Goal: Use online tool/utility: Utilize a website feature to perform a specific function

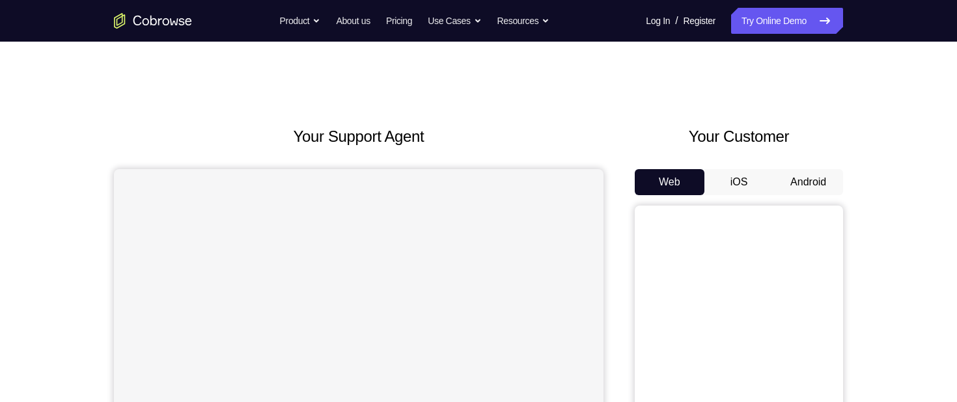
click at [824, 184] on button "Android" at bounding box center [808, 182] width 70 height 26
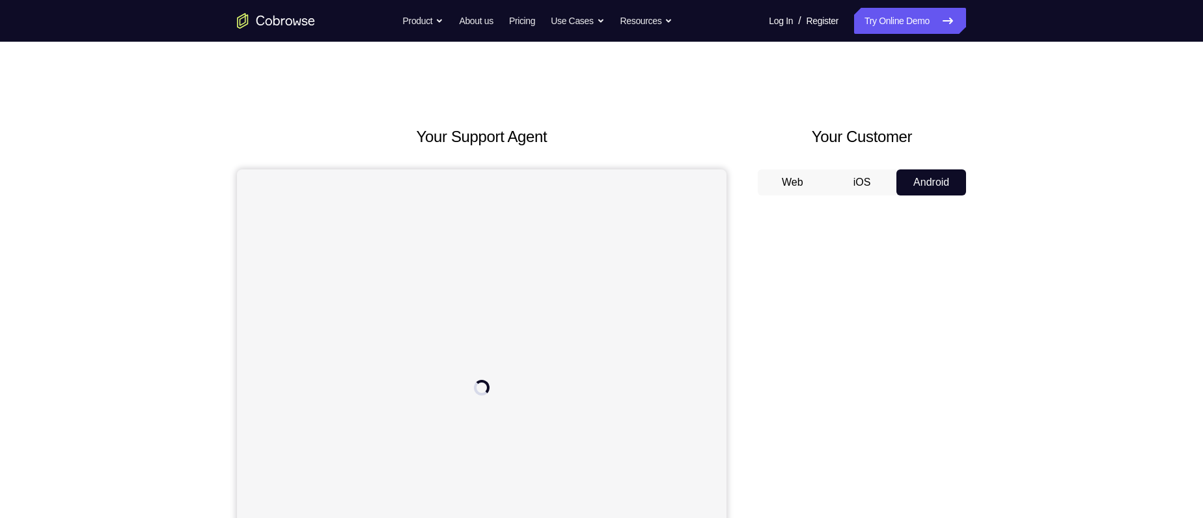
drag, startPoint x: 860, startPoint y: 31, endPoint x: 756, endPoint y: 115, distance: 134.2
click at [756, 115] on div "Your Support Agent Your Customer Web iOS Android Next Steps We’d be happy to gi…" at bounding box center [601, 471] width 833 height 859
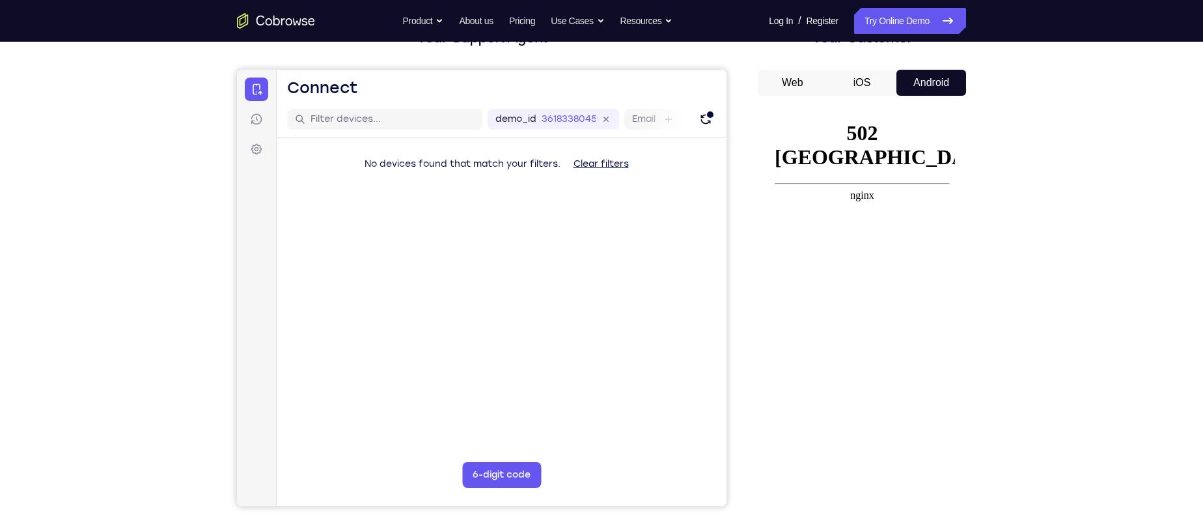
click at [861, 89] on button "iOS" at bounding box center [863, 83] width 70 height 26
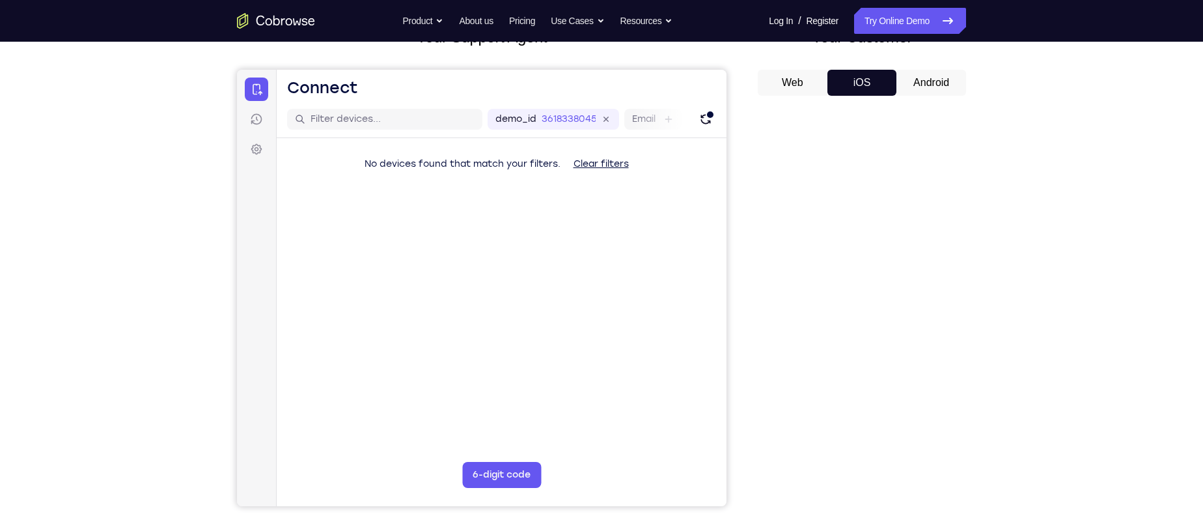
click at [914, 89] on button "Android" at bounding box center [932, 83] width 70 height 26
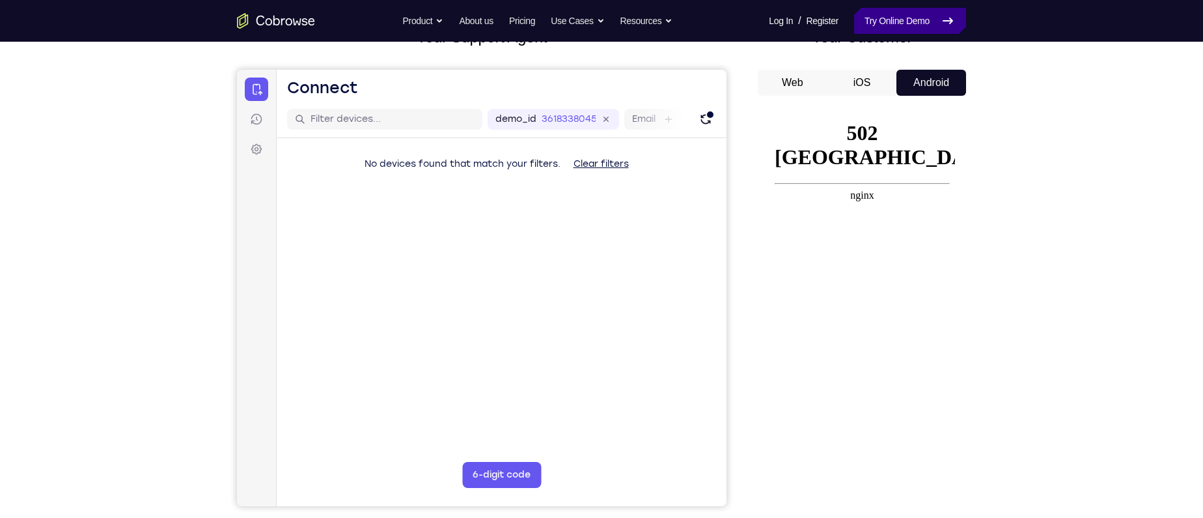
click at [913, 18] on link "Try Online Demo" at bounding box center [910, 21] width 112 height 26
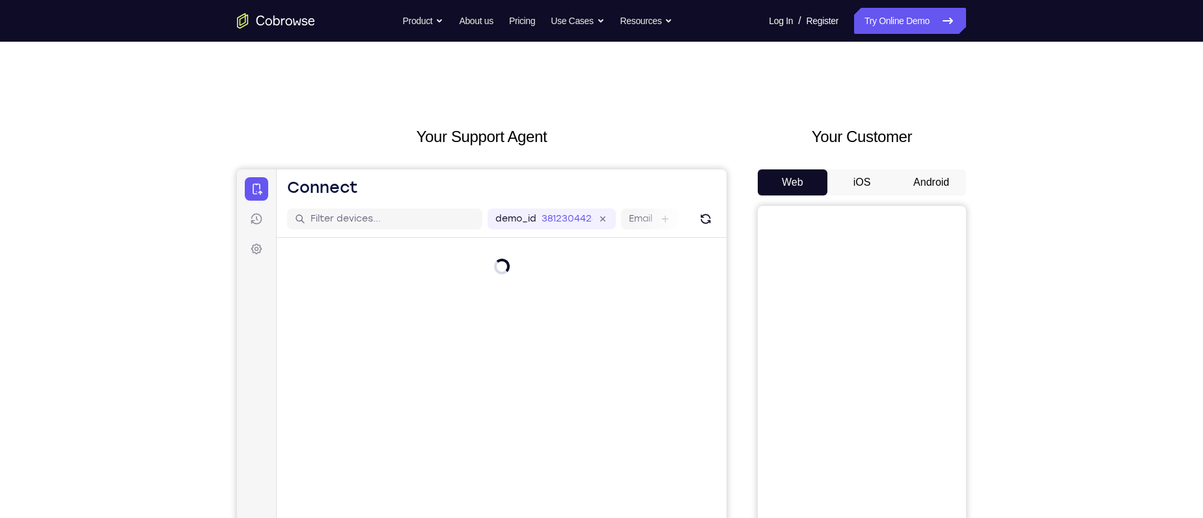
click at [926, 184] on button "Android" at bounding box center [932, 182] width 70 height 26
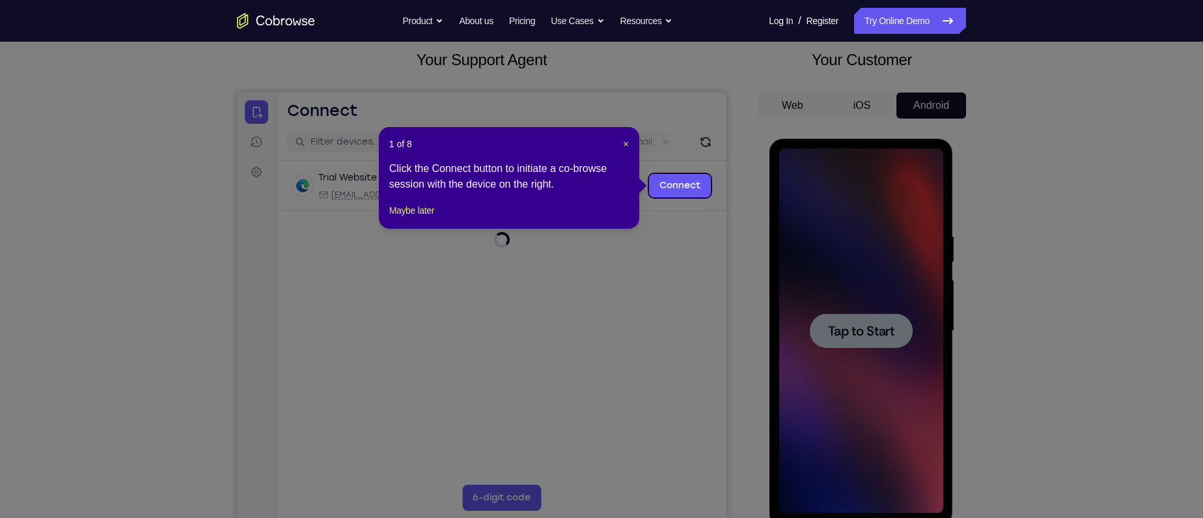
click at [620, 144] on header "1 of 8 ×" at bounding box center [509, 143] width 240 height 13
drag, startPoint x: 628, startPoint y: 145, endPoint x: 57, endPoint y: 145, distance: 571.0
click at [628, 145] on span "×" at bounding box center [626, 144] width 5 height 10
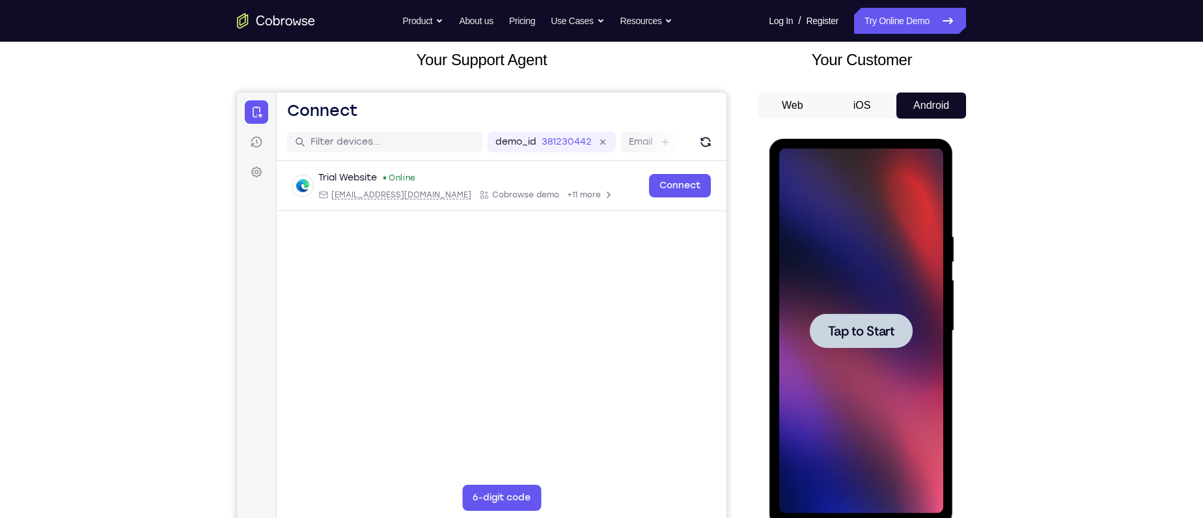
click at [852, 329] on span "Tap to Start" at bounding box center [861, 330] width 66 height 13
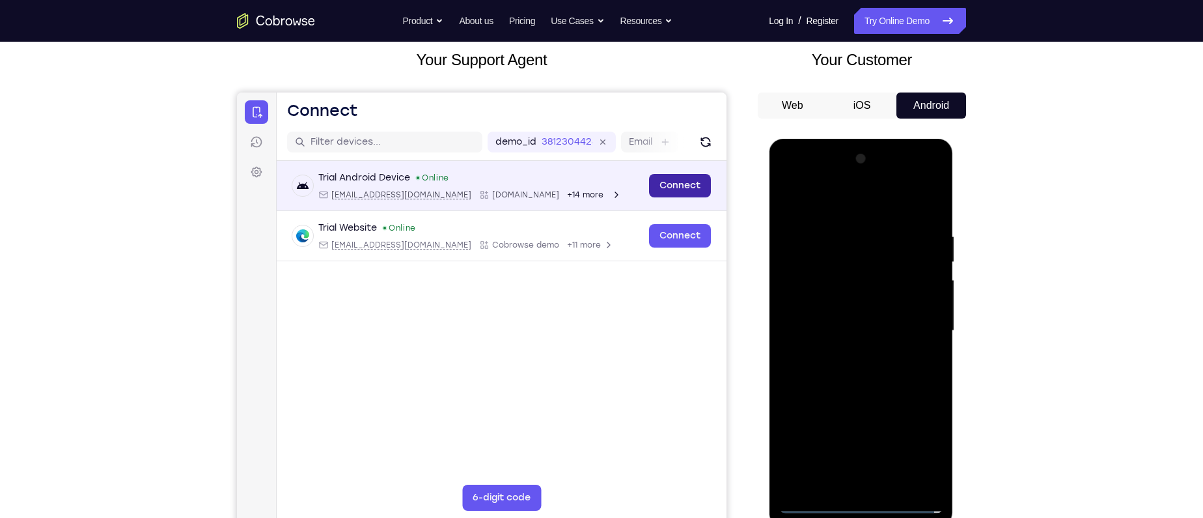
scroll to position [184, 0]
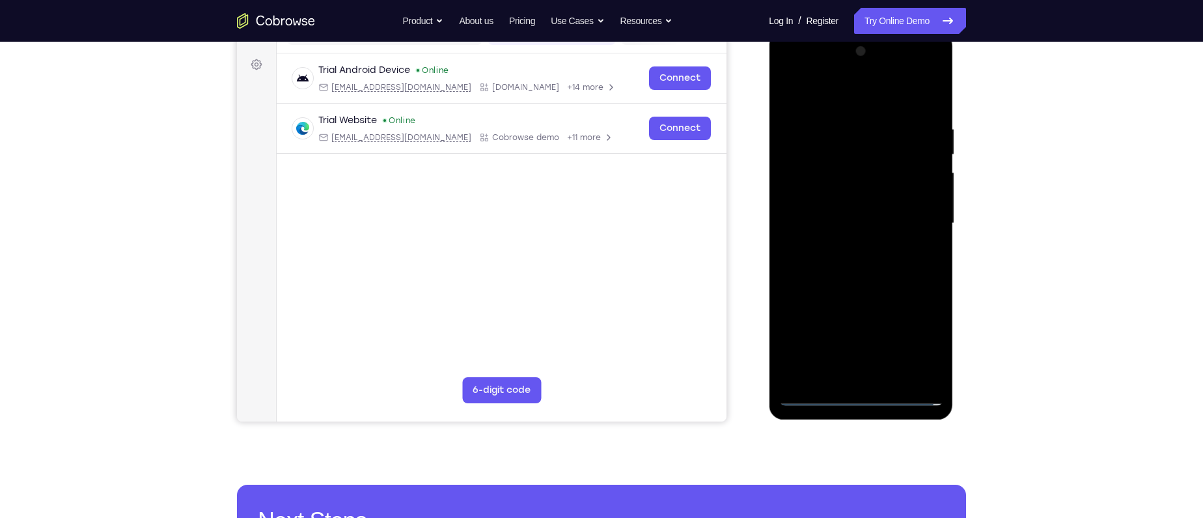
click at [861, 395] on div at bounding box center [861, 223] width 164 height 365
click at [915, 335] on div at bounding box center [861, 223] width 164 height 365
click at [917, 339] on div at bounding box center [861, 223] width 164 height 365
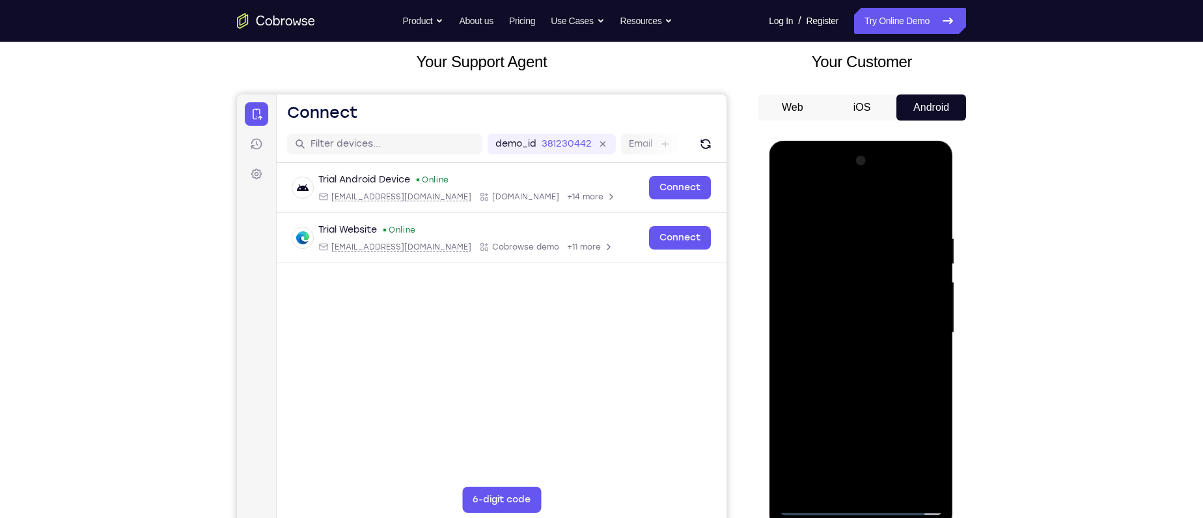
scroll to position [74, 0]
click at [846, 207] on div at bounding box center [861, 333] width 164 height 365
click at [918, 324] on div at bounding box center [861, 333] width 164 height 365
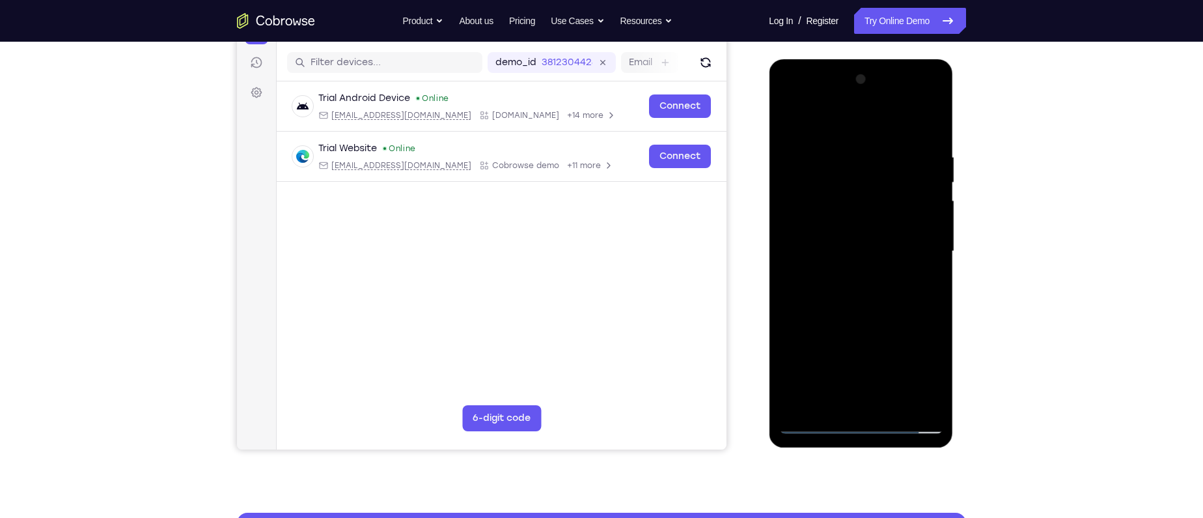
scroll to position [157, 0]
click at [850, 275] on div at bounding box center [861, 250] width 164 height 365
click at [838, 236] on div at bounding box center [861, 250] width 164 height 365
click at [833, 225] on div at bounding box center [861, 250] width 164 height 365
click at [839, 250] on div at bounding box center [861, 250] width 164 height 365
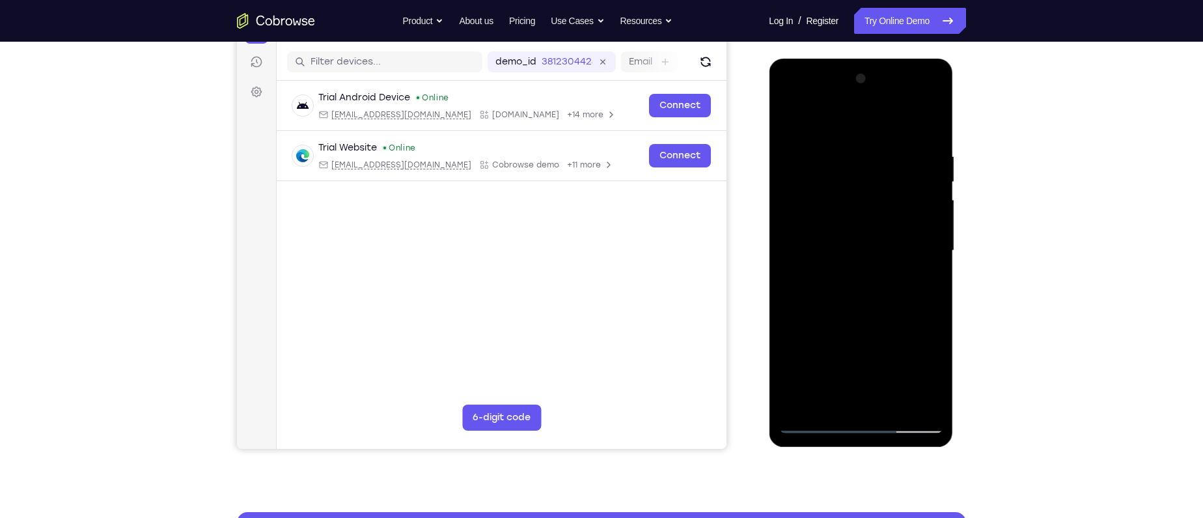
click at [824, 291] on div at bounding box center [861, 250] width 164 height 365
click at [866, 312] on div at bounding box center [861, 250] width 164 height 365
click at [894, 398] on div at bounding box center [861, 250] width 164 height 365
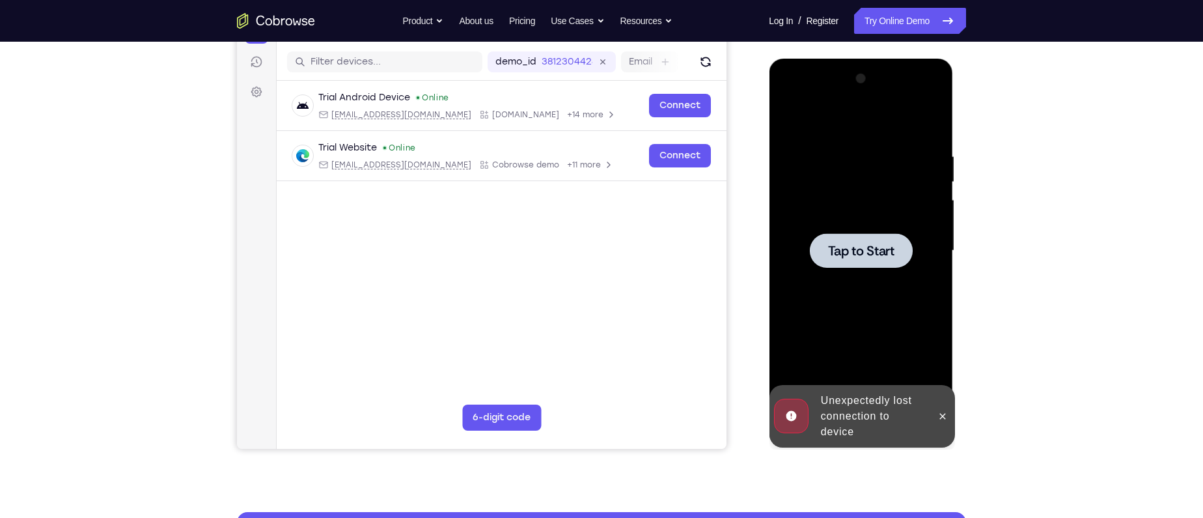
click at [862, 259] on div at bounding box center [860, 250] width 103 height 35
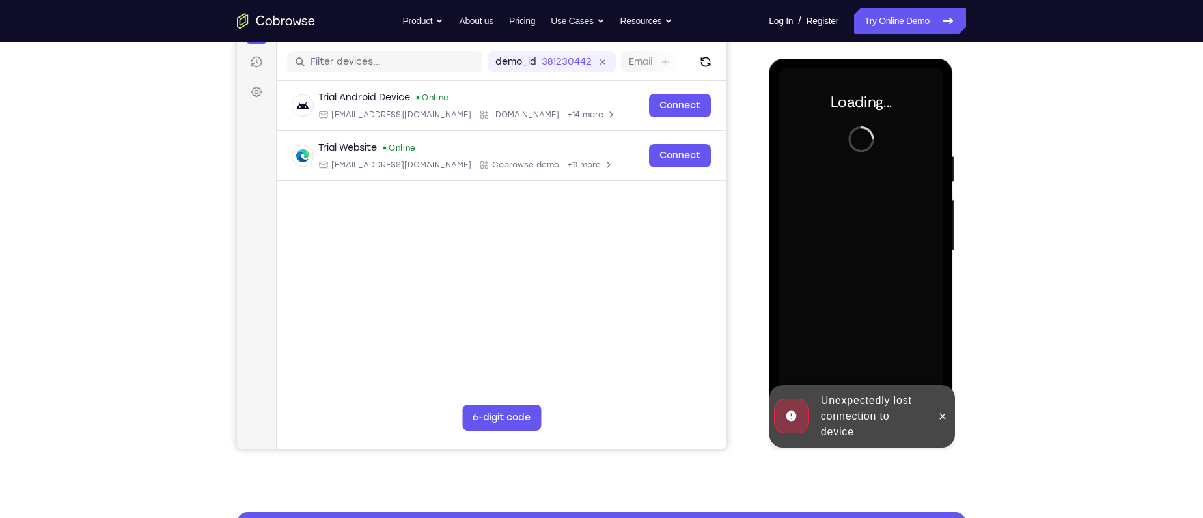
scroll to position [115, 0]
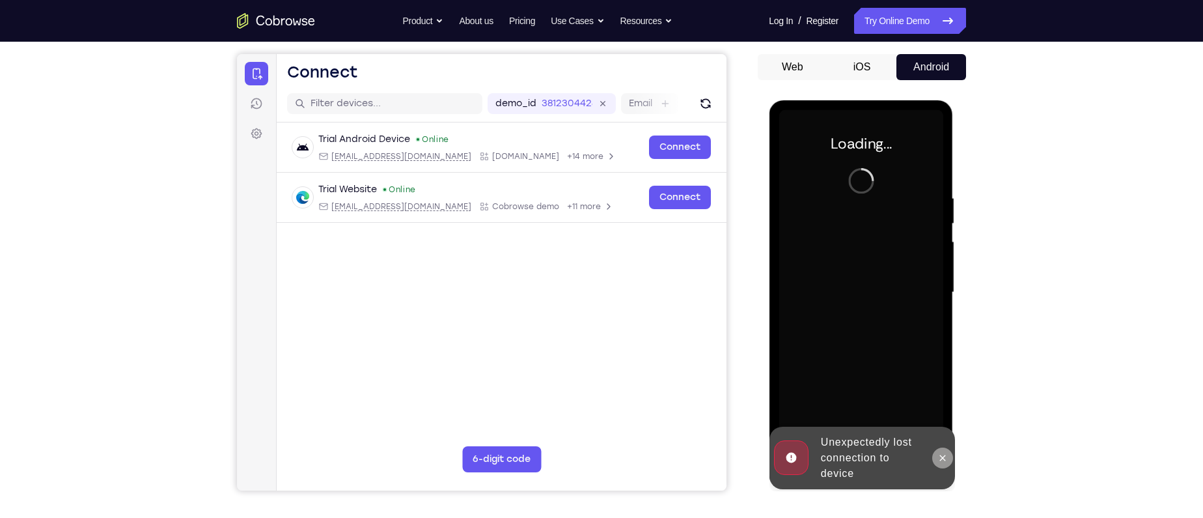
click at [945, 456] on icon at bounding box center [942, 458] width 10 height 10
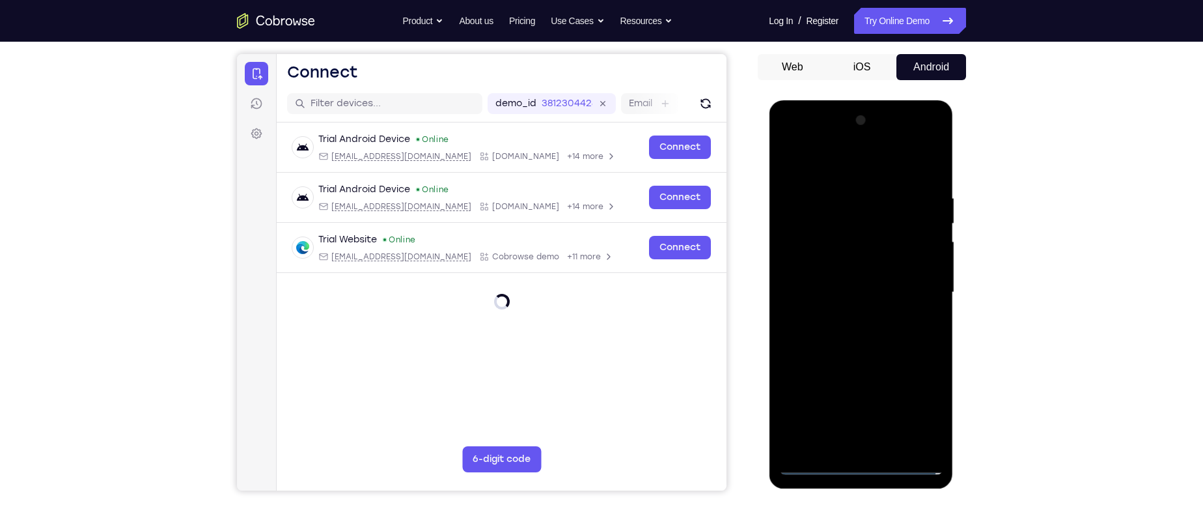
click at [859, 464] on div at bounding box center [861, 292] width 164 height 365
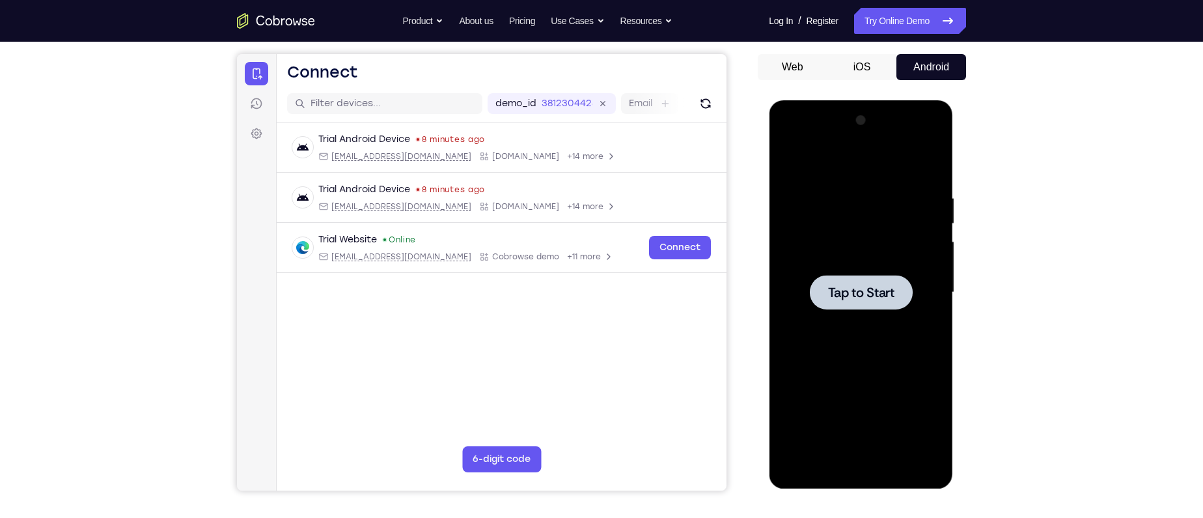
click at [871, 298] on span "Tap to Start" at bounding box center [861, 292] width 66 height 13
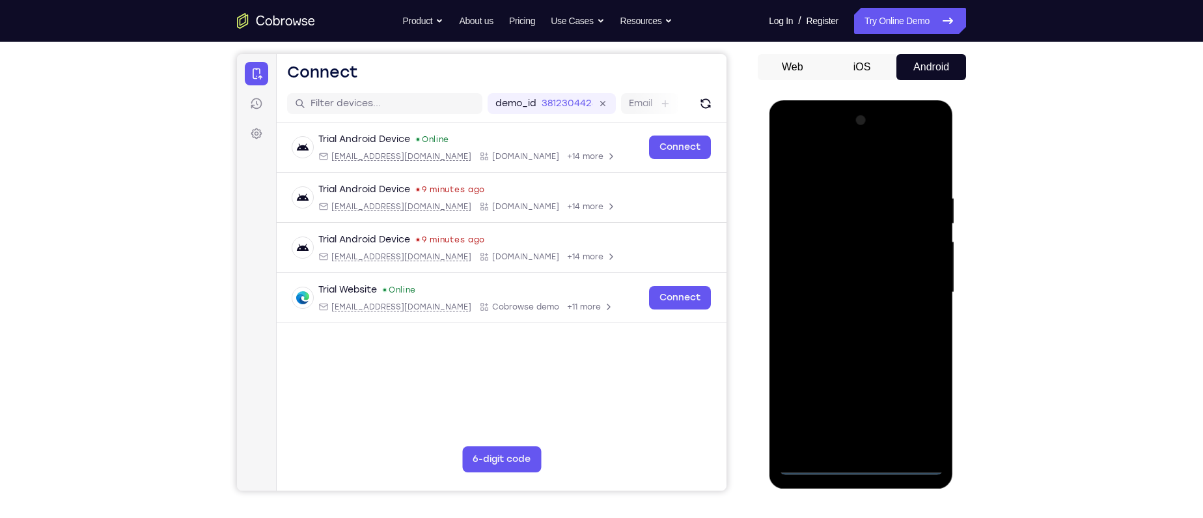
click at [859, 466] on div at bounding box center [861, 292] width 164 height 365
click at [932, 410] on div at bounding box center [861, 292] width 164 height 365
click at [844, 167] on div at bounding box center [861, 292] width 164 height 365
click at [915, 287] on div at bounding box center [861, 292] width 164 height 365
click at [848, 315] on div at bounding box center [861, 292] width 164 height 365
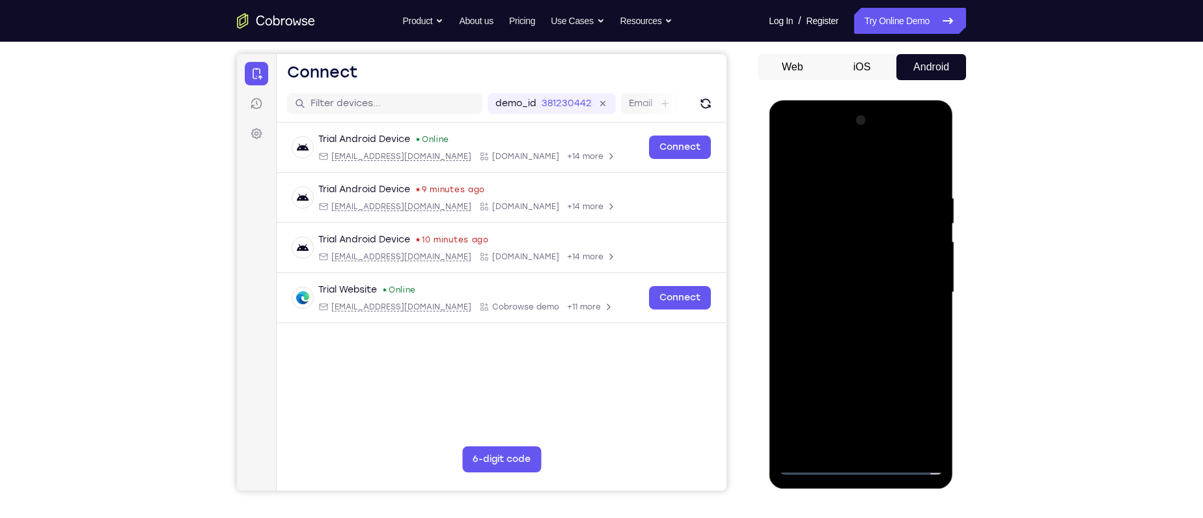
click at [868, 281] on div at bounding box center [861, 292] width 164 height 365
click at [865, 268] on div at bounding box center [861, 292] width 164 height 365
click at [861, 289] on div at bounding box center [861, 292] width 164 height 365
click at [865, 338] on div at bounding box center [861, 292] width 164 height 365
click at [856, 322] on div at bounding box center [861, 292] width 164 height 365
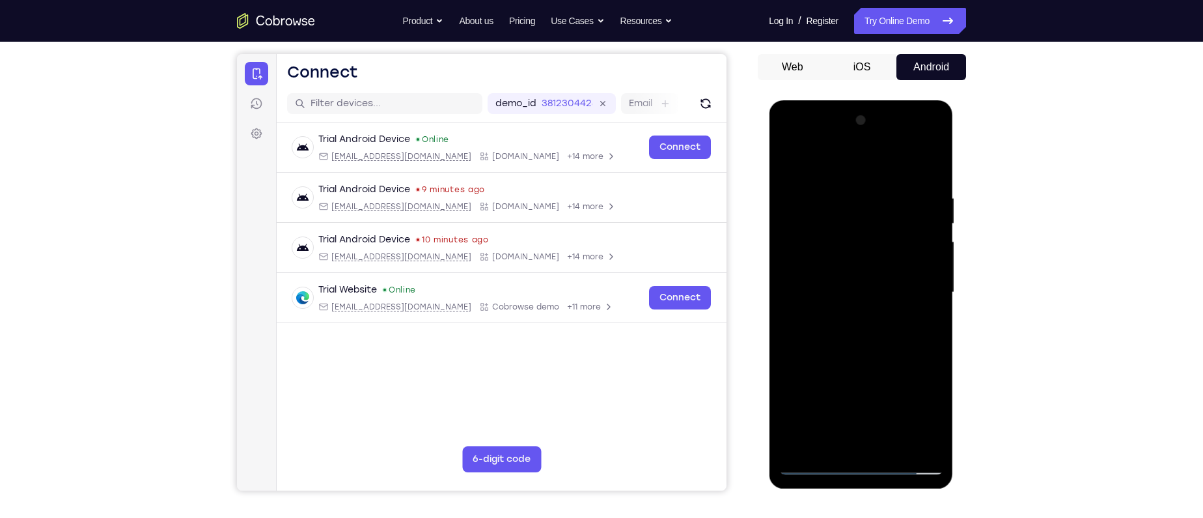
click at [882, 355] on div at bounding box center [861, 292] width 164 height 365
click at [892, 447] on div at bounding box center [861, 292] width 164 height 365
click at [870, 355] on div at bounding box center [861, 292] width 164 height 365
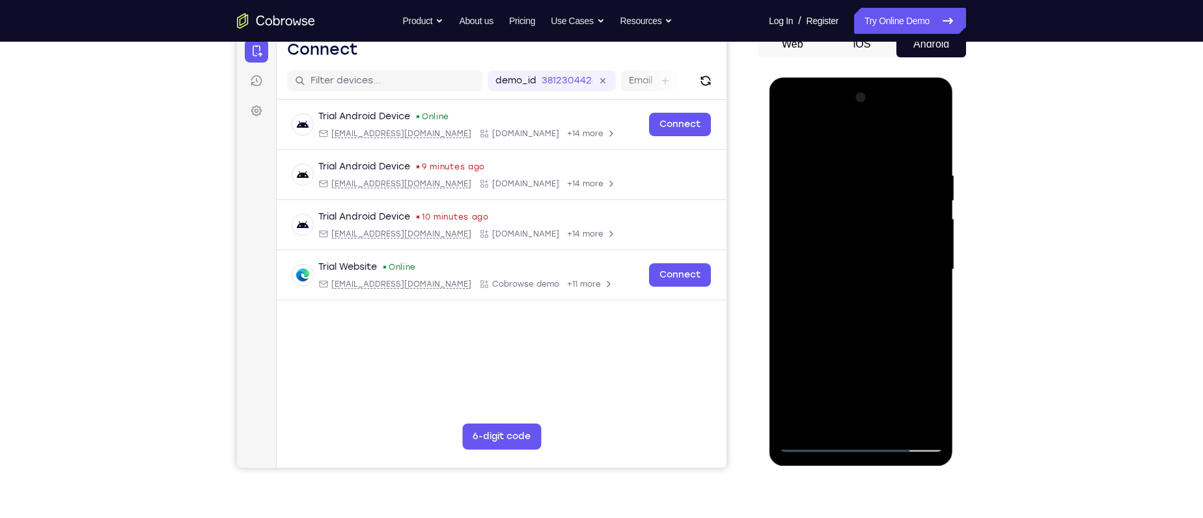
scroll to position [139, 0]
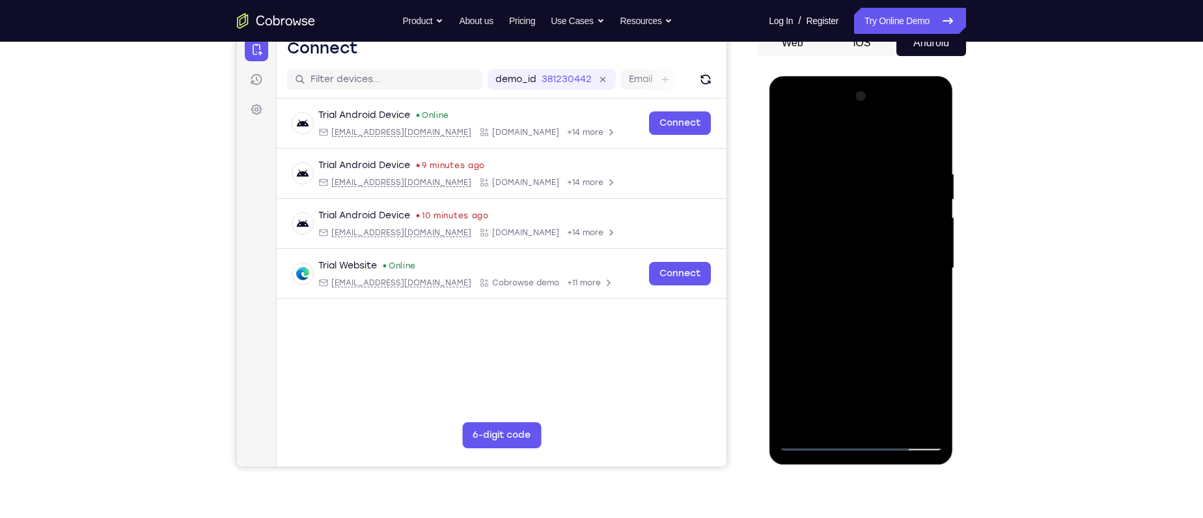
click at [852, 262] on div at bounding box center [861, 268] width 164 height 365
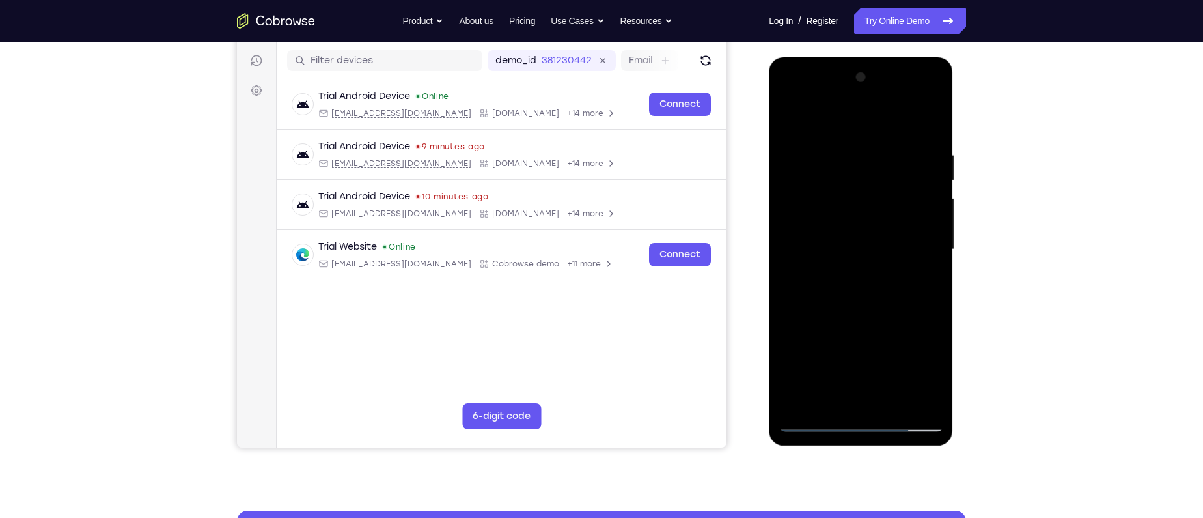
scroll to position [161, 0]
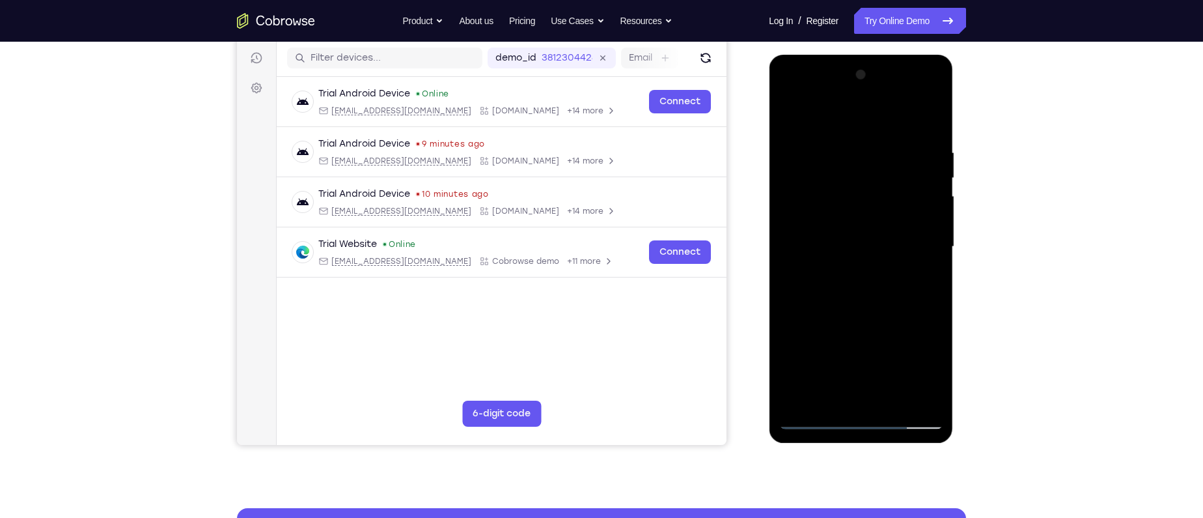
click at [858, 391] on div at bounding box center [861, 246] width 164 height 365
click at [885, 301] on div at bounding box center [861, 246] width 164 height 365
click at [840, 157] on div at bounding box center [861, 246] width 164 height 365
click at [871, 393] on div at bounding box center [861, 246] width 164 height 365
drag, startPoint x: 863, startPoint y: 353, endPoint x: 858, endPoint y: 165, distance: 187.6
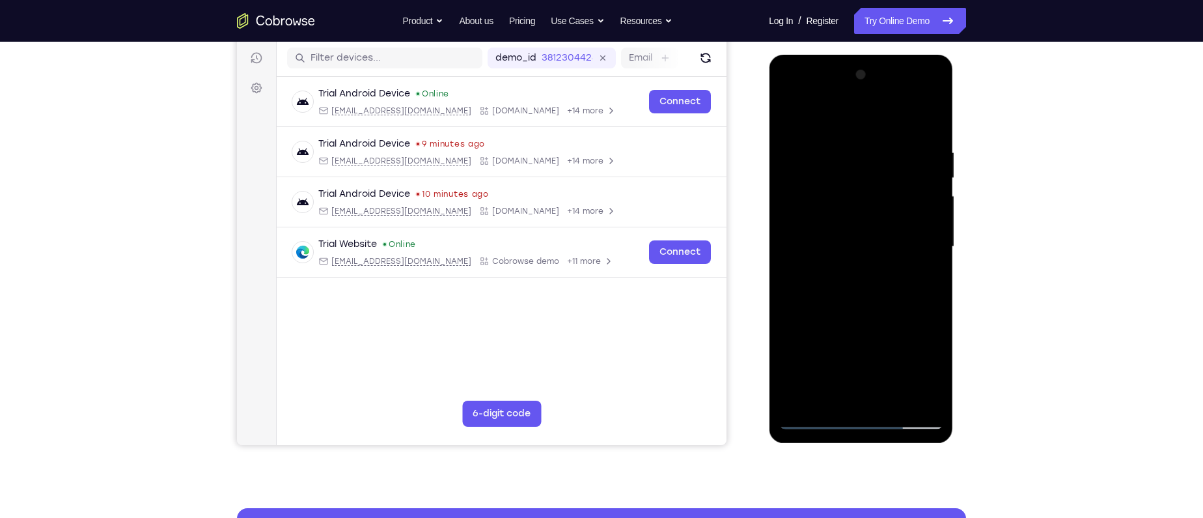
click at [858, 165] on div at bounding box center [861, 246] width 164 height 365
drag, startPoint x: 838, startPoint y: 308, endPoint x: 843, endPoint y: 207, distance: 101.0
click at [843, 207] on div at bounding box center [861, 246] width 164 height 365
drag, startPoint x: 853, startPoint y: 319, endPoint x: 852, endPoint y: 212, distance: 106.8
click at [852, 212] on div at bounding box center [861, 246] width 164 height 365
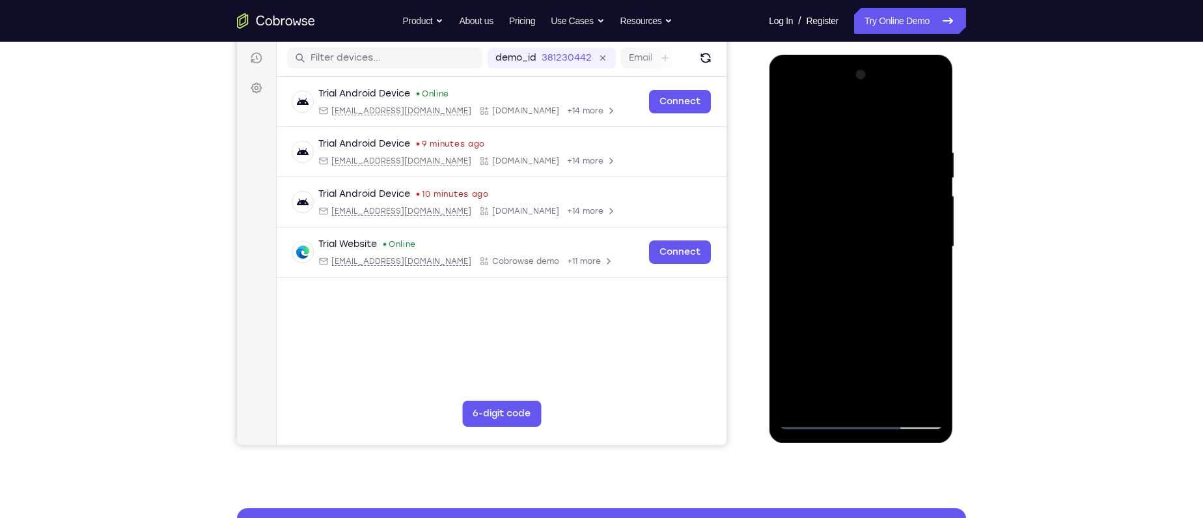
drag, startPoint x: 839, startPoint y: 341, endPoint x: 848, endPoint y: 236, distance: 105.8
click at [848, 236] on div at bounding box center [861, 246] width 164 height 365
drag, startPoint x: 834, startPoint y: 365, endPoint x: 832, endPoint y: 258, distance: 106.8
click at [832, 258] on div at bounding box center [861, 246] width 164 height 365
click at [796, 376] on div at bounding box center [861, 246] width 164 height 365
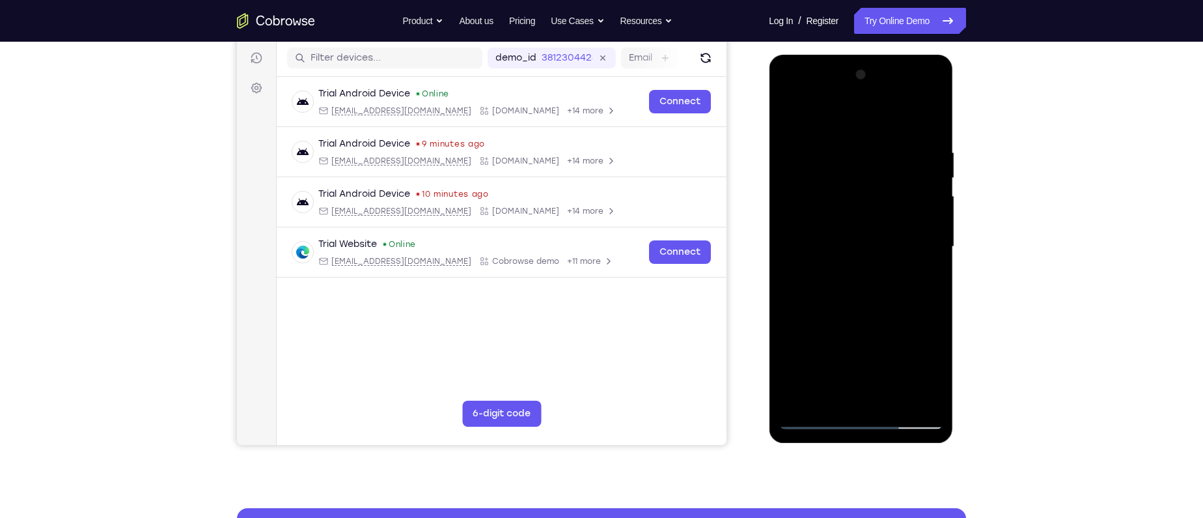
click at [812, 234] on div at bounding box center [861, 246] width 164 height 365
click at [923, 392] on div at bounding box center [861, 246] width 164 height 365
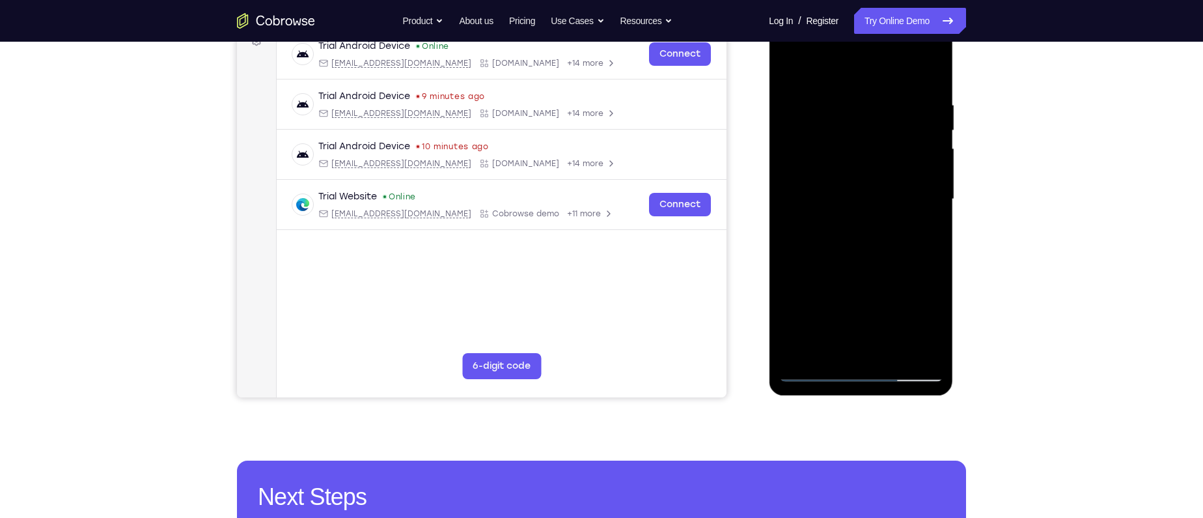
scroll to position [214, 0]
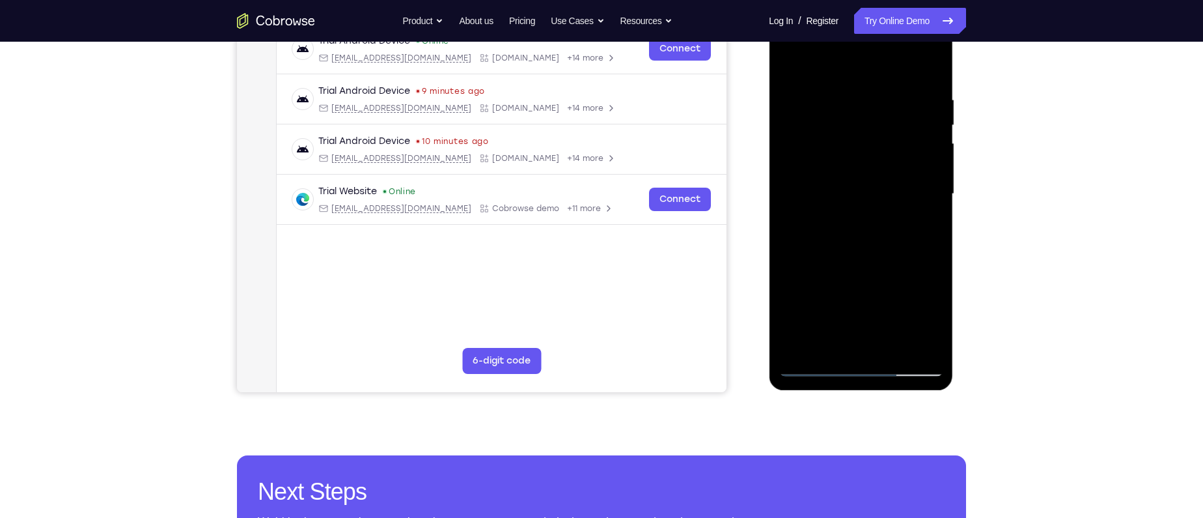
click at [815, 364] on div at bounding box center [861, 194] width 164 height 365
click at [826, 344] on div at bounding box center [861, 194] width 164 height 365
click at [843, 294] on div at bounding box center [861, 194] width 164 height 365
click at [804, 297] on div at bounding box center [861, 194] width 164 height 365
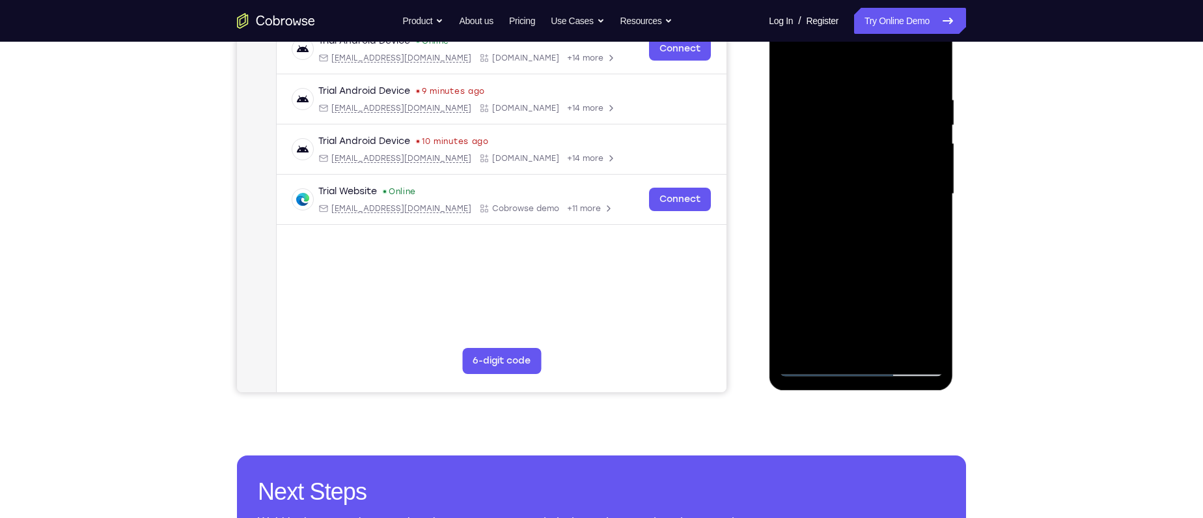
click at [887, 273] on div at bounding box center [861, 194] width 164 height 365
click at [863, 344] on div at bounding box center [861, 194] width 164 height 365
click at [857, 292] on div at bounding box center [861, 194] width 164 height 365
click at [848, 294] on div at bounding box center [861, 194] width 164 height 365
click at [844, 269] on div at bounding box center [861, 194] width 164 height 365
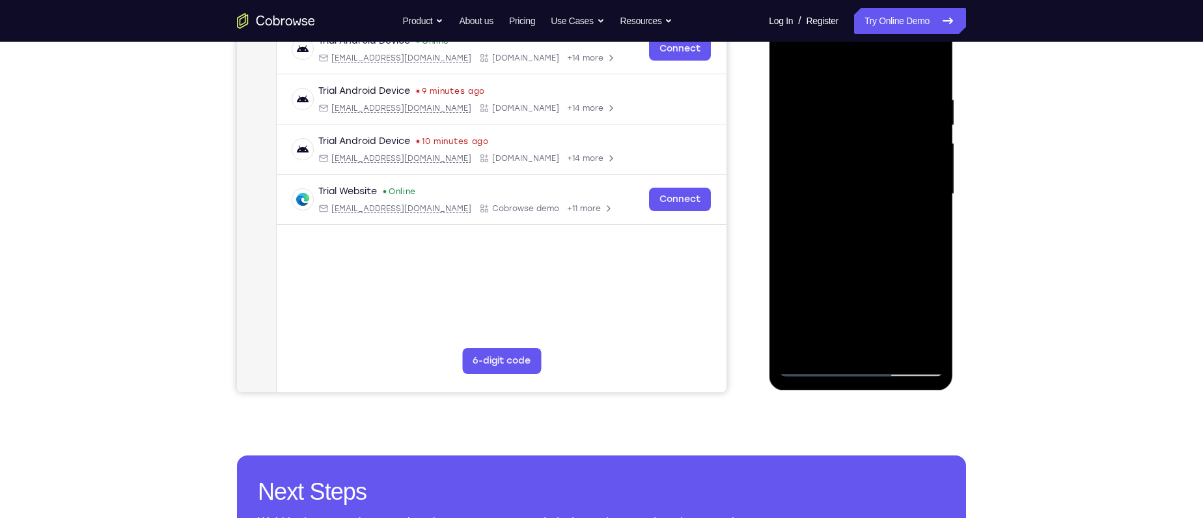
click at [859, 292] on div at bounding box center [861, 194] width 164 height 365
click at [815, 296] on div at bounding box center [861, 194] width 164 height 365
click at [892, 298] on div at bounding box center [861, 194] width 164 height 365
click at [846, 296] on div at bounding box center [861, 194] width 164 height 365
click at [857, 346] on div at bounding box center [861, 194] width 164 height 365
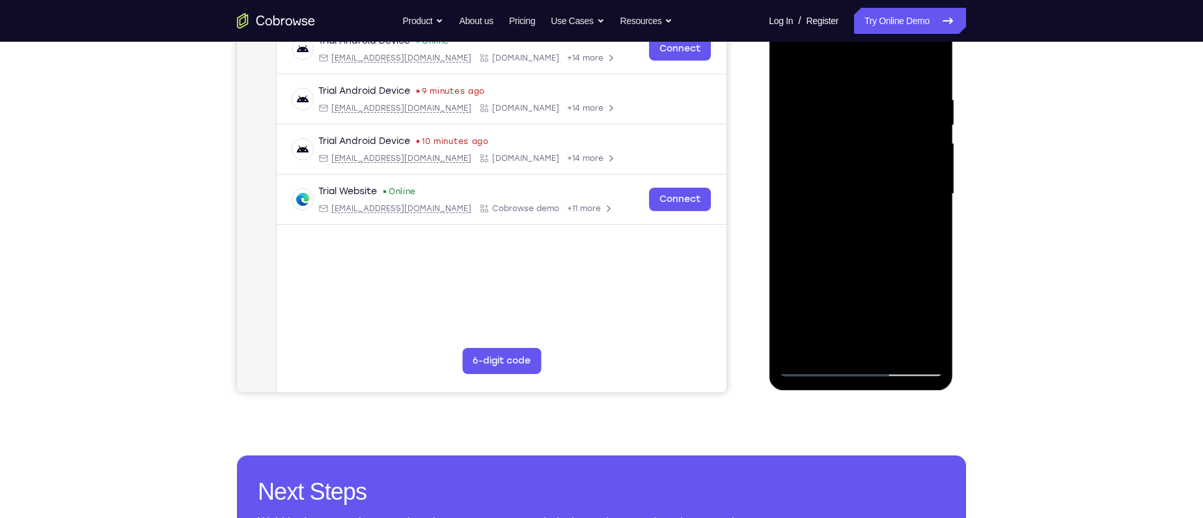
click at [906, 298] on div at bounding box center [861, 194] width 164 height 365
click at [903, 269] on div at bounding box center [861, 194] width 164 height 365
click at [846, 296] on div at bounding box center [861, 194] width 164 height 365
click at [803, 273] on div at bounding box center [861, 194] width 164 height 365
click at [787, 298] on div at bounding box center [861, 194] width 164 height 365
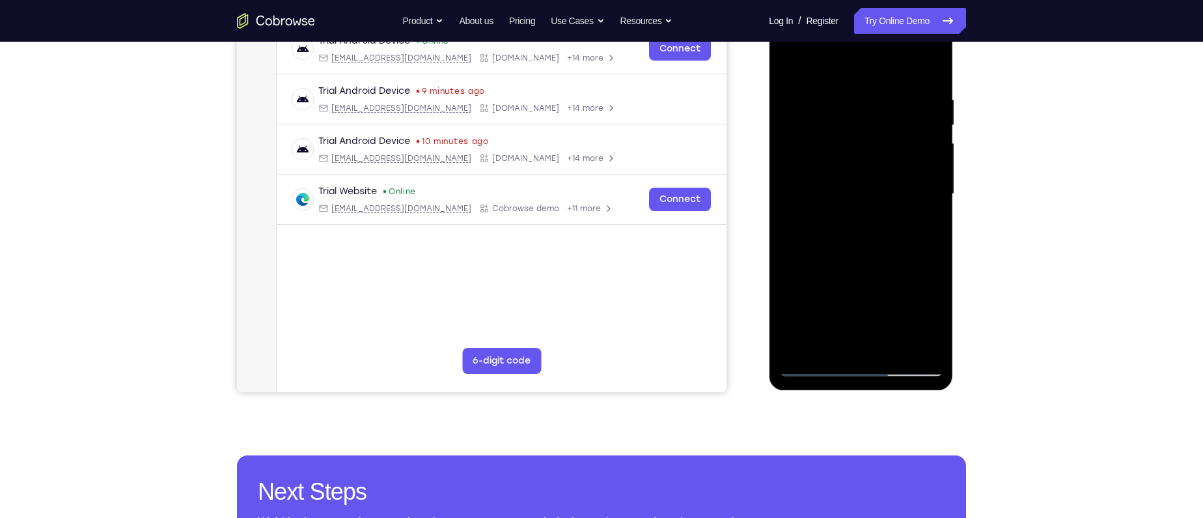
click at [887, 346] on div at bounding box center [861, 194] width 164 height 365
click at [844, 270] on div at bounding box center [861, 194] width 164 height 365
click at [846, 318] on div at bounding box center [861, 194] width 164 height 365
click at [858, 338] on div at bounding box center [861, 194] width 164 height 365
click at [858, 301] on div at bounding box center [861, 194] width 164 height 365
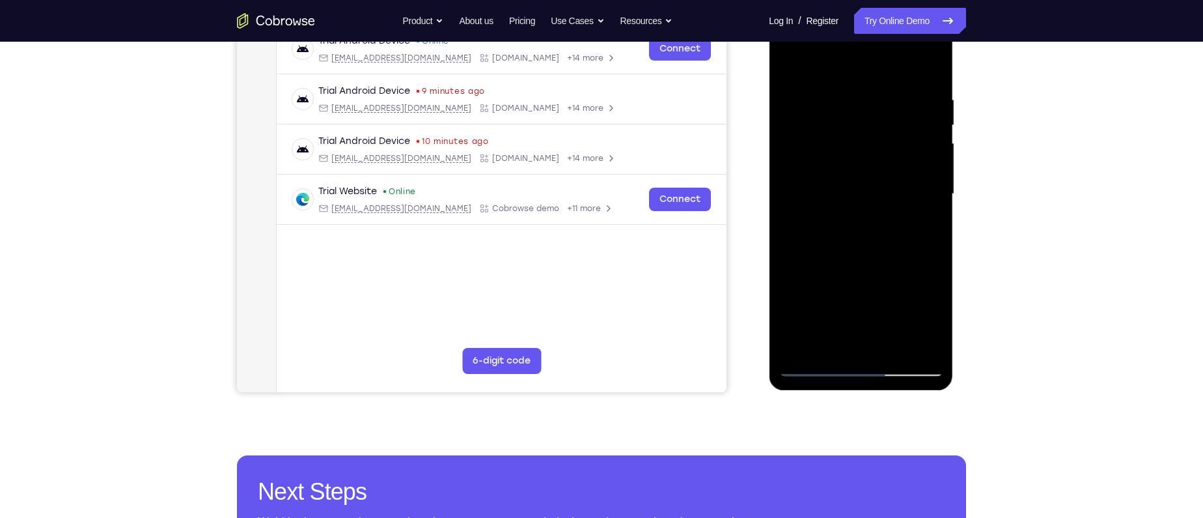
click at [844, 300] on div at bounding box center [861, 194] width 164 height 365
click at [918, 298] on div at bounding box center [861, 194] width 164 height 365
click at [848, 294] on div at bounding box center [861, 194] width 164 height 365
click at [816, 294] on div at bounding box center [861, 194] width 164 height 365
click at [891, 271] on div at bounding box center [861, 194] width 164 height 365
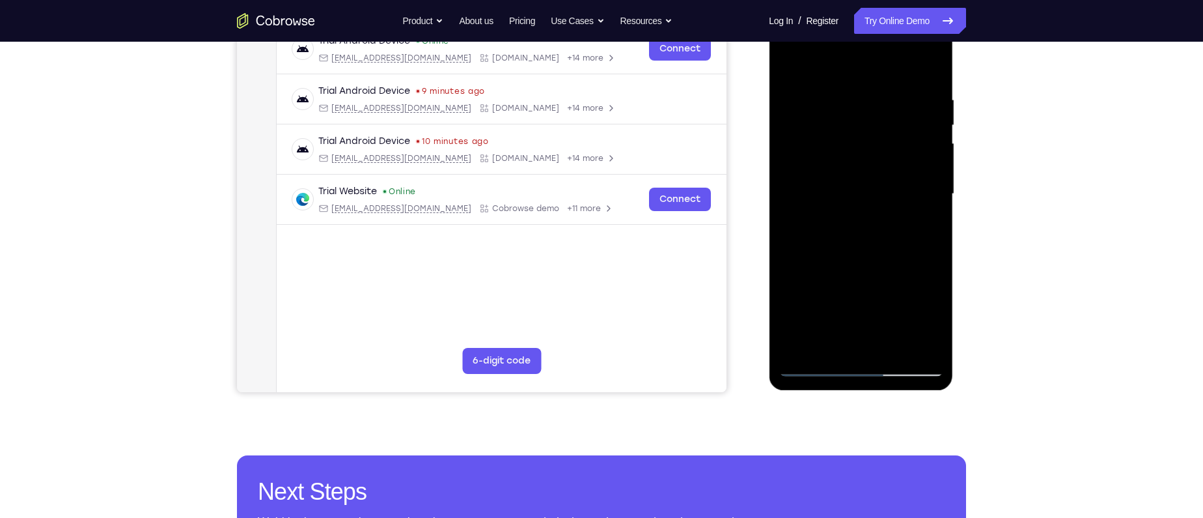
click at [872, 344] on div at bounding box center [861, 194] width 164 height 365
click at [831, 298] on div at bounding box center [861, 194] width 164 height 365
click at [871, 296] on div at bounding box center [861, 194] width 164 height 365
click at [863, 298] on div at bounding box center [861, 194] width 164 height 365
click at [874, 270] on div at bounding box center [861, 194] width 164 height 365
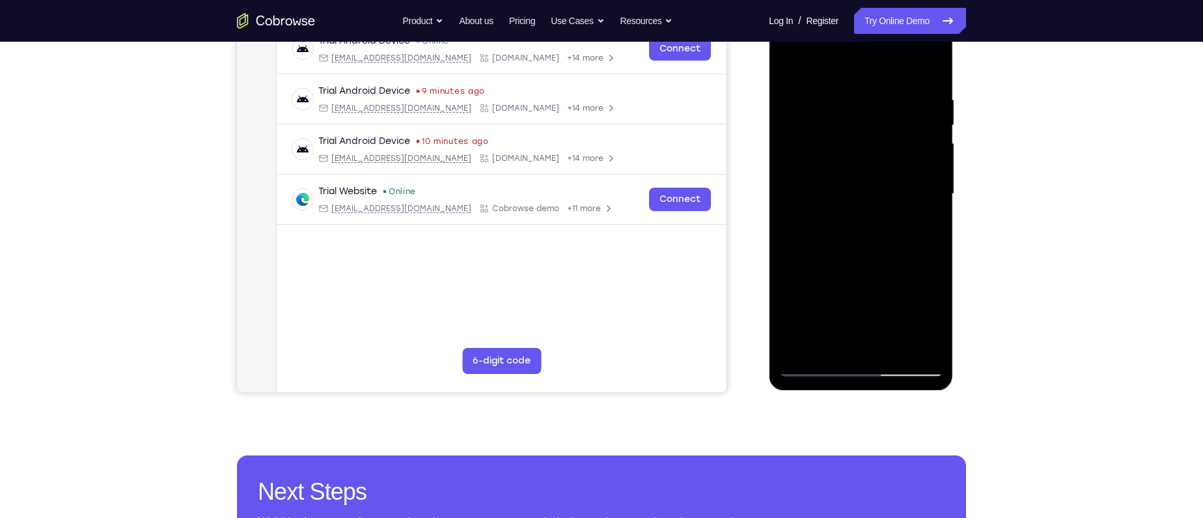
click at [876, 297] on div at bounding box center [861, 194] width 164 height 365
click at [846, 322] on div at bounding box center [861, 194] width 164 height 365
click at [925, 226] on div at bounding box center [861, 194] width 164 height 365
click at [877, 323] on div at bounding box center [861, 194] width 164 height 365
click at [787, 298] on div at bounding box center [861, 194] width 164 height 365
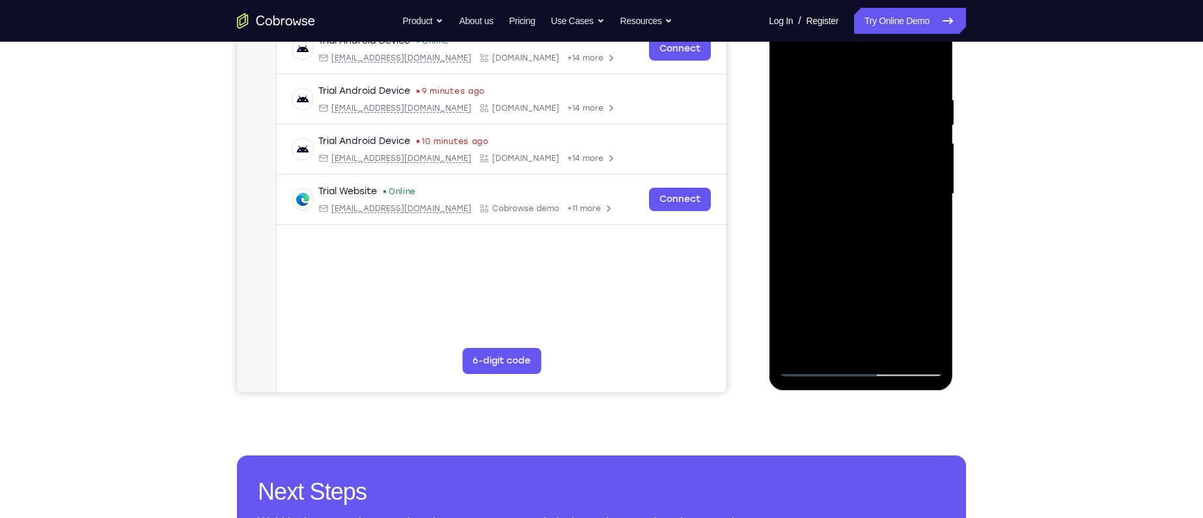
click at [892, 272] on div at bounding box center [861, 194] width 164 height 365
click at [831, 317] on div at bounding box center [861, 194] width 164 height 365
click at [858, 342] on div at bounding box center [861, 194] width 164 height 365
click at [876, 298] on div at bounding box center [861, 194] width 164 height 365
click at [917, 315] on div at bounding box center [861, 194] width 164 height 365
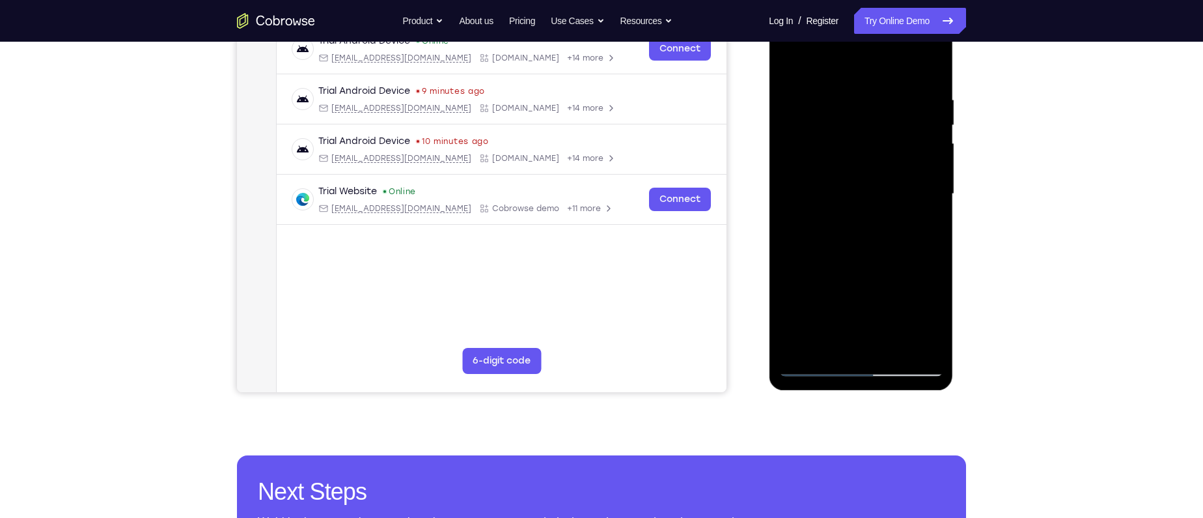
click at [828, 319] on div at bounding box center [861, 194] width 164 height 365
click at [817, 295] on div at bounding box center [861, 194] width 164 height 365
click at [828, 299] on div at bounding box center [861, 194] width 164 height 365
click at [882, 348] on div at bounding box center [861, 194] width 164 height 365
click at [876, 274] on div at bounding box center [861, 194] width 164 height 365
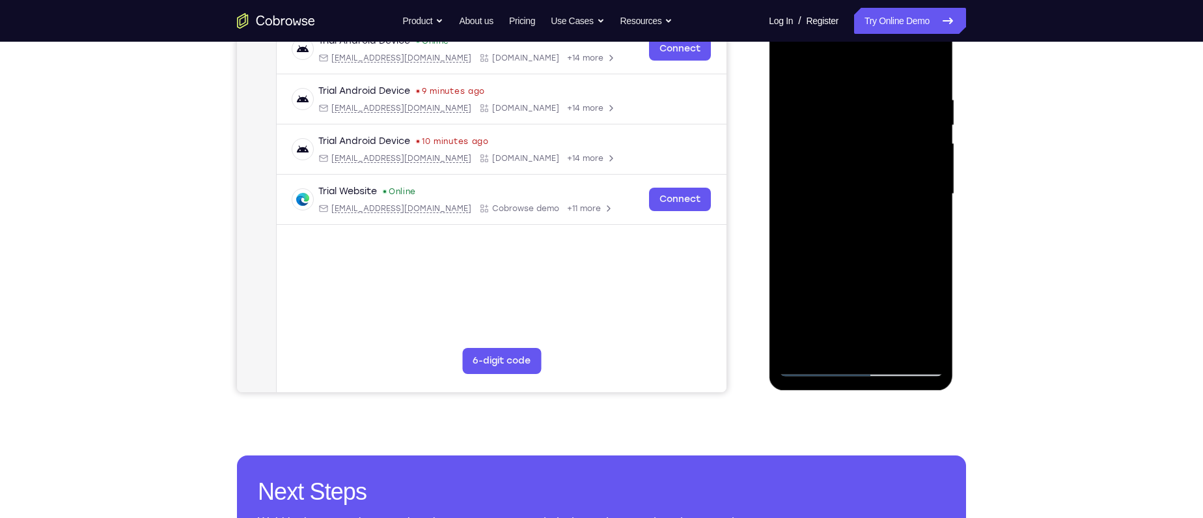
click at [845, 298] on div at bounding box center [861, 194] width 164 height 365
click at [846, 316] on div at bounding box center [861, 194] width 164 height 365
click at [861, 339] on div at bounding box center [861, 194] width 164 height 365
click at [859, 294] on div at bounding box center [861, 194] width 164 height 365
click at [847, 297] on div at bounding box center [861, 194] width 164 height 365
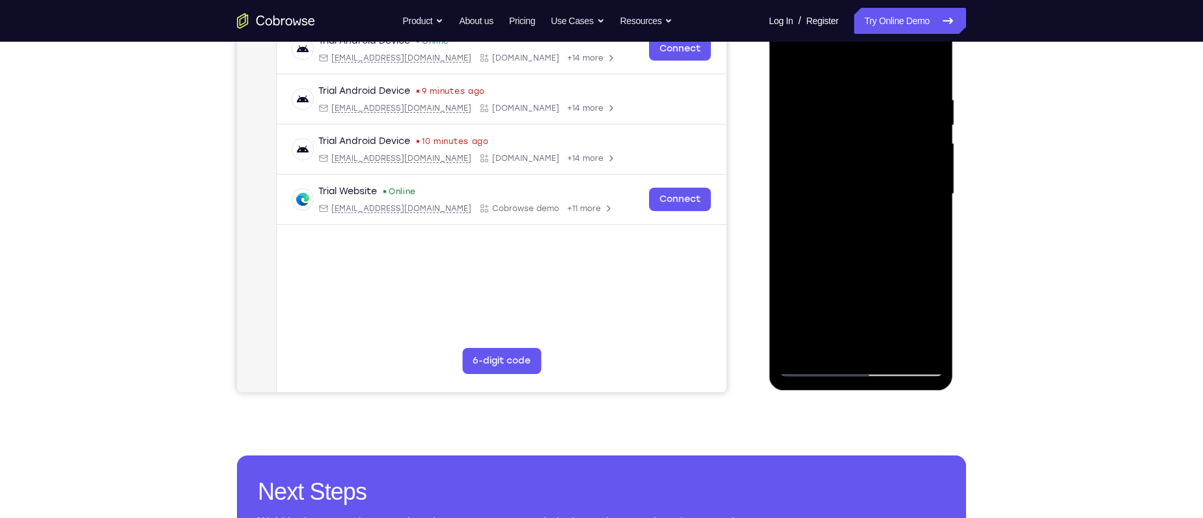
click at [921, 276] on div at bounding box center [861, 194] width 164 height 365
click at [840, 268] on div at bounding box center [861, 194] width 164 height 365
click at [847, 292] on div at bounding box center [861, 194] width 164 height 365
click at [888, 272] on div at bounding box center [861, 194] width 164 height 365
click at [863, 346] on div at bounding box center [861, 194] width 164 height 365
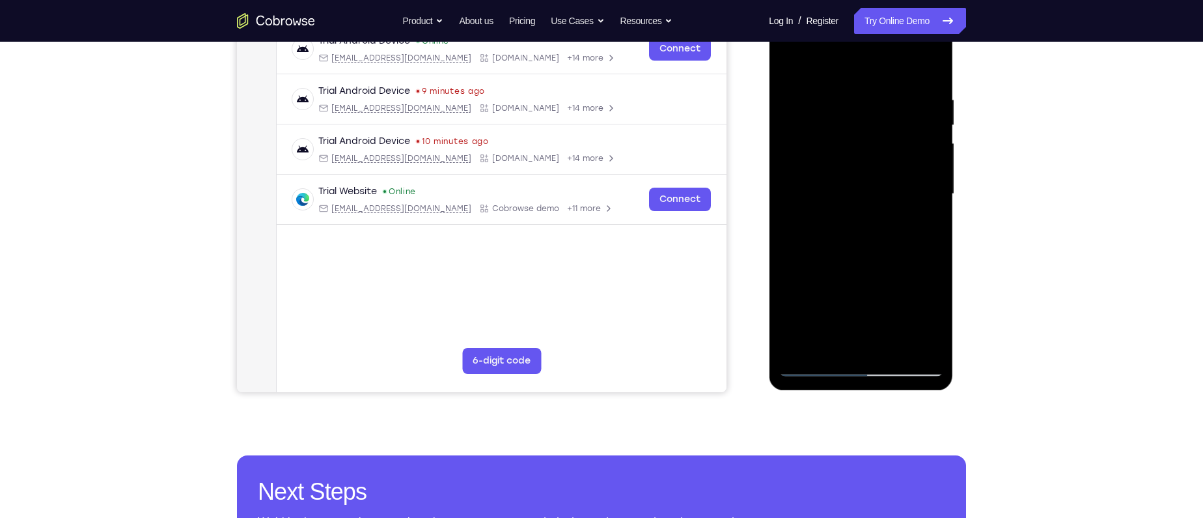
click at [829, 295] on div at bounding box center [861, 194] width 164 height 365
click at [873, 273] on div at bounding box center [861, 194] width 164 height 365
click at [920, 324] on div at bounding box center [861, 194] width 164 height 365
click at [885, 342] on div at bounding box center [861, 194] width 164 height 365
click at [859, 300] on div at bounding box center [861, 194] width 164 height 365
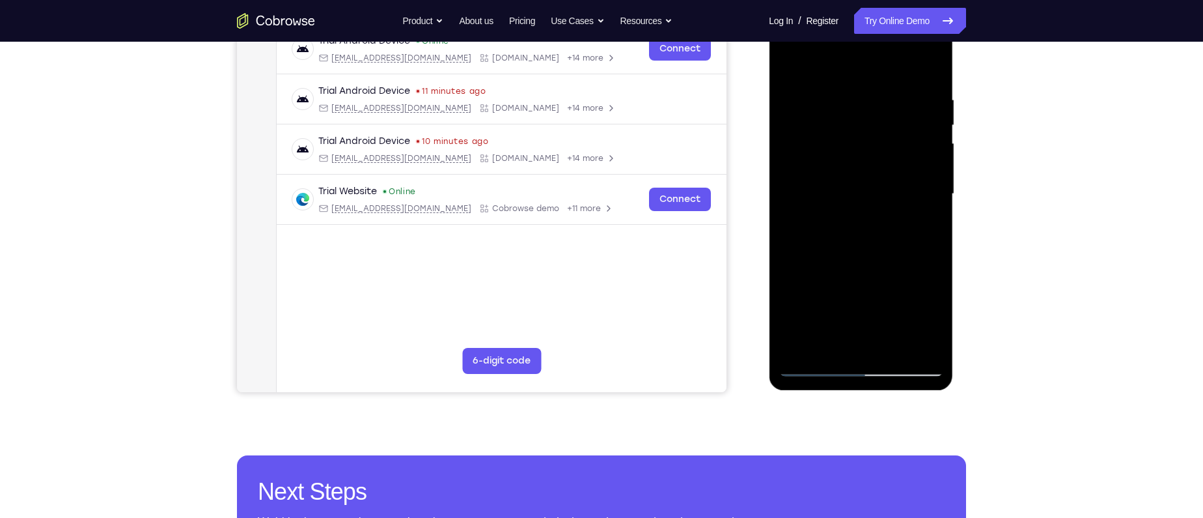
click at [847, 299] on div at bounding box center [861, 194] width 164 height 365
click at [846, 270] on div at bounding box center [861, 194] width 164 height 365
click at [863, 298] on div at bounding box center [861, 194] width 164 height 365
click at [816, 297] on div at bounding box center [861, 194] width 164 height 365
click at [888, 294] on div at bounding box center [861, 194] width 164 height 365
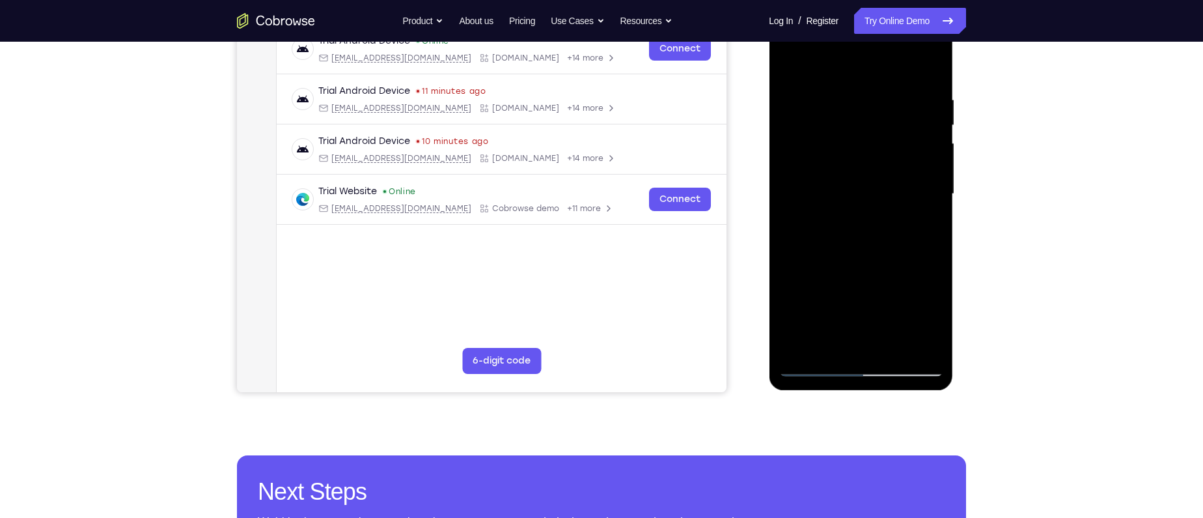
click at [848, 292] on div at bounding box center [861, 194] width 164 height 365
click at [865, 343] on div at bounding box center [861, 194] width 164 height 365
click at [919, 296] on div at bounding box center [861, 194] width 164 height 365
click at [906, 300] on div at bounding box center [861, 194] width 164 height 365
click at [859, 291] on div at bounding box center [861, 194] width 164 height 365
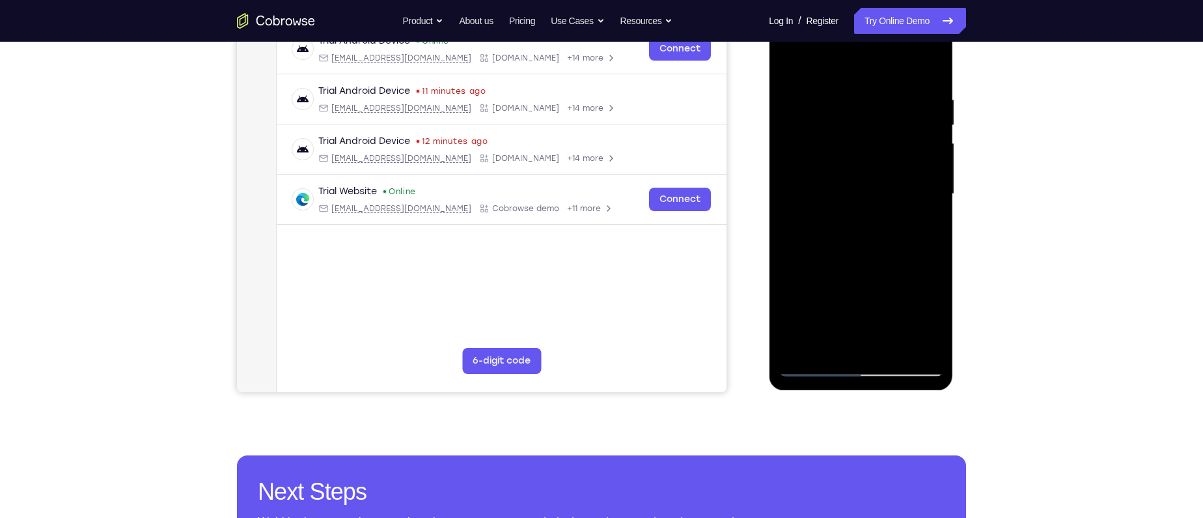
click at [887, 296] on div at bounding box center [861, 194] width 164 height 365
click at [921, 227] on div at bounding box center [861, 194] width 164 height 365
click at [810, 365] on div at bounding box center [861, 194] width 164 height 365
click at [824, 339] on div at bounding box center [861, 194] width 164 height 365
click at [839, 344] on div at bounding box center [861, 194] width 164 height 365
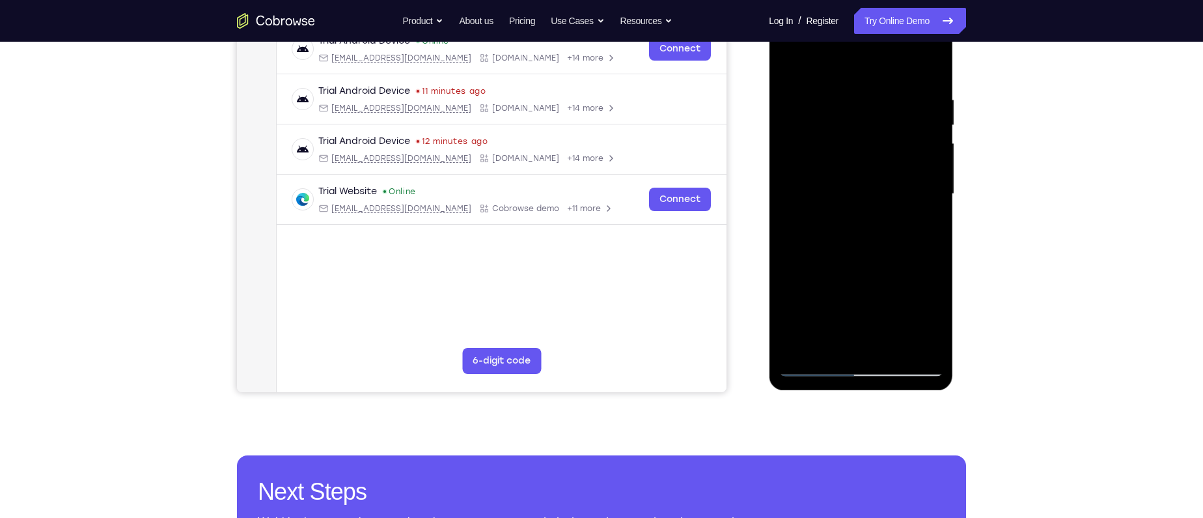
click at [863, 293] on div at bounding box center [861, 194] width 164 height 365
click at [893, 302] on div at bounding box center [861, 194] width 164 height 365
click at [877, 293] on div at bounding box center [861, 194] width 164 height 365
click at [844, 318] on div at bounding box center [861, 194] width 164 height 365
click at [859, 293] on div at bounding box center [861, 194] width 164 height 365
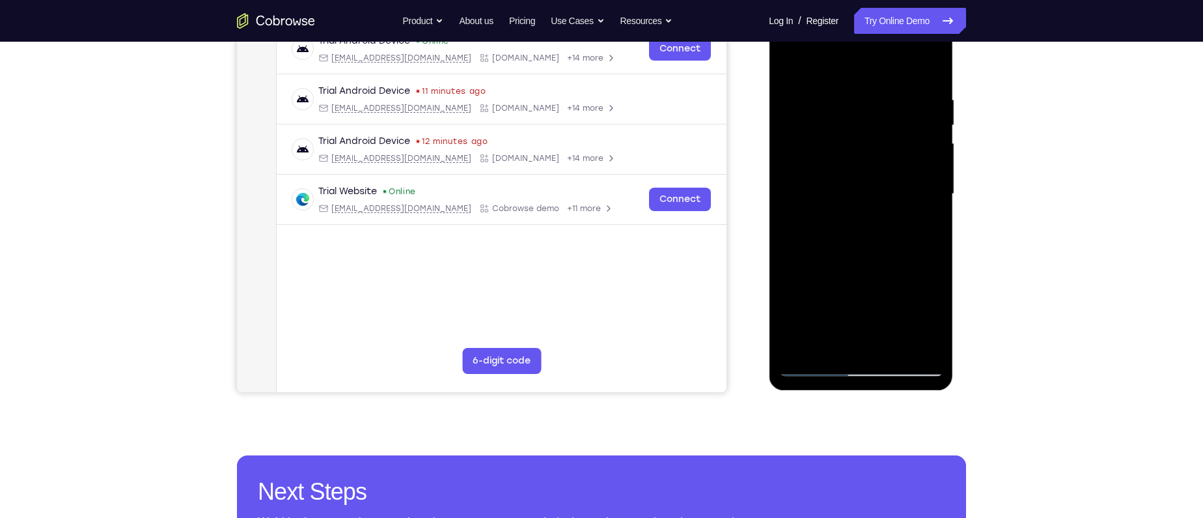
click at [934, 318] on div at bounding box center [861, 194] width 164 height 365
click at [873, 346] on div at bounding box center [861, 194] width 164 height 365
click at [903, 273] on div at bounding box center [861, 194] width 164 height 365
click at [844, 295] on div at bounding box center [861, 194] width 164 height 365
click at [800, 273] on div at bounding box center [861, 194] width 164 height 365
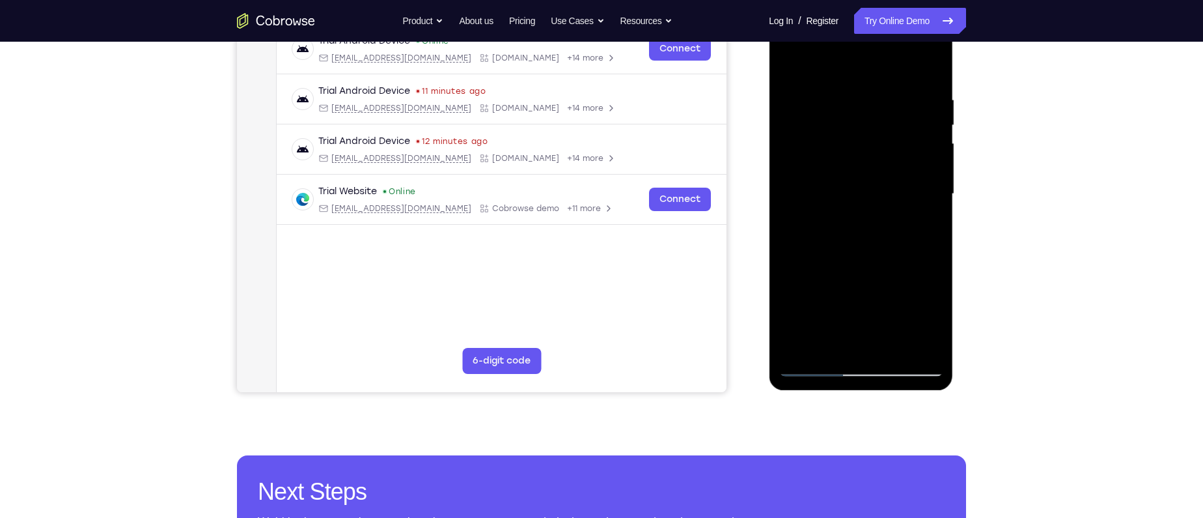
click at [872, 293] on div at bounding box center [861, 194] width 164 height 365
click at [842, 318] on div at bounding box center [861, 194] width 164 height 365
click at [869, 339] on div at bounding box center [861, 194] width 164 height 365
click at [859, 294] on div at bounding box center [861, 194] width 164 height 365
click at [805, 277] on div at bounding box center [861, 194] width 164 height 365
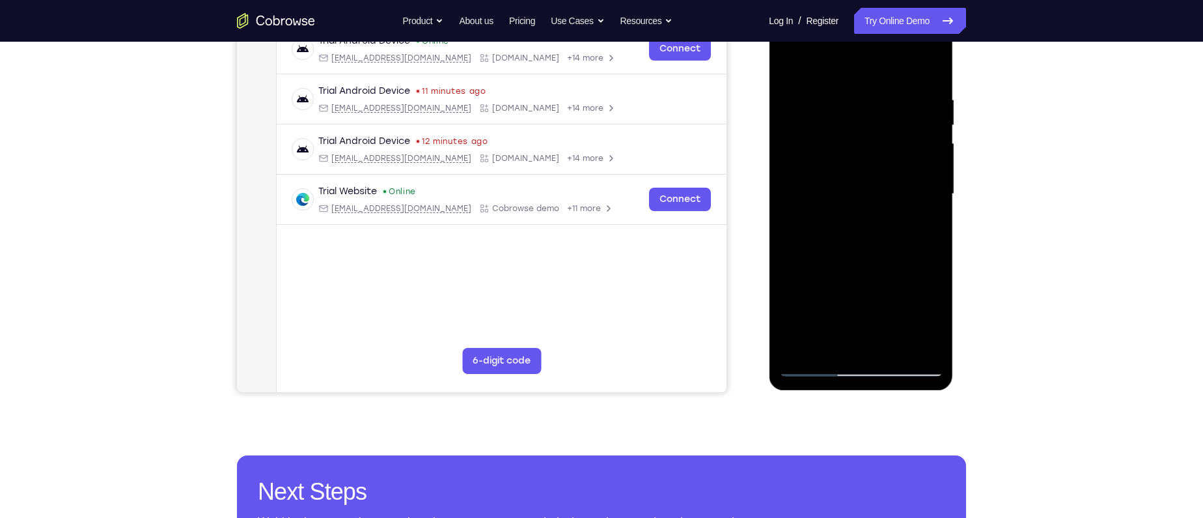
click at [936, 320] on div at bounding box center [861, 194] width 164 height 365
click at [935, 320] on div at bounding box center [861, 194] width 164 height 365
click at [797, 275] on div at bounding box center [861, 194] width 164 height 365
click at [876, 300] on div at bounding box center [861, 194] width 164 height 365
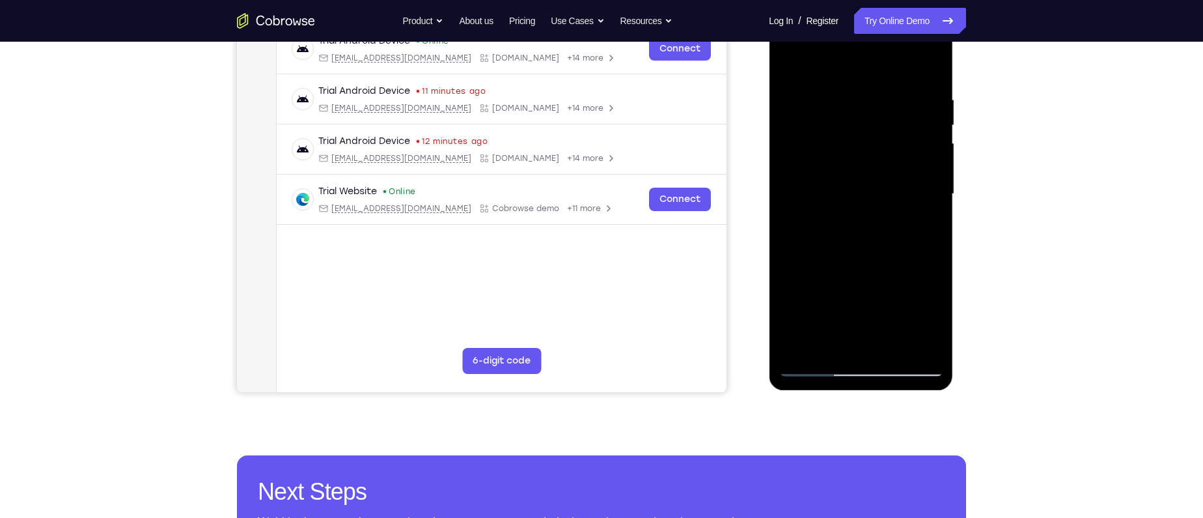
click at [846, 319] on div at bounding box center [861, 194] width 164 height 365
click at [859, 344] on div at bounding box center [861, 194] width 164 height 365
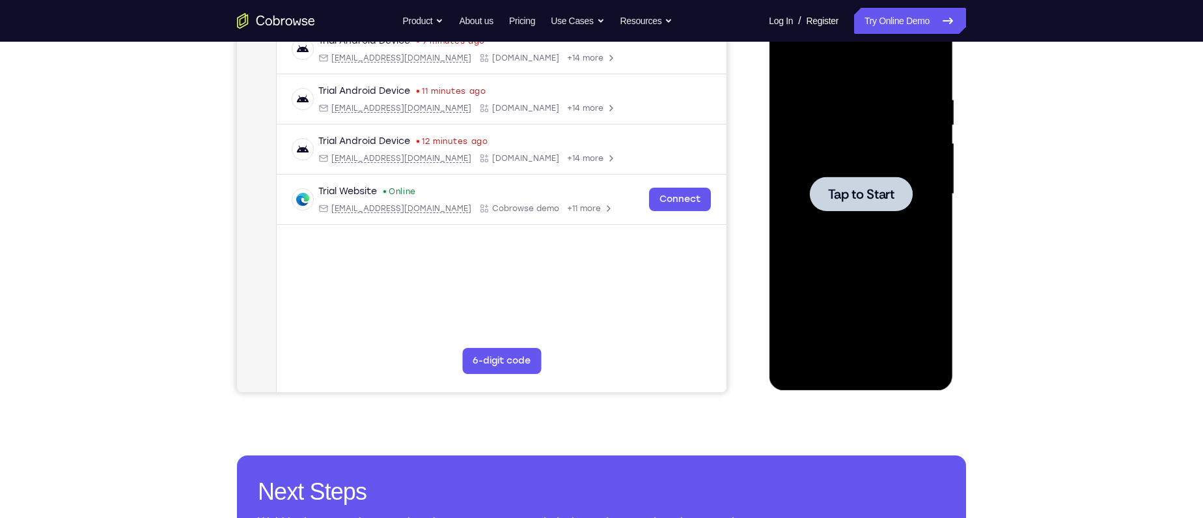
click at [828, 180] on div at bounding box center [860, 193] width 103 height 35
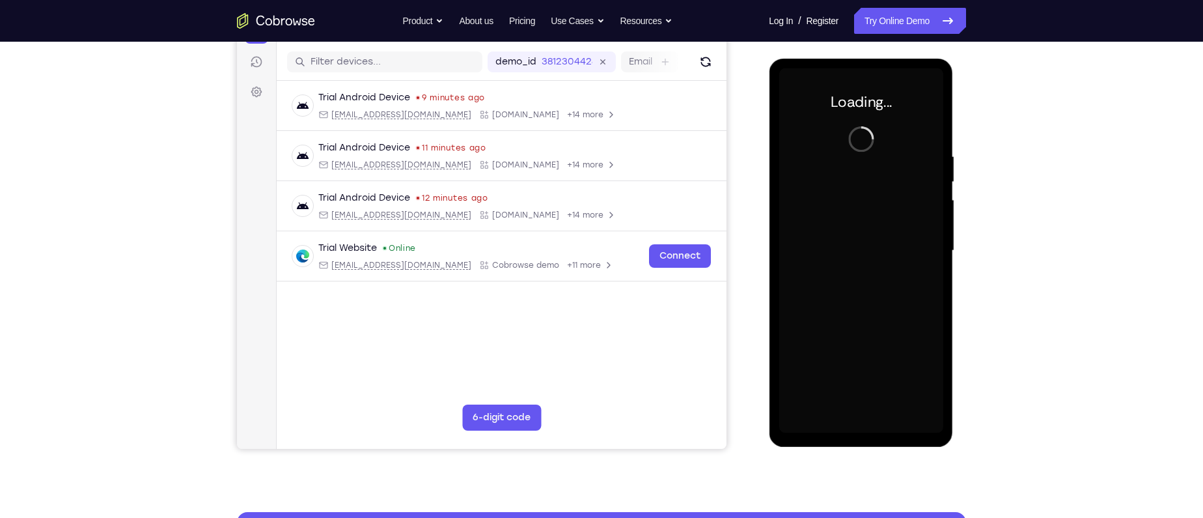
scroll to position [156, 0]
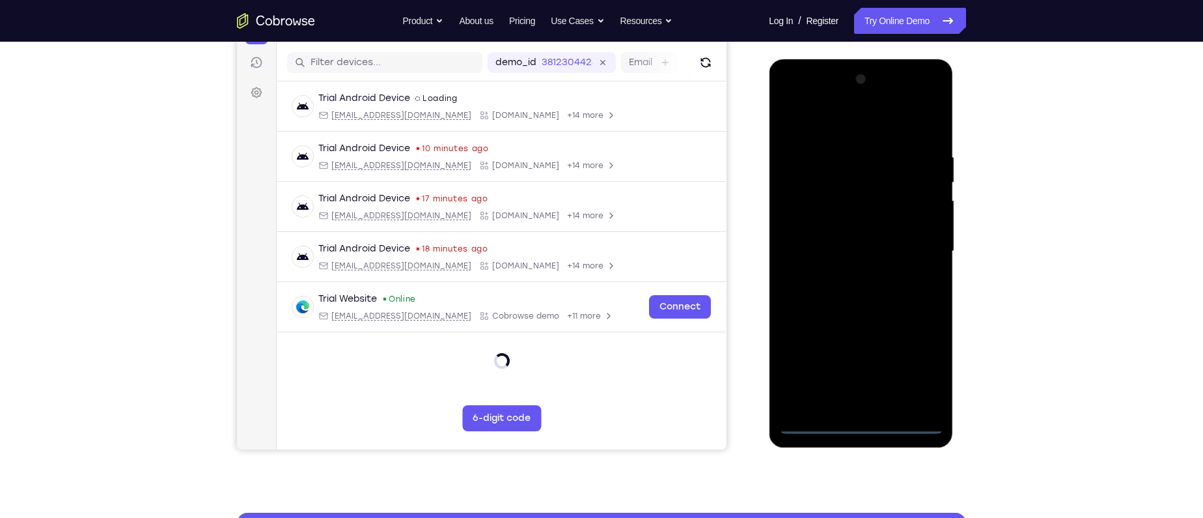
click at [865, 422] on div at bounding box center [861, 251] width 164 height 365
click at [920, 372] on div at bounding box center [861, 251] width 164 height 365
click at [833, 123] on div at bounding box center [861, 251] width 164 height 365
click at [913, 244] on div at bounding box center [861, 251] width 164 height 365
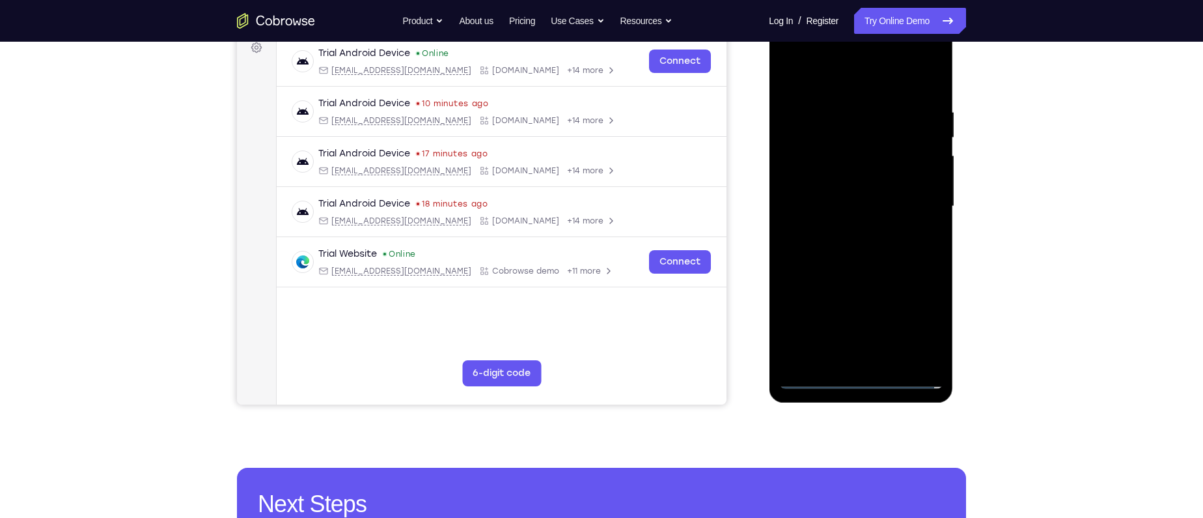
scroll to position [201, 0]
click at [846, 229] on div at bounding box center [861, 207] width 164 height 365
click at [854, 191] on div at bounding box center [861, 207] width 164 height 365
click at [854, 182] on div at bounding box center [861, 207] width 164 height 365
click at [854, 205] on div at bounding box center [861, 207] width 164 height 365
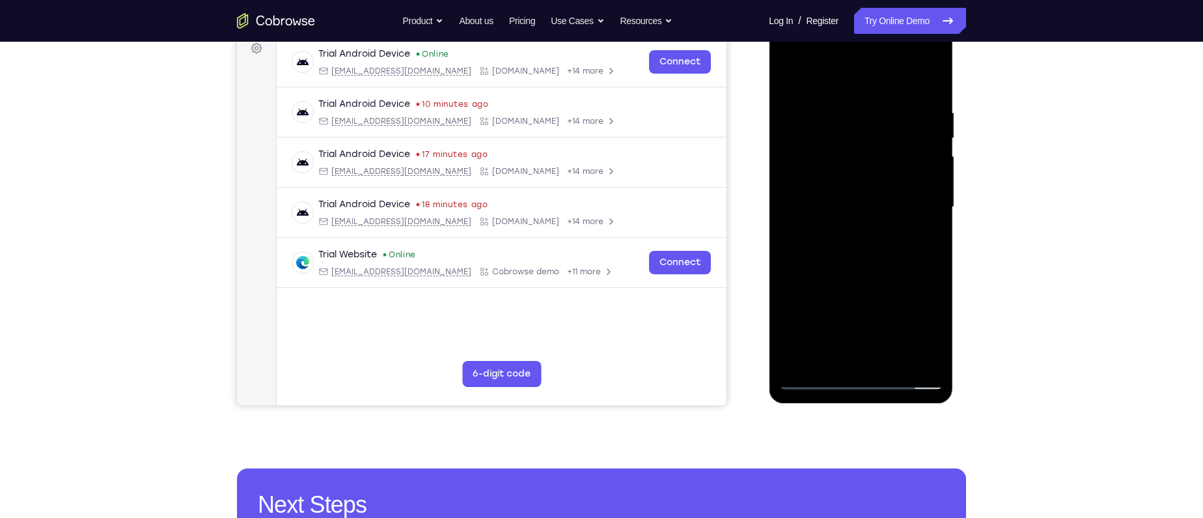
click at [876, 262] on div at bounding box center [861, 207] width 164 height 365
drag, startPoint x: 867, startPoint y: 81, endPoint x: 1029, endPoint y: 93, distance: 162.6
click at [954, 93] on html "Online web based iOS Simulators and Android Emulators. Run iPhone, iPad, Mobile…" at bounding box center [862, 210] width 186 height 391
click at [894, 362] on div at bounding box center [861, 207] width 164 height 365
click at [879, 277] on div at bounding box center [861, 207] width 164 height 365
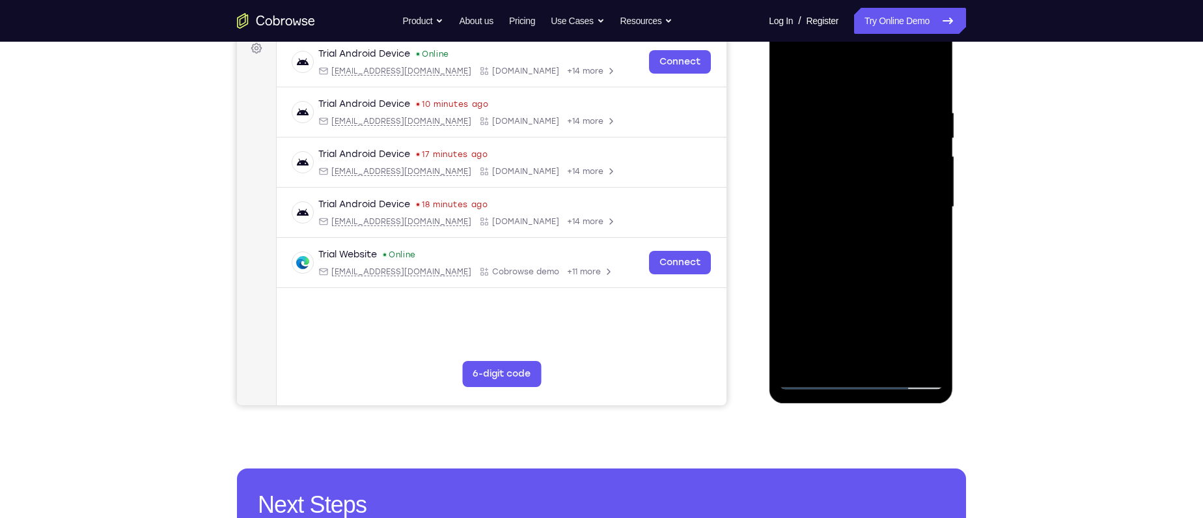
click at [867, 202] on div at bounding box center [861, 207] width 164 height 365
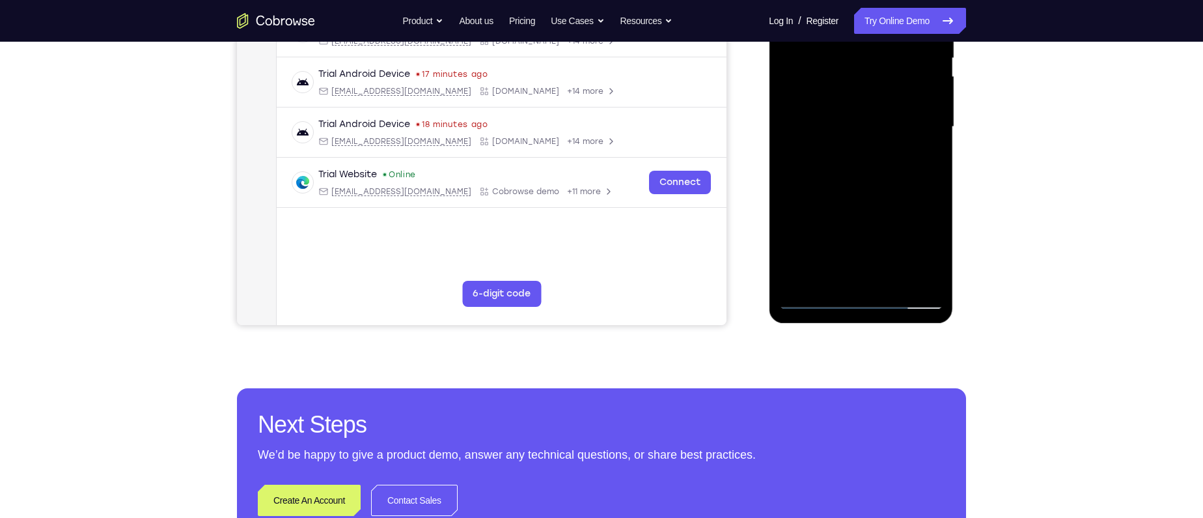
scroll to position [289, 0]
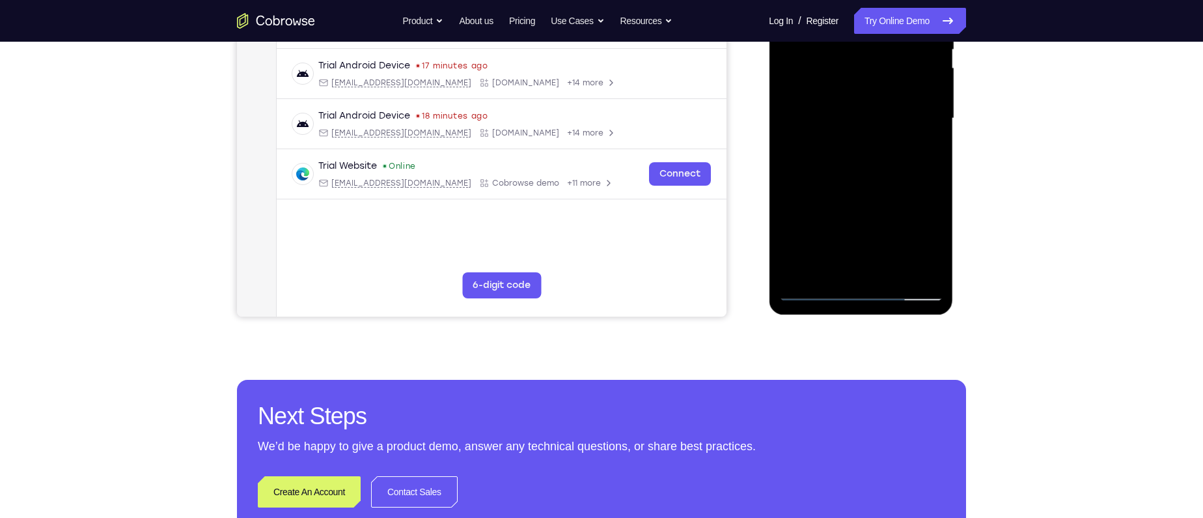
click at [816, 290] on div at bounding box center [861, 118] width 164 height 365
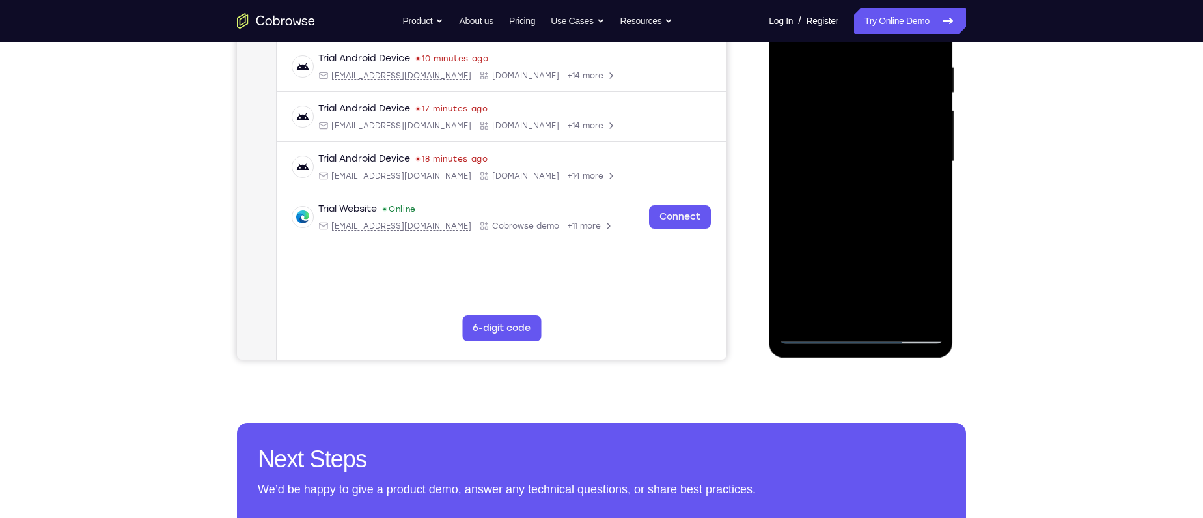
scroll to position [212, 0]
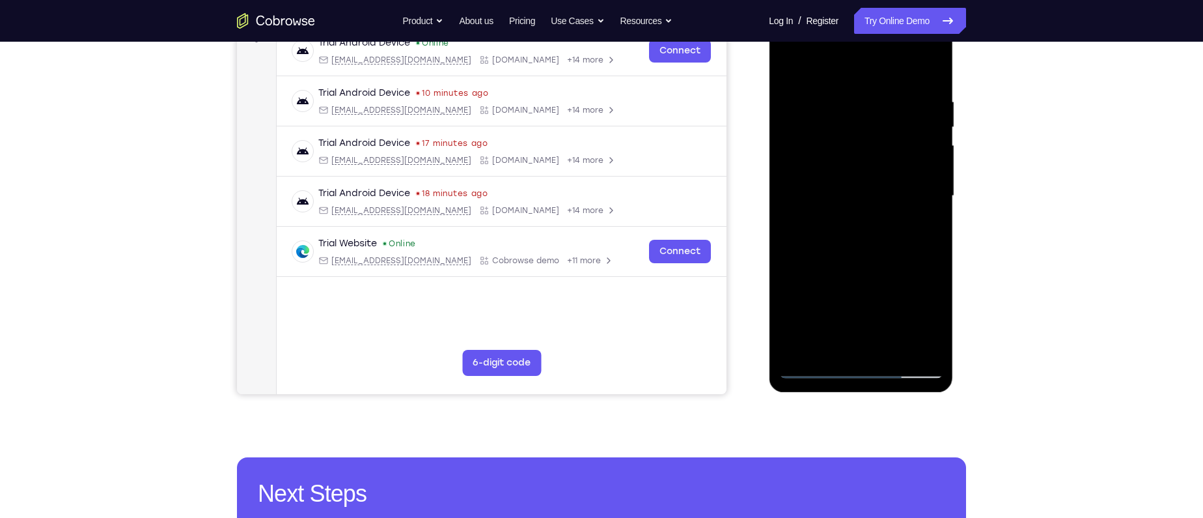
click at [852, 92] on div at bounding box center [861, 196] width 164 height 365
click at [830, 351] on div at bounding box center [861, 196] width 164 height 365
click at [816, 367] on div at bounding box center [861, 196] width 164 height 365
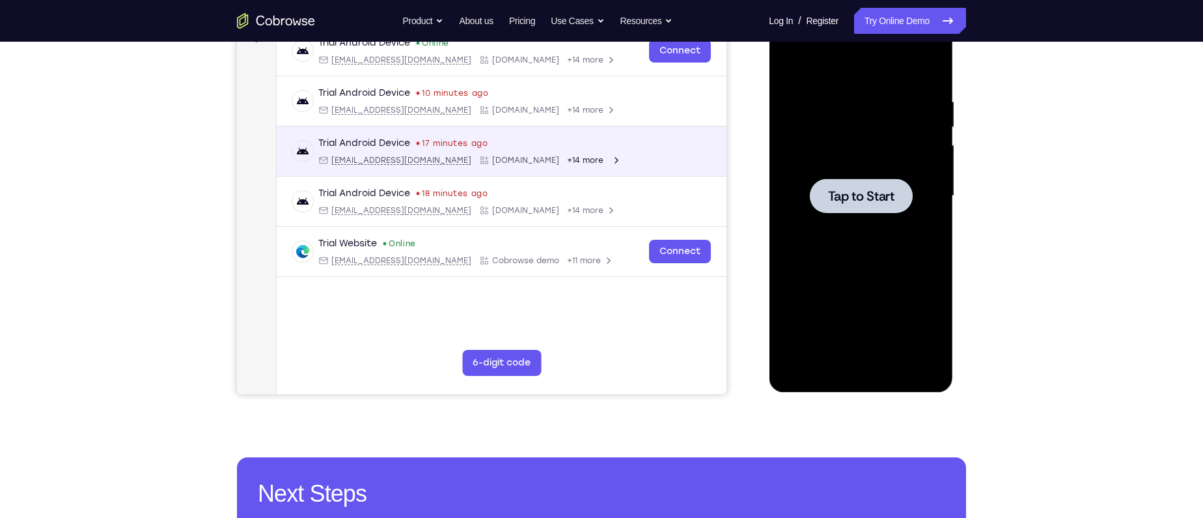
click at [611, 161] on icon "Open device details" at bounding box center [616, 160] width 10 height 10
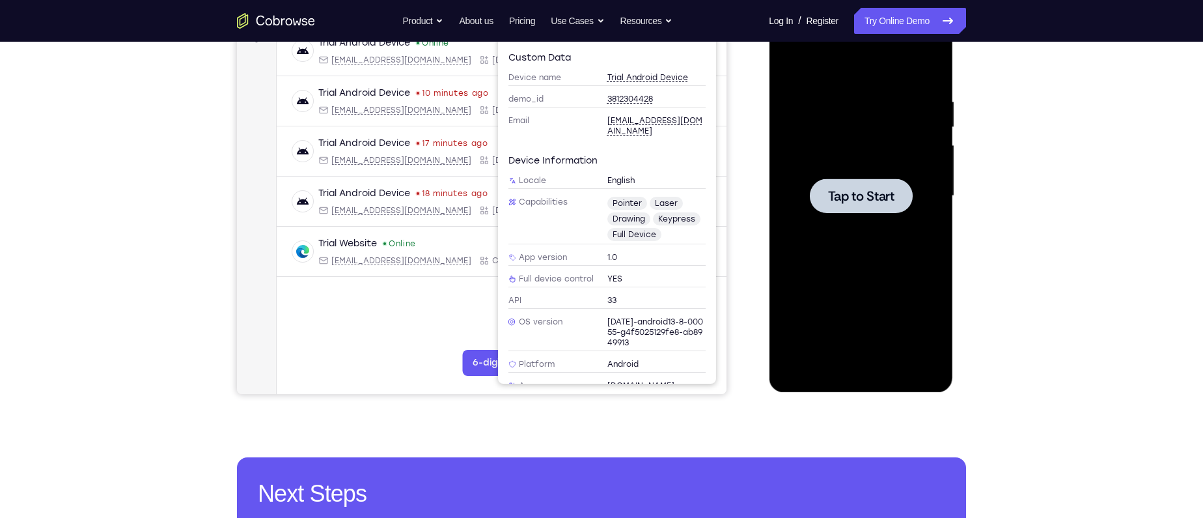
click at [627, 202] on span "pointer" at bounding box center [627, 203] width 40 height 13
click at [382, 313] on div "Trial Android Device Online [EMAIL_ADDRESS][DOMAIN_NAME] [DOMAIN_NAME] +14 more…" at bounding box center [502, 182] width 450 height 313
click at [143, 277] on div "Your Support Agent Your Customer Web iOS Android Next Steps We’d be happy to gi…" at bounding box center [601, 259] width 1203 height 859
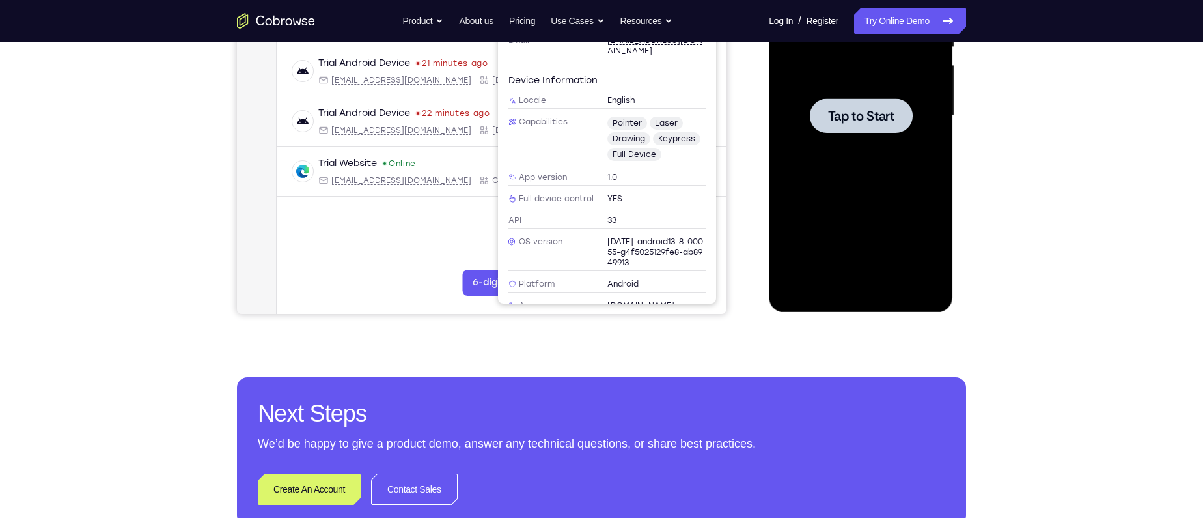
scroll to position [290, 0]
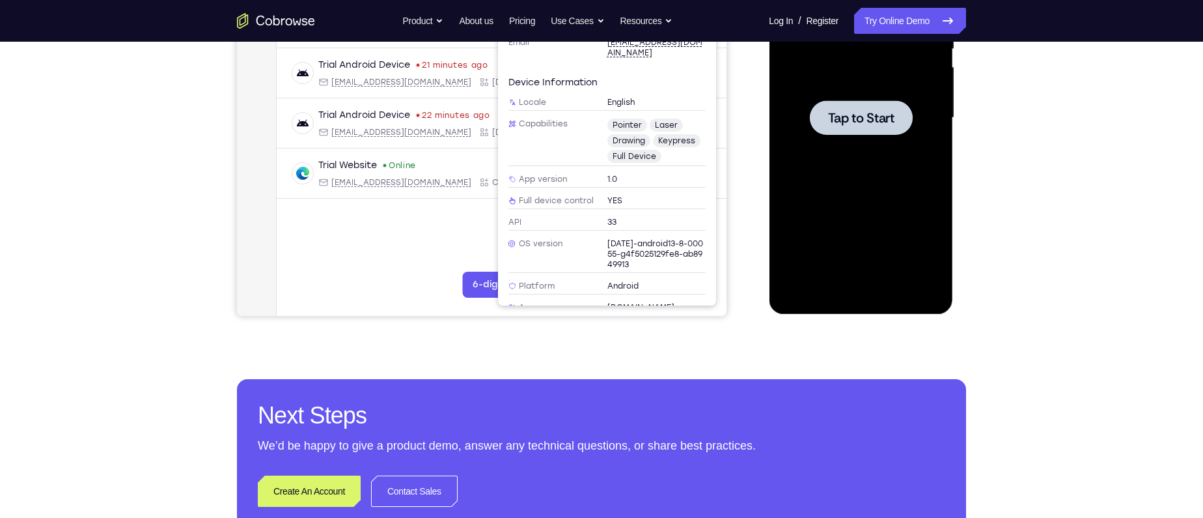
click at [867, 114] on span "Tap to Start" at bounding box center [861, 117] width 66 height 13
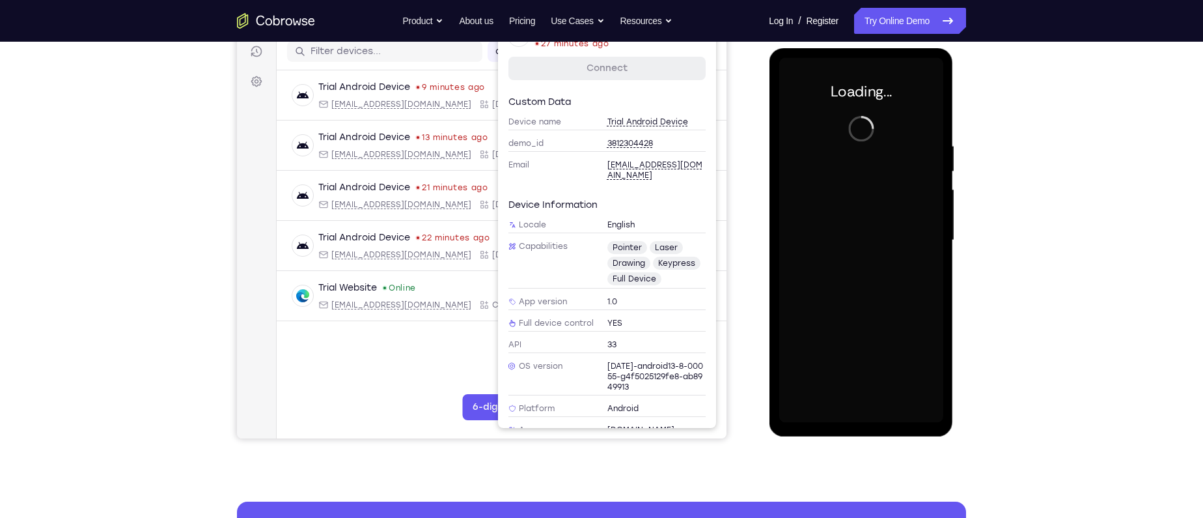
scroll to position [170, 0]
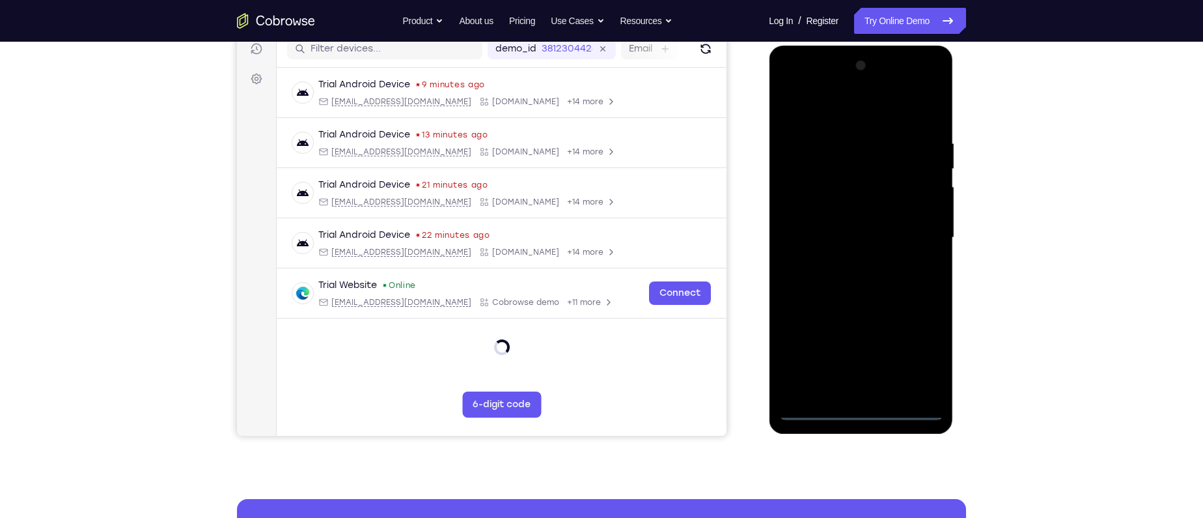
click at [857, 412] on div at bounding box center [861, 237] width 164 height 365
click at [863, 410] on div at bounding box center [861, 237] width 164 height 365
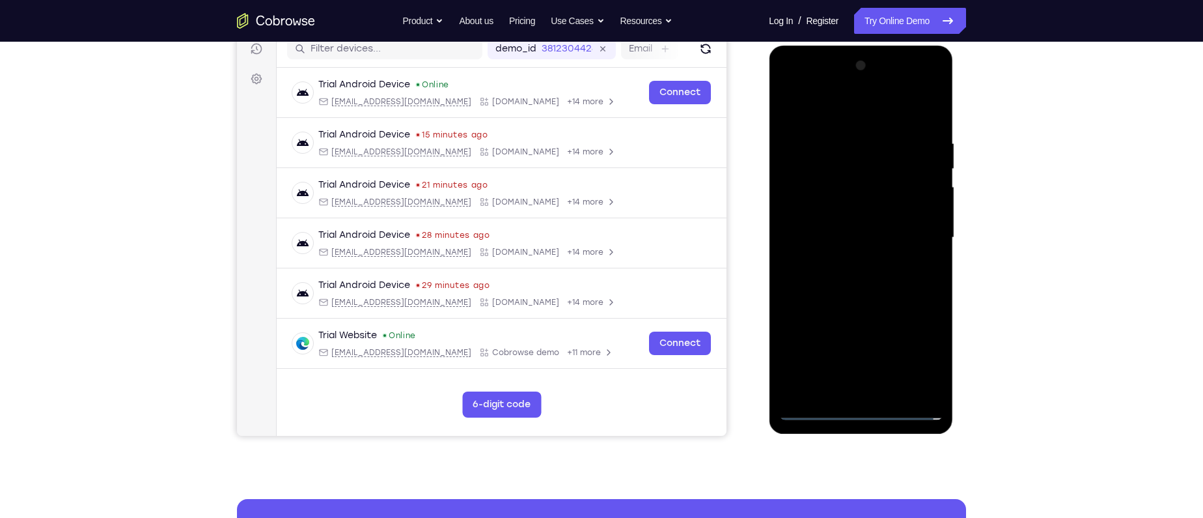
click at [912, 359] on div at bounding box center [861, 237] width 164 height 365
click at [808, 104] on div at bounding box center [861, 237] width 164 height 365
click at [913, 232] on div at bounding box center [861, 237] width 164 height 365
click at [917, 229] on div at bounding box center [861, 237] width 164 height 365
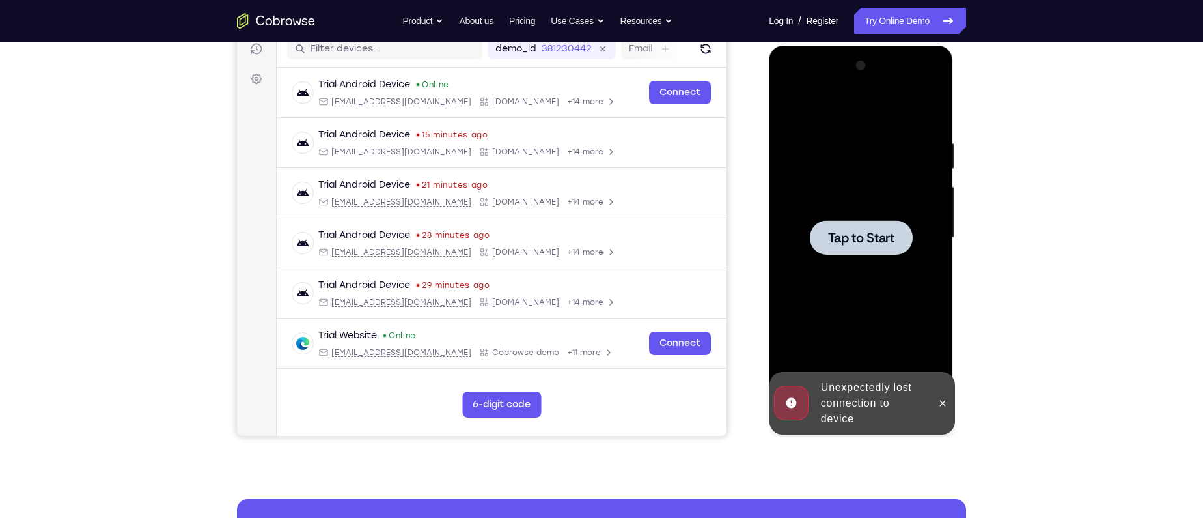
click at [880, 238] on span "Tap to Start" at bounding box center [861, 237] width 66 height 13
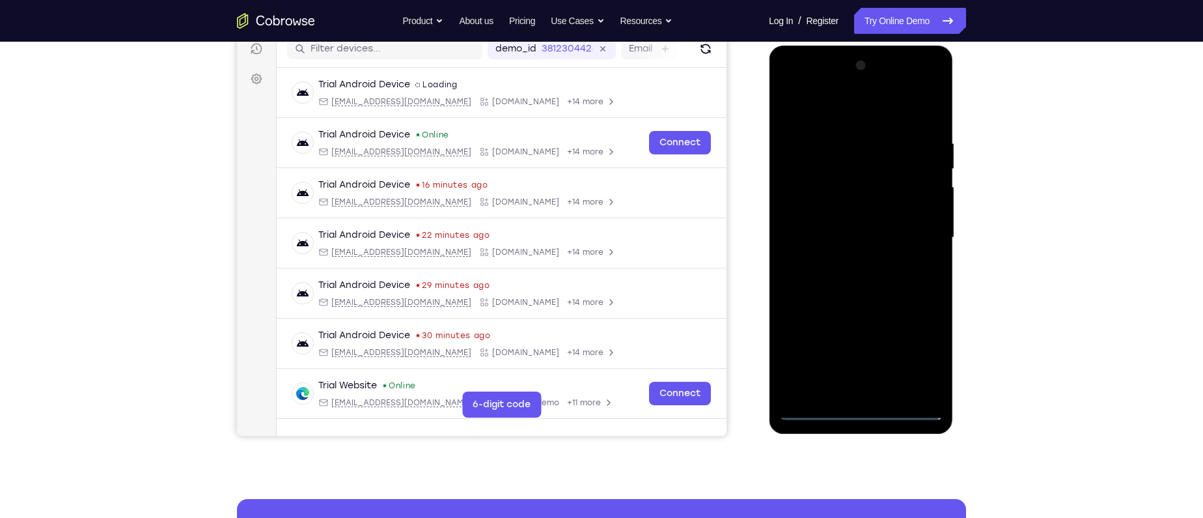
click at [861, 410] on div at bounding box center [861, 237] width 164 height 365
click at [917, 352] on div at bounding box center [861, 237] width 164 height 365
click at [820, 105] on div at bounding box center [861, 237] width 164 height 365
click at [916, 232] on div at bounding box center [861, 237] width 164 height 365
click at [848, 258] on div at bounding box center [861, 237] width 164 height 365
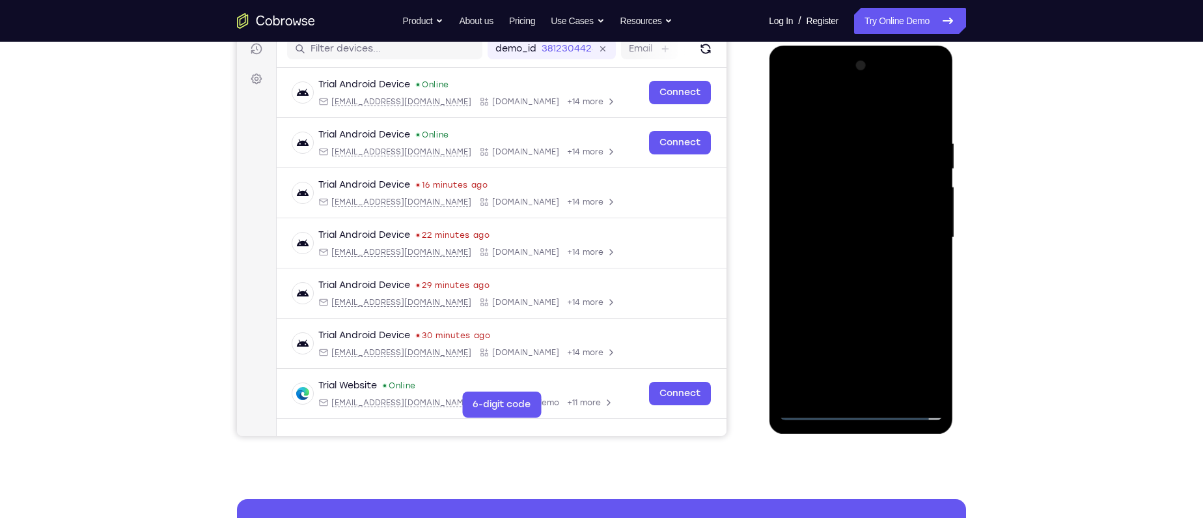
click at [850, 212] on div at bounding box center [861, 237] width 164 height 365
click at [849, 227] on div at bounding box center [861, 237] width 164 height 365
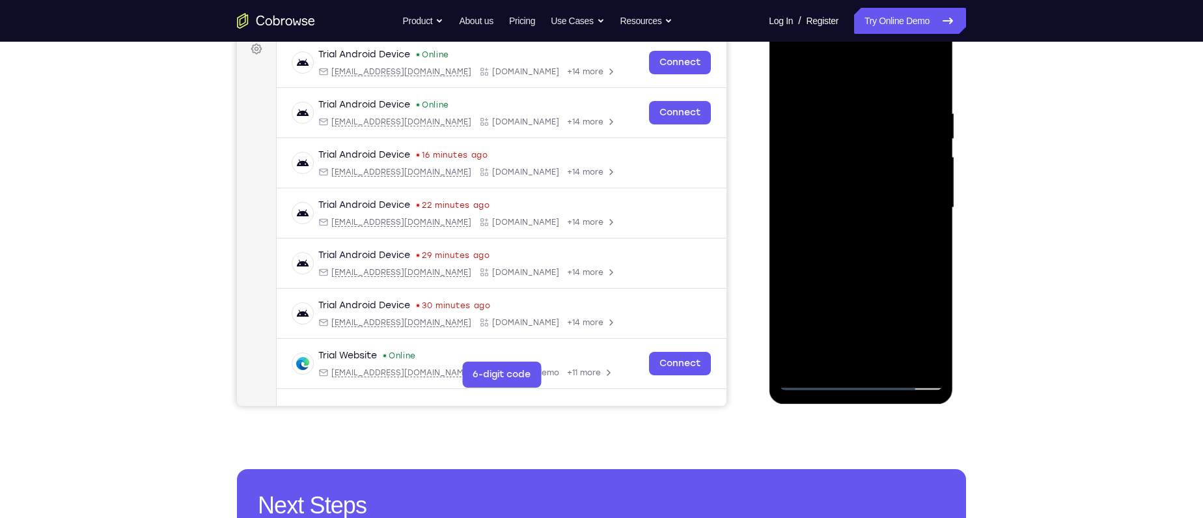
click at [857, 177] on div at bounding box center [861, 207] width 164 height 365
click at [892, 361] on div at bounding box center [861, 207] width 164 height 365
click at [853, 275] on div at bounding box center [861, 207] width 164 height 365
click at [846, 207] on div at bounding box center [861, 207] width 164 height 365
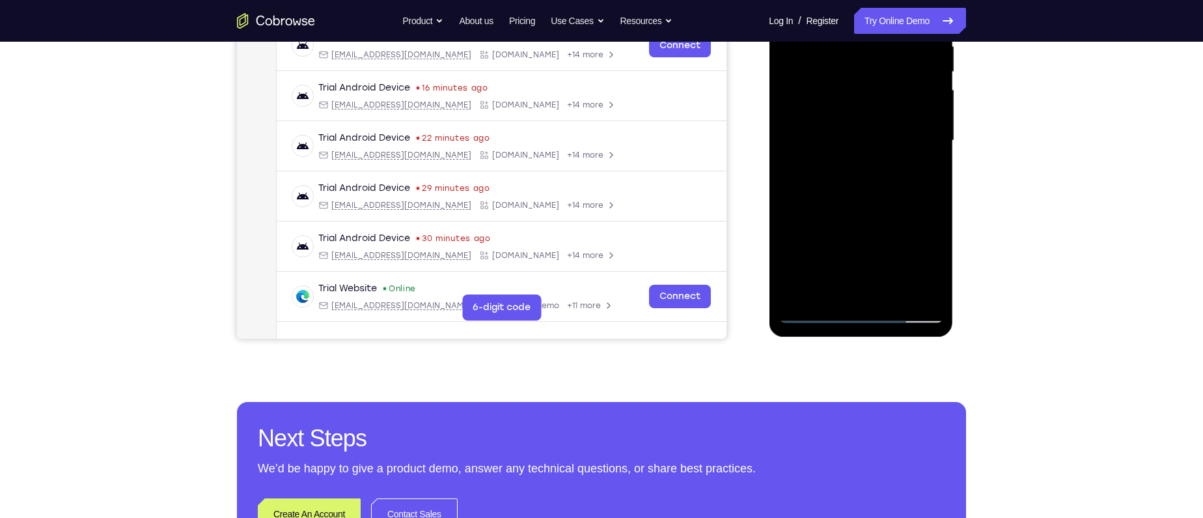
scroll to position [268, 0]
click at [818, 311] on div at bounding box center [861, 140] width 164 height 365
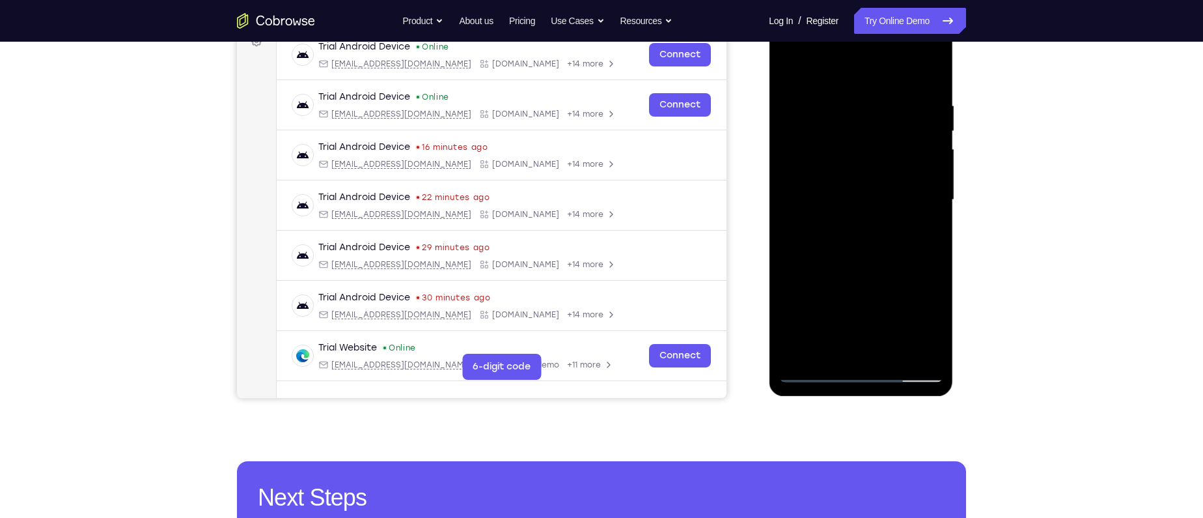
scroll to position [202, 0]
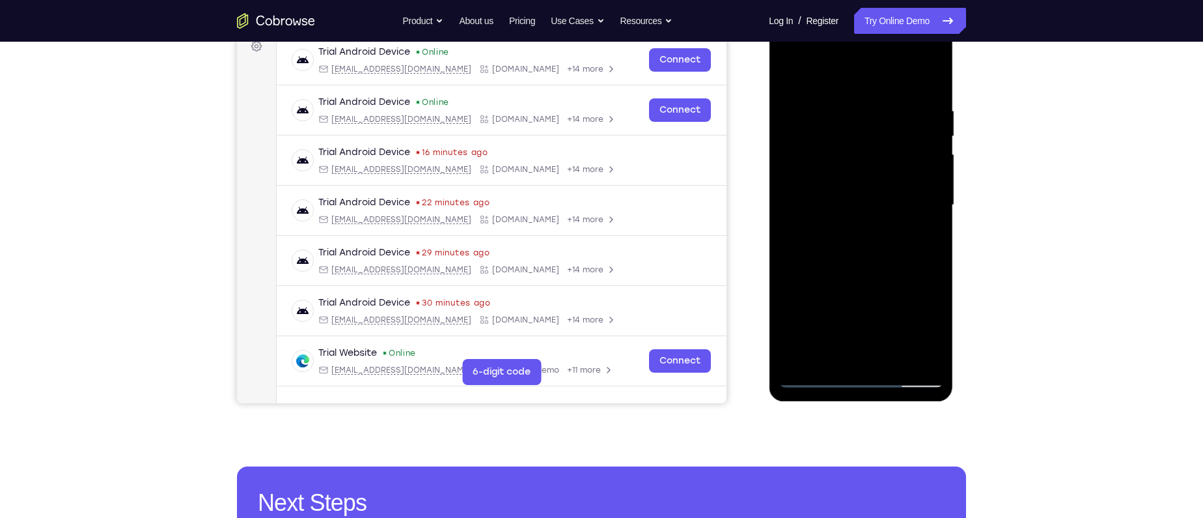
click at [833, 360] on div at bounding box center [861, 205] width 164 height 365
click at [813, 72] on div at bounding box center [861, 205] width 164 height 365
click at [819, 133] on div at bounding box center [861, 205] width 164 height 365
click at [816, 149] on div at bounding box center [861, 205] width 164 height 365
click at [850, 273] on div at bounding box center [861, 205] width 164 height 365
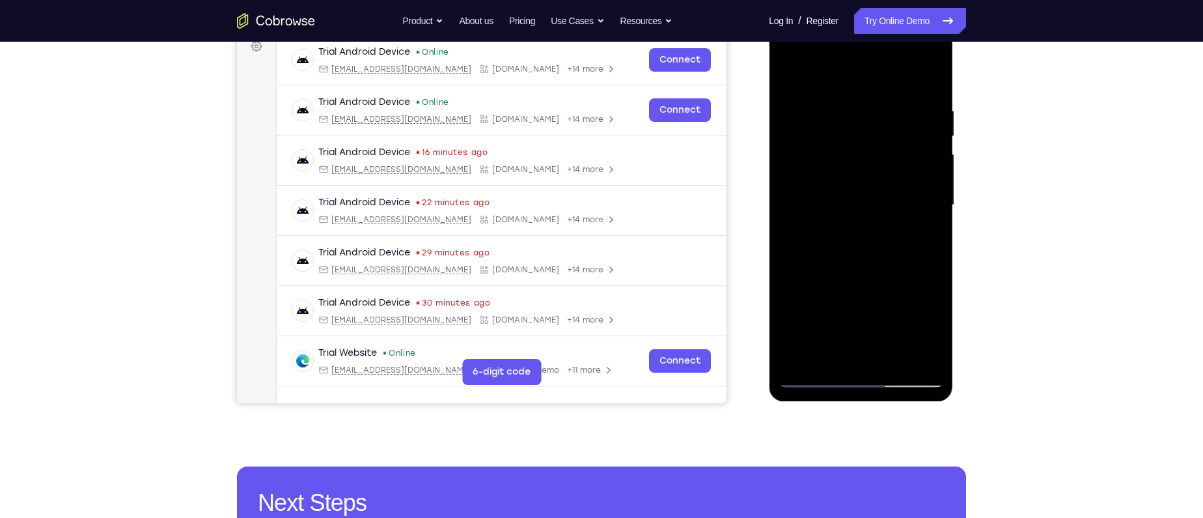
scroll to position [236, 0]
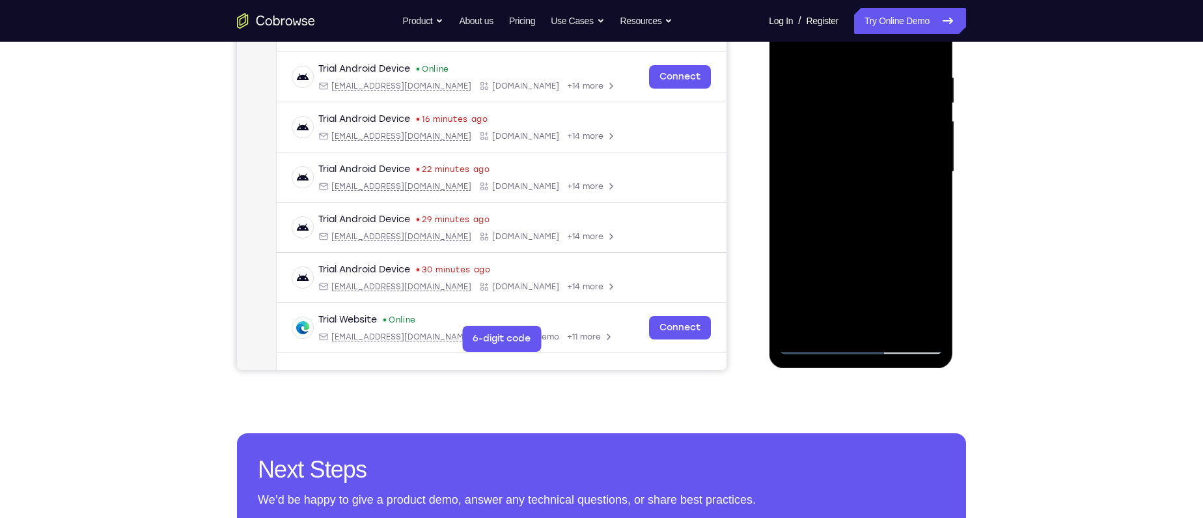
click at [833, 247] on div at bounding box center [861, 172] width 164 height 365
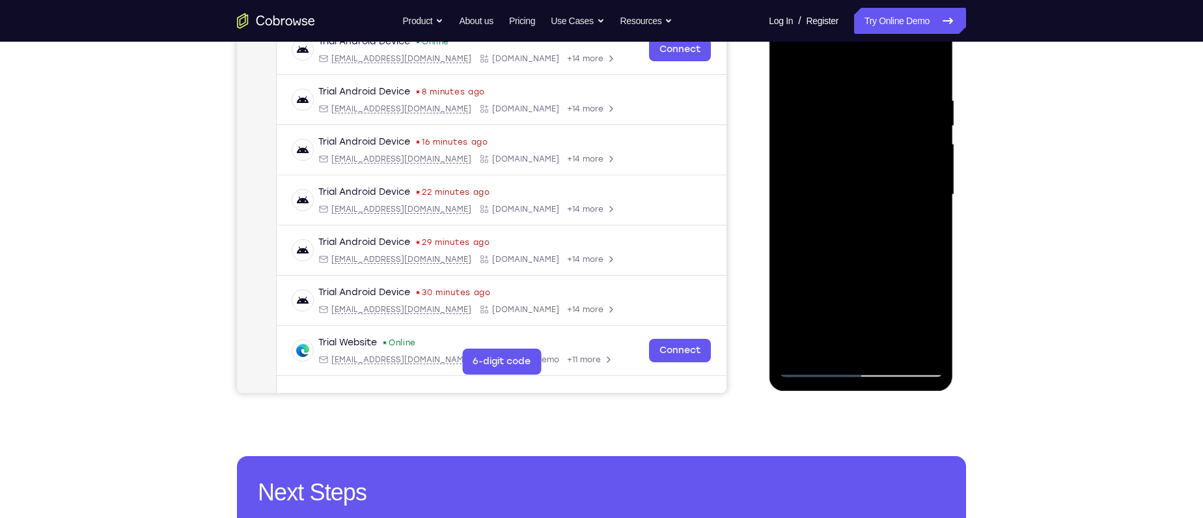
scroll to position [214, 0]
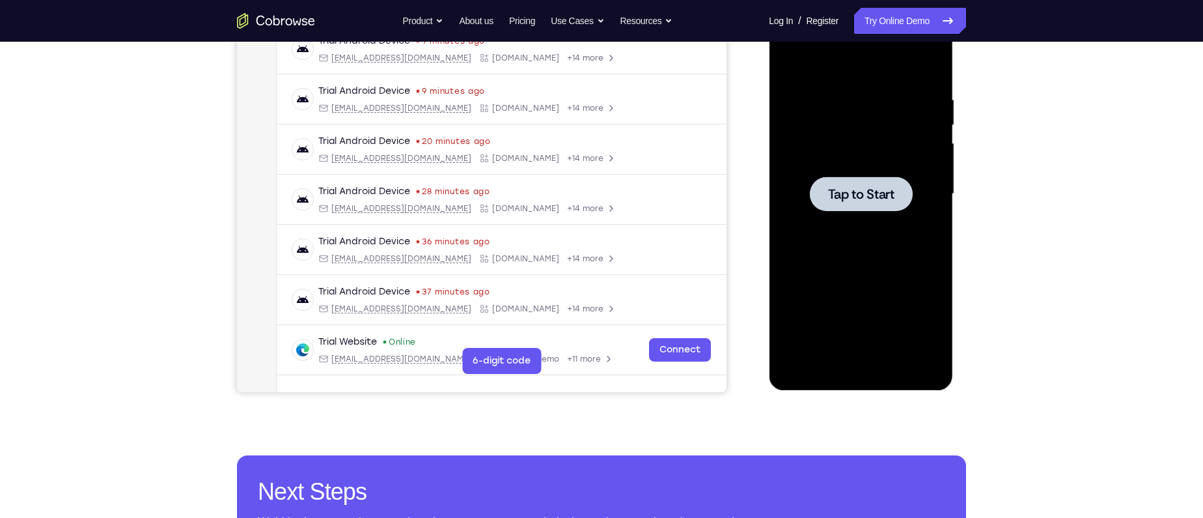
click at [895, 200] on div at bounding box center [860, 193] width 103 height 35
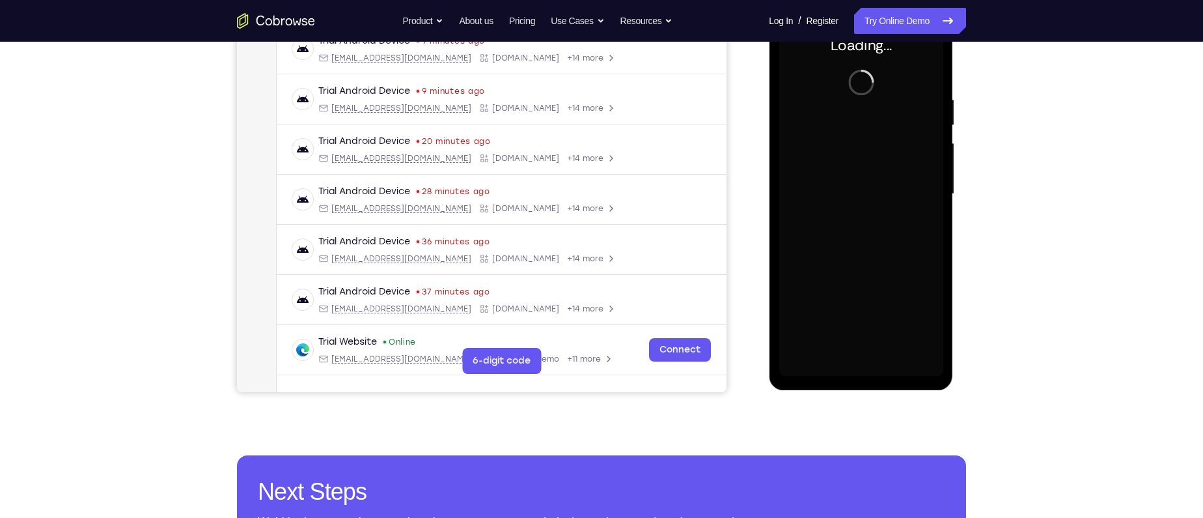
scroll to position [132, 0]
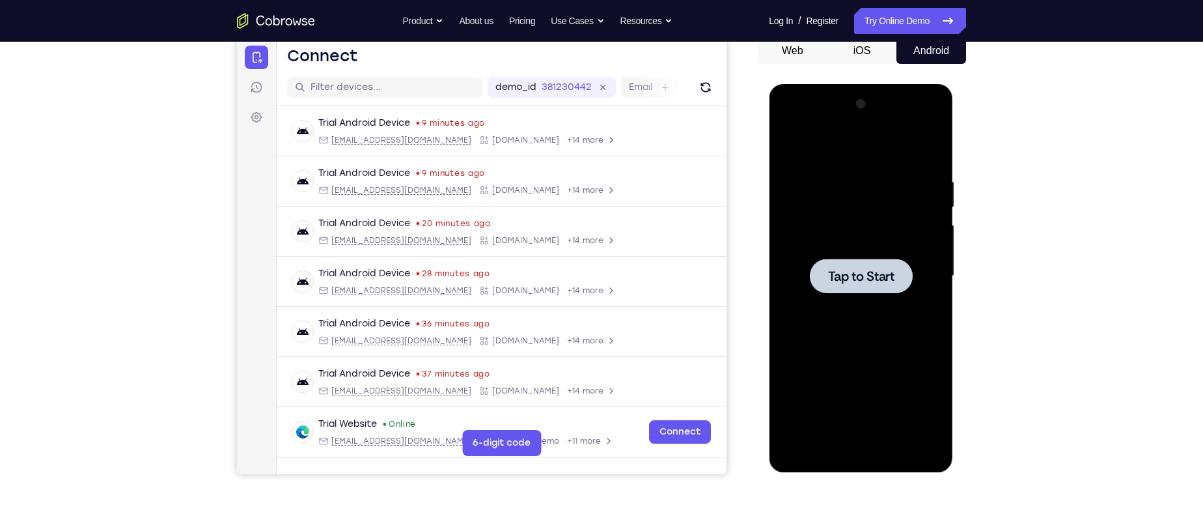
click at [887, 272] on span "Tap to Start" at bounding box center [861, 276] width 66 height 13
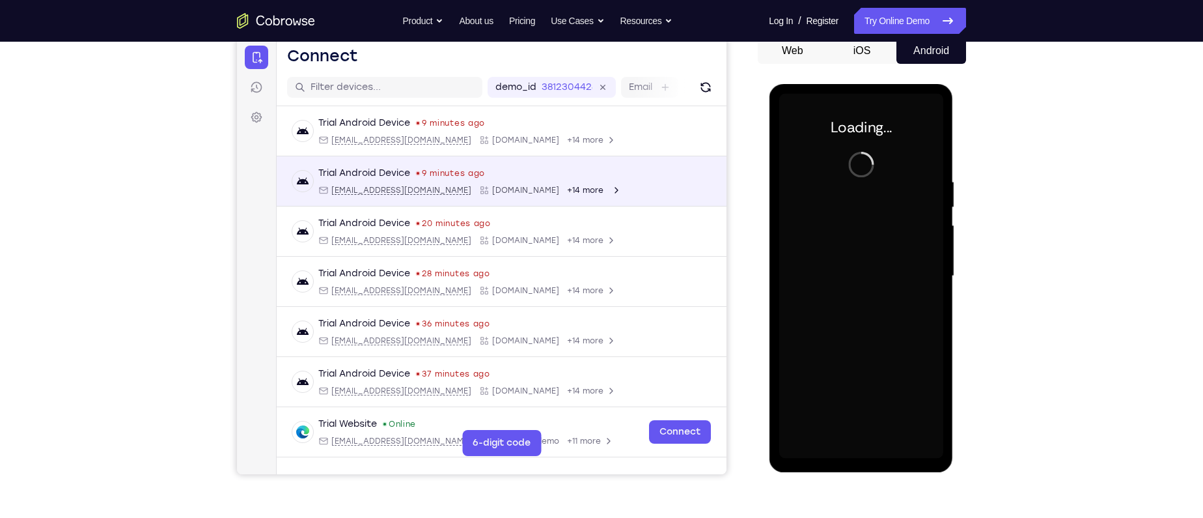
click at [553, 184] on div "Trial Android Device 9 minutes ago [EMAIL_ADDRESS][DOMAIN_NAME] [DOMAIN_NAME] +…" at bounding box center [469, 181] width 303 height 29
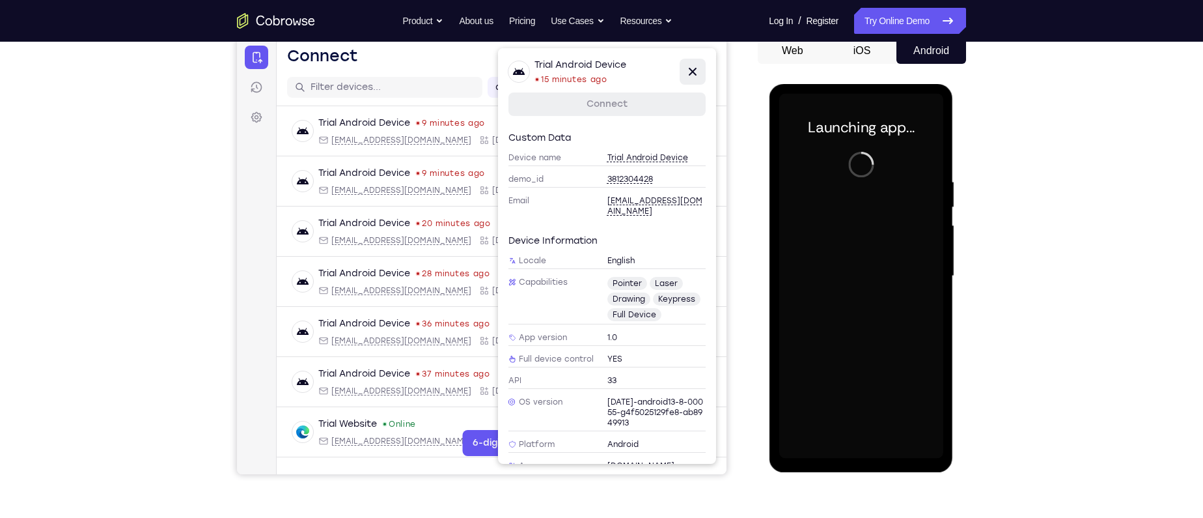
click at [694, 73] on icon at bounding box center [693, 72] width 8 height 8
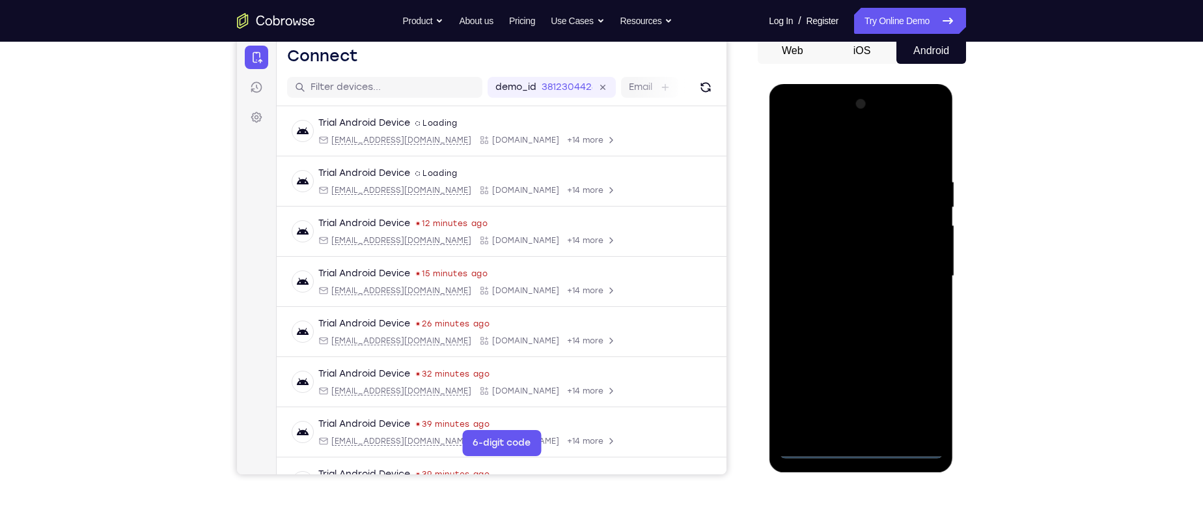
scroll to position [127, 0]
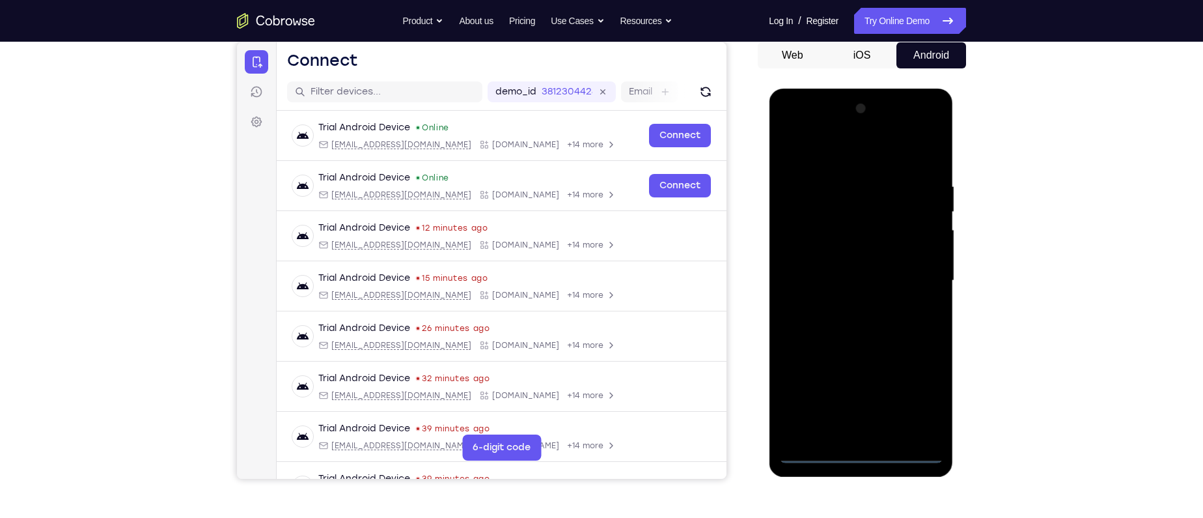
click at [861, 455] on div at bounding box center [861, 280] width 164 height 365
click at [919, 392] on div at bounding box center [861, 280] width 164 height 365
click at [837, 151] on div at bounding box center [861, 280] width 164 height 365
click at [921, 273] on div at bounding box center [861, 280] width 164 height 365
click at [849, 305] on div at bounding box center [861, 280] width 164 height 365
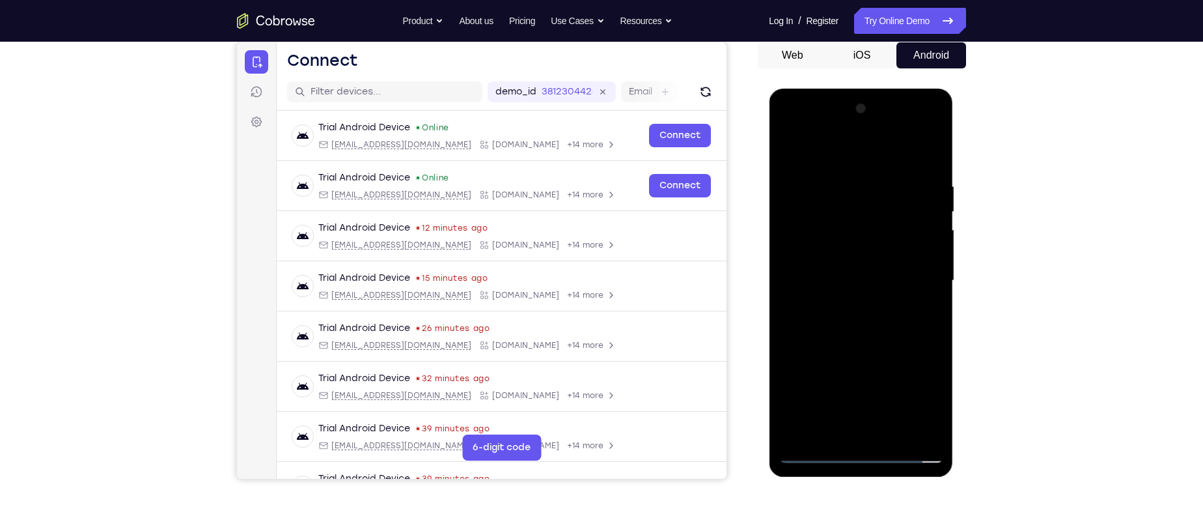
click at [849, 305] on div at bounding box center [861, 280] width 164 height 365
click at [848, 301] on div at bounding box center [861, 280] width 164 height 365
click at [852, 269] on div at bounding box center [861, 280] width 164 height 365
click at [831, 272] on div at bounding box center [861, 280] width 164 height 365
click at [870, 263] on div at bounding box center [861, 280] width 164 height 365
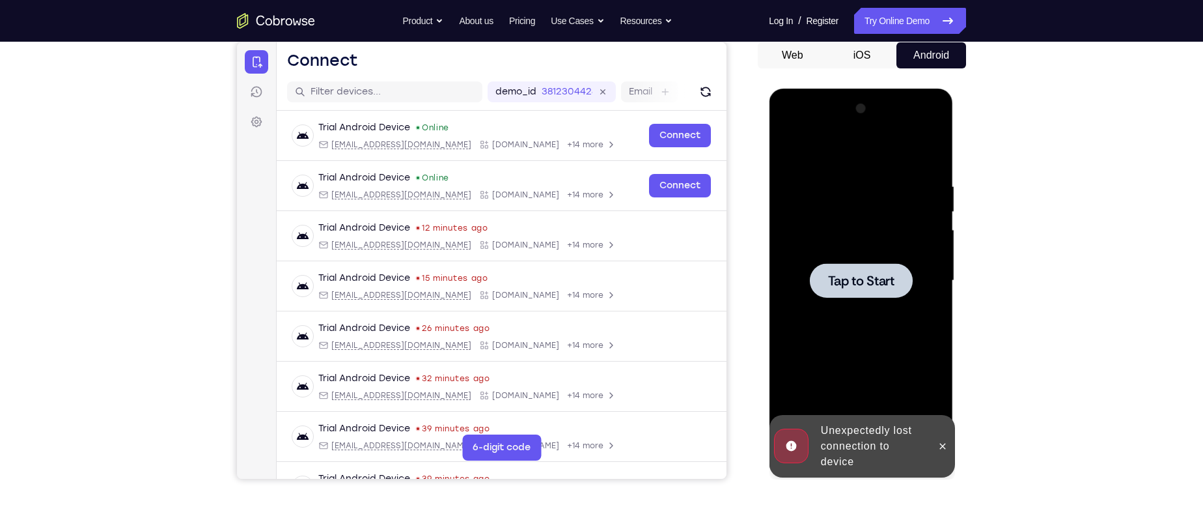
click at [883, 276] on span "Tap to Start" at bounding box center [861, 280] width 66 height 13
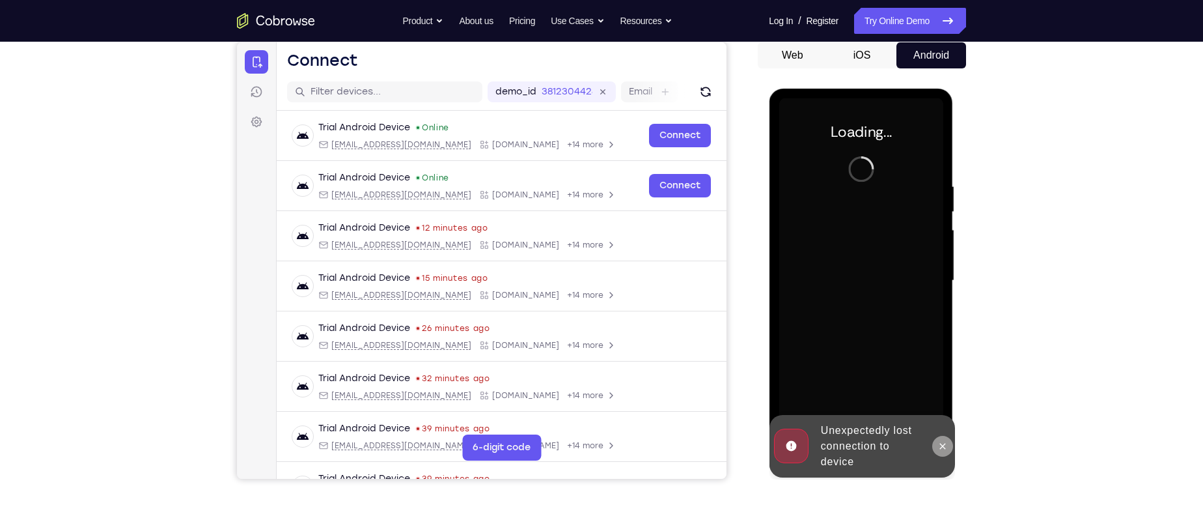
click at [946, 444] on icon at bounding box center [942, 446] width 10 height 10
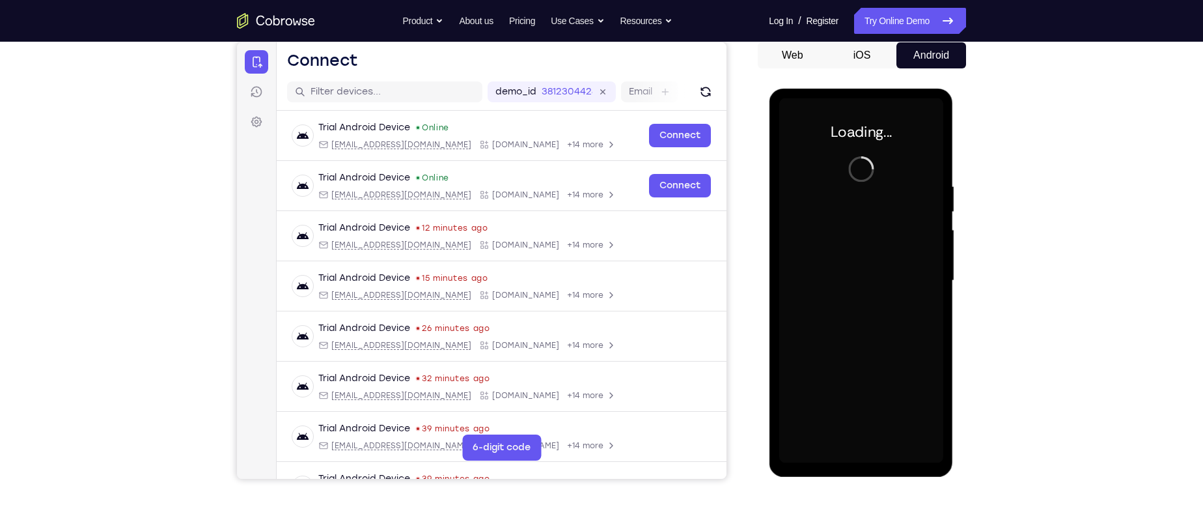
click at [997, 294] on div "Your Support Agent Your Customer Web iOS Android Next Steps We’d be happy to gi…" at bounding box center [601, 344] width 833 height 859
click at [1048, 184] on div "Your Support Agent Your Customer Web iOS Android Next Steps We’d be happy to gi…" at bounding box center [601, 344] width 1203 height 859
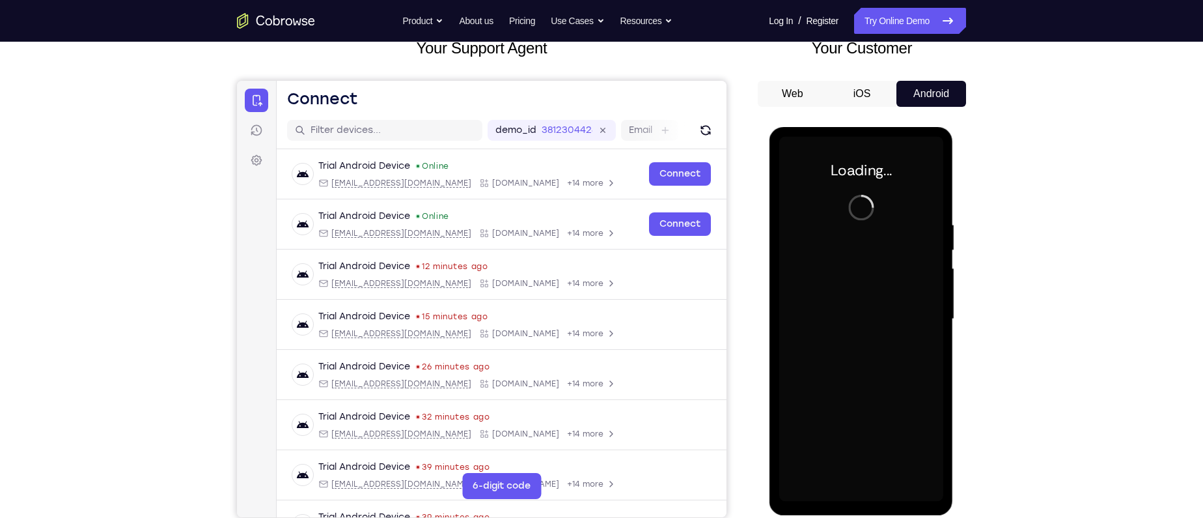
scroll to position [68, 0]
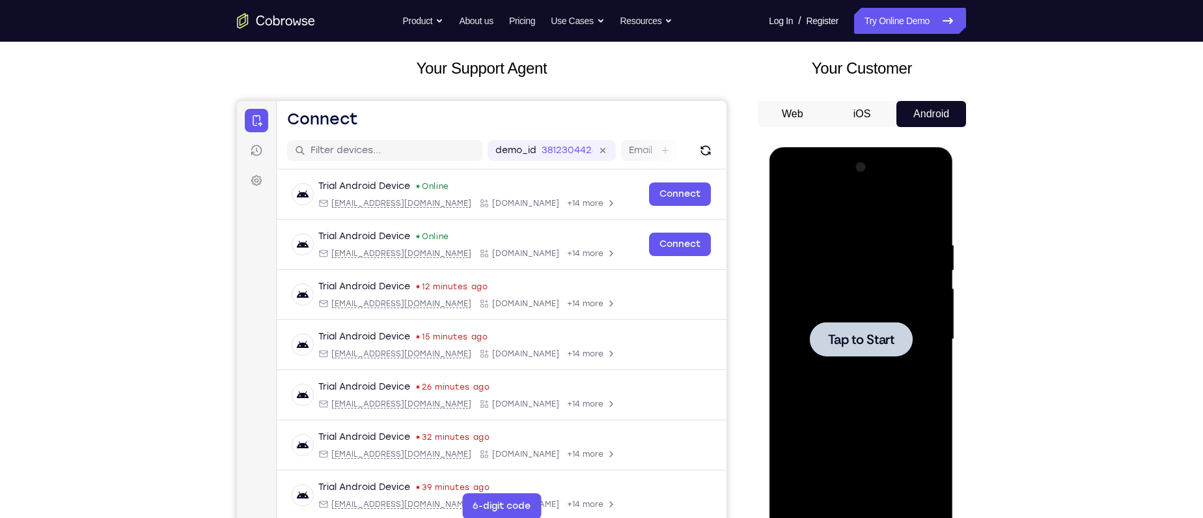
click at [859, 334] on span "Tap to Start" at bounding box center [861, 339] width 66 height 13
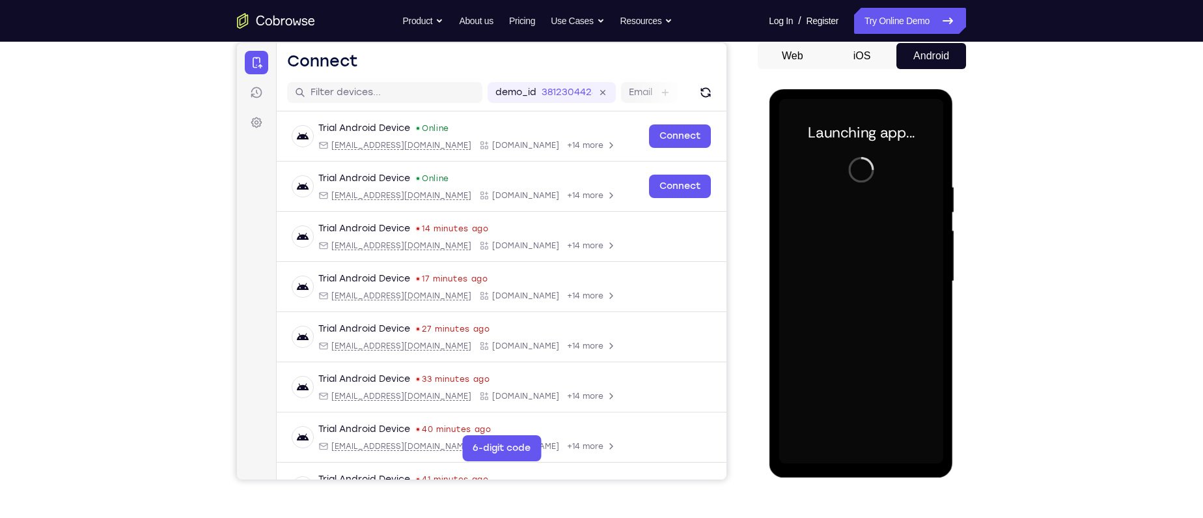
scroll to position [127, 0]
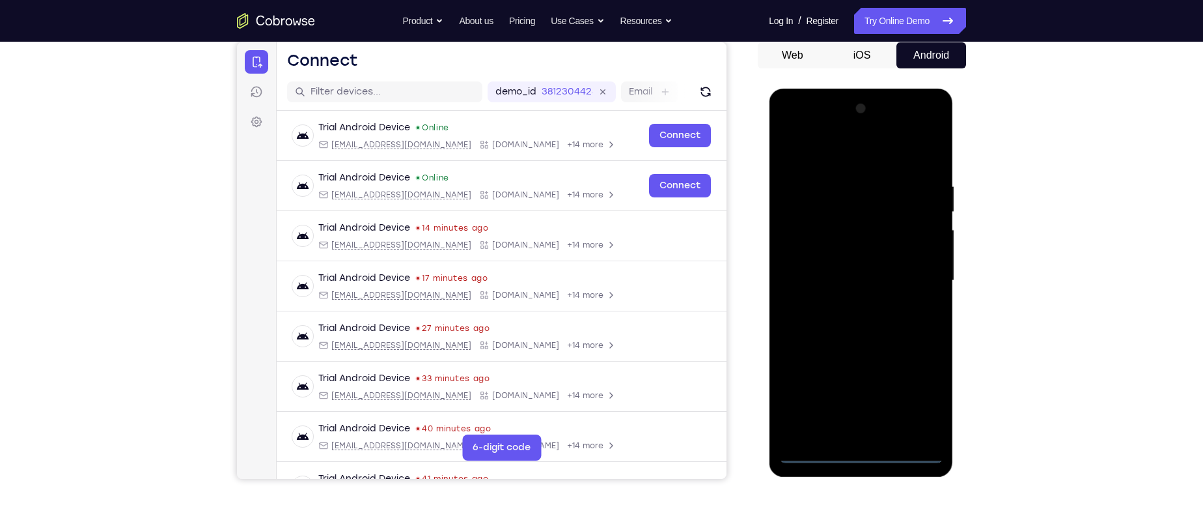
click at [857, 454] on div at bounding box center [861, 280] width 164 height 365
click at [921, 389] on div at bounding box center [861, 280] width 164 height 365
click at [812, 151] on div at bounding box center [861, 280] width 164 height 365
click at [919, 280] on div at bounding box center [861, 280] width 164 height 365
click at [851, 303] on div at bounding box center [861, 280] width 164 height 365
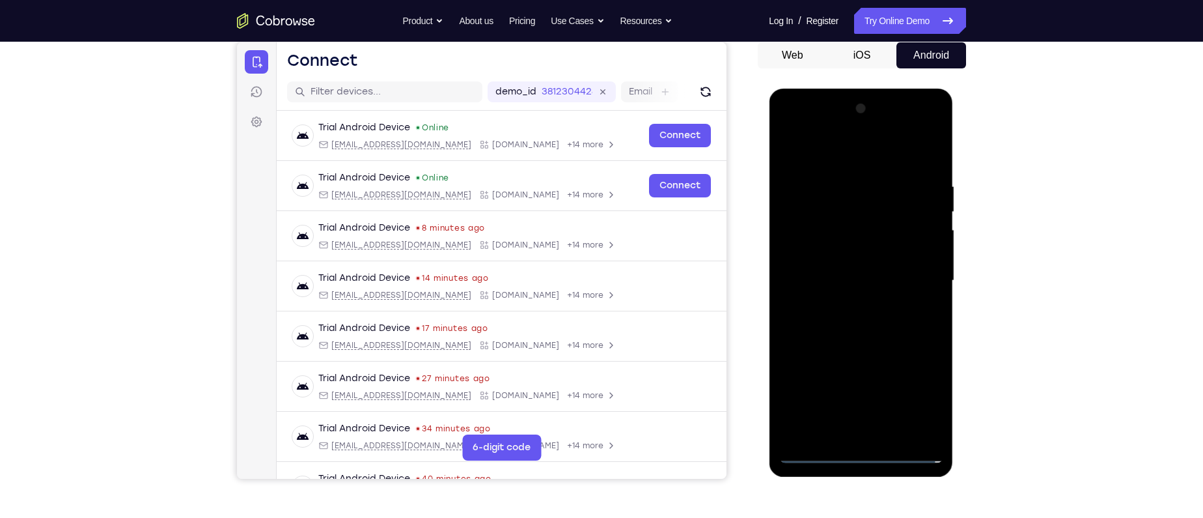
click at [852, 270] on div at bounding box center [861, 280] width 164 height 365
click at [852, 252] on div at bounding box center [861, 280] width 164 height 365
click at [867, 283] on div at bounding box center [861, 280] width 164 height 365
click at [868, 327] on div at bounding box center [861, 280] width 164 height 365
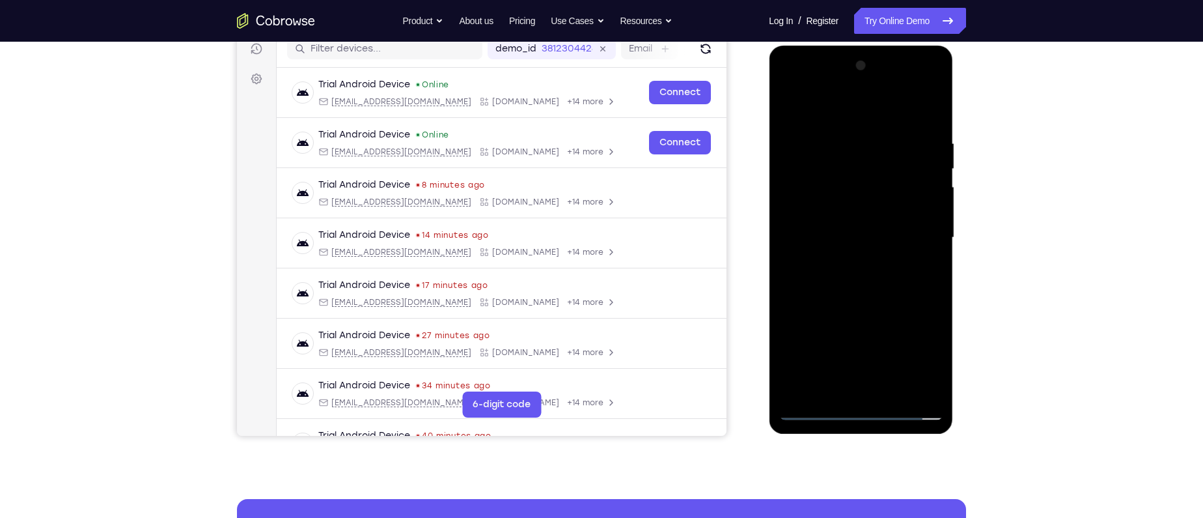
scroll to position [174, 0]
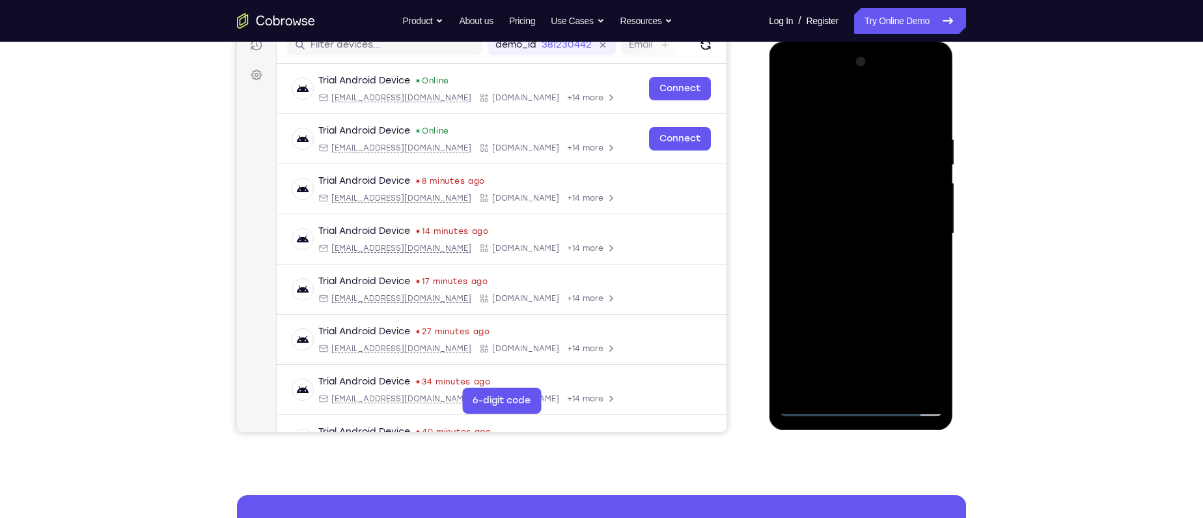
click at [861, 292] on div at bounding box center [861, 233] width 164 height 365
click at [833, 388] on div at bounding box center [861, 233] width 164 height 365
drag, startPoint x: 818, startPoint y: 110, endPoint x: 973, endPoint y: 114, distance: 154.4
click at [954, 114] on html "Online web based iOS Simulators and Android Emulators. Run iPhone, iPad, Mobile…" at bounding box center [862, 237] width 186 height 391
drag, startPoint x: 824, startPoint y: 113, endPoint x: 835, endPoint y: 54, distance: 59.8
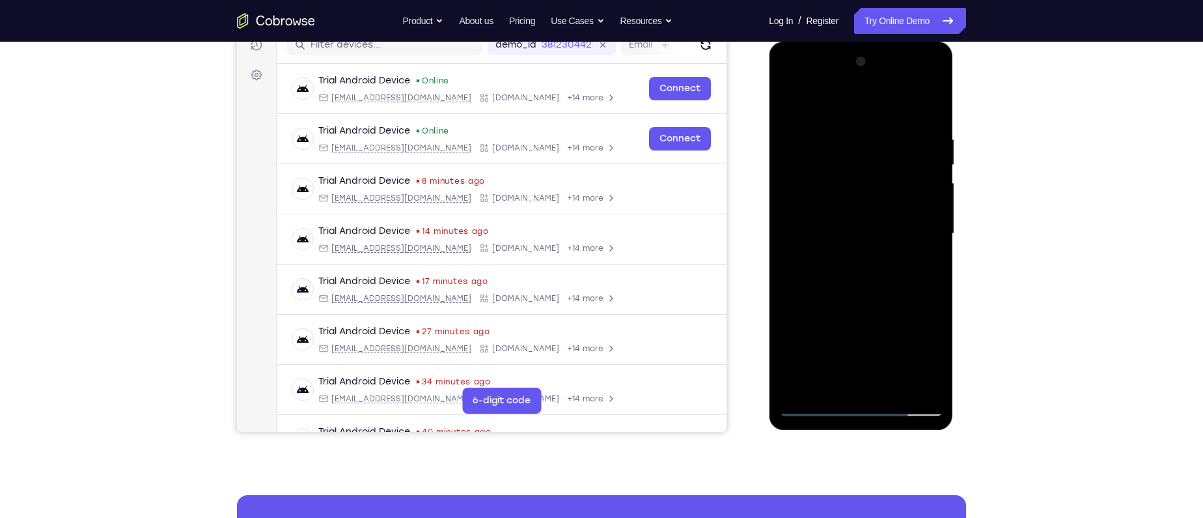
click at [835, 54] on div at bounding box center [861, 233] width 164 height 365
click at [834, 105] on div at bounding box center [861, 233] width 164 height 365
click at [836, 99] on div at bounding box center [861, 233] width 164 height 365
drag, startPoint x: 826, startPoint y: 120, endPoint x: 823, endPoint y: 234, distance: 114.6
click at [823, 234] on div at bounding box center [861, 233] width 164 height 365
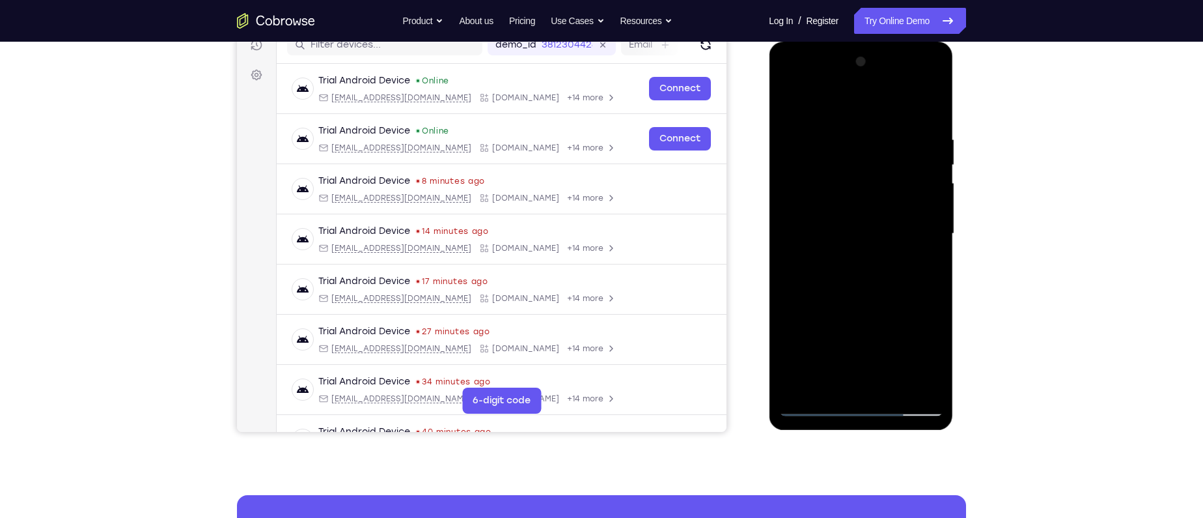
click at [839, 123] on div at bounding box center [861, 233] width 164 height 365
click at [840, 142] on div at bounding box center [861, 233] width 164 height 365
click at [856, 284] on div at bounding box center [861, 233] width 164 height 365
click at [788, 99] on div at bounding box center [861, 233] width 164 height 365
click at [796, 158] on div at bounding box center [861, 233] width 164 height 365
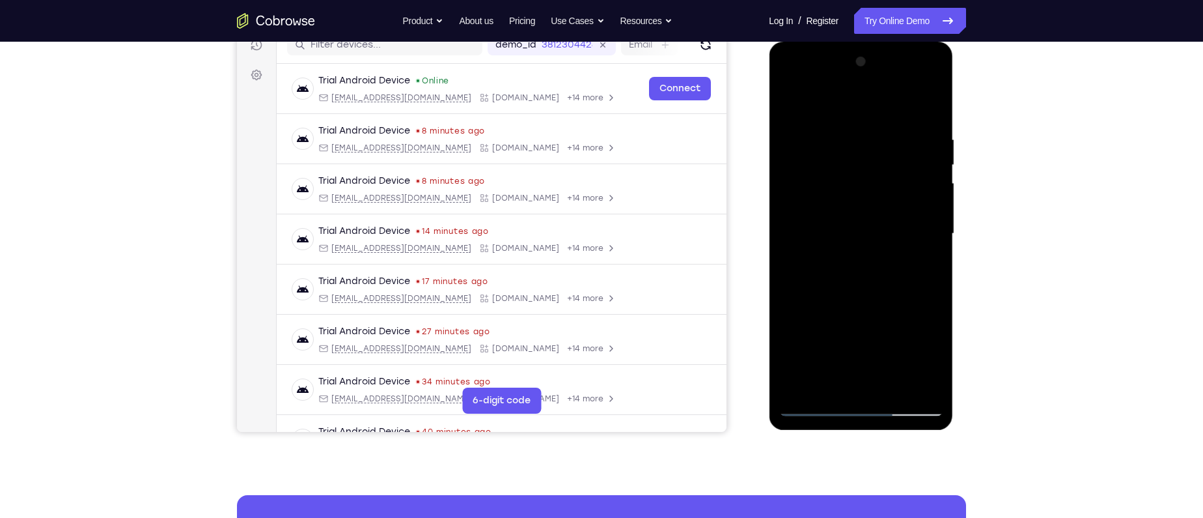
click at [810, 178] on div at bounding box center [861, 233] width 164 height 365
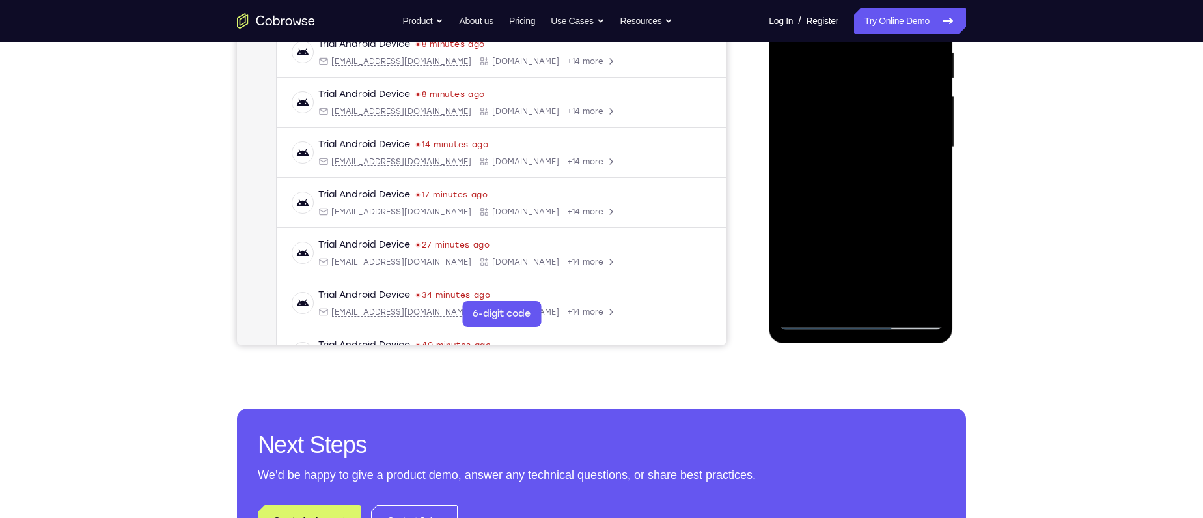
scroll to position [288, 0]
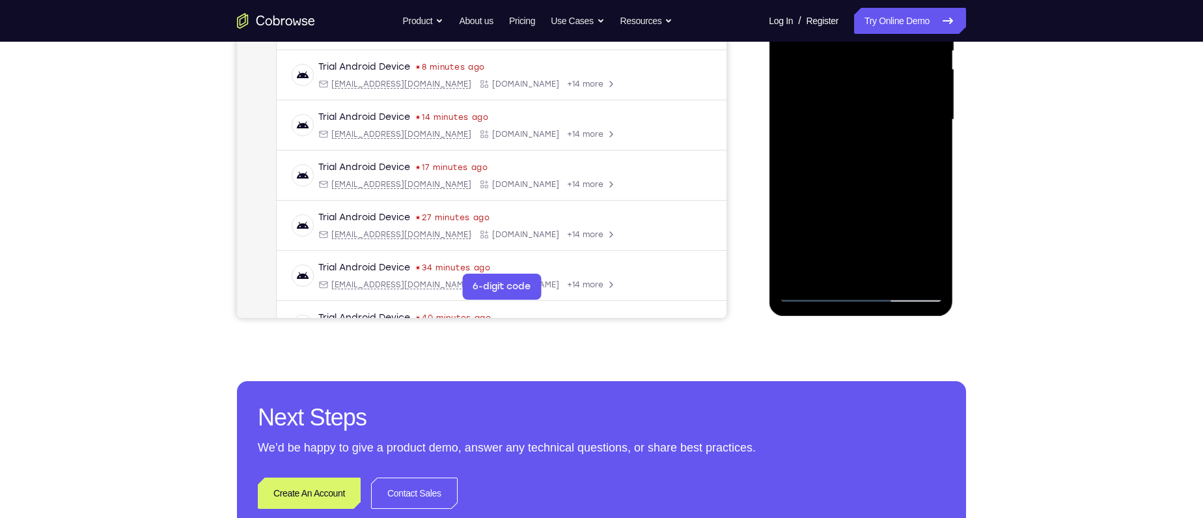
click at [859, 189] on div at bounding box center [861, 119] width 164 height 365
click at [848, 208] on div at bounding box center [861, 119] width 164 height 365
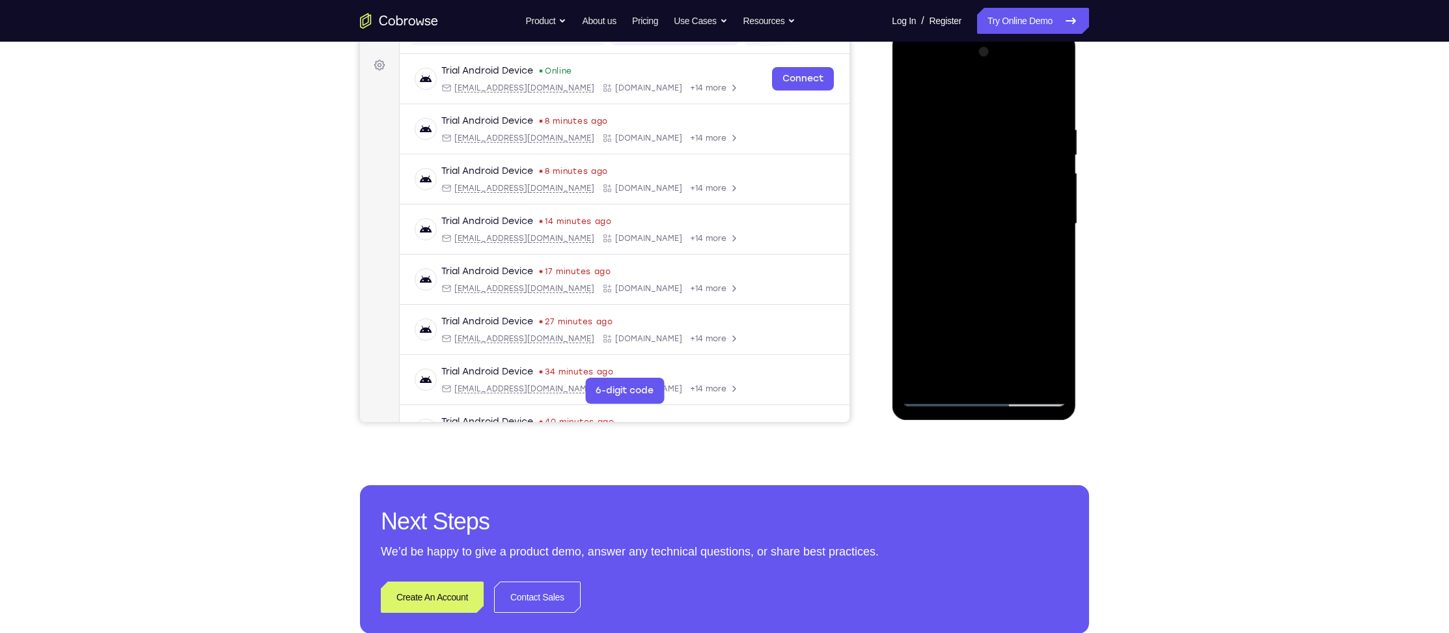
scroll to position [184, 0]
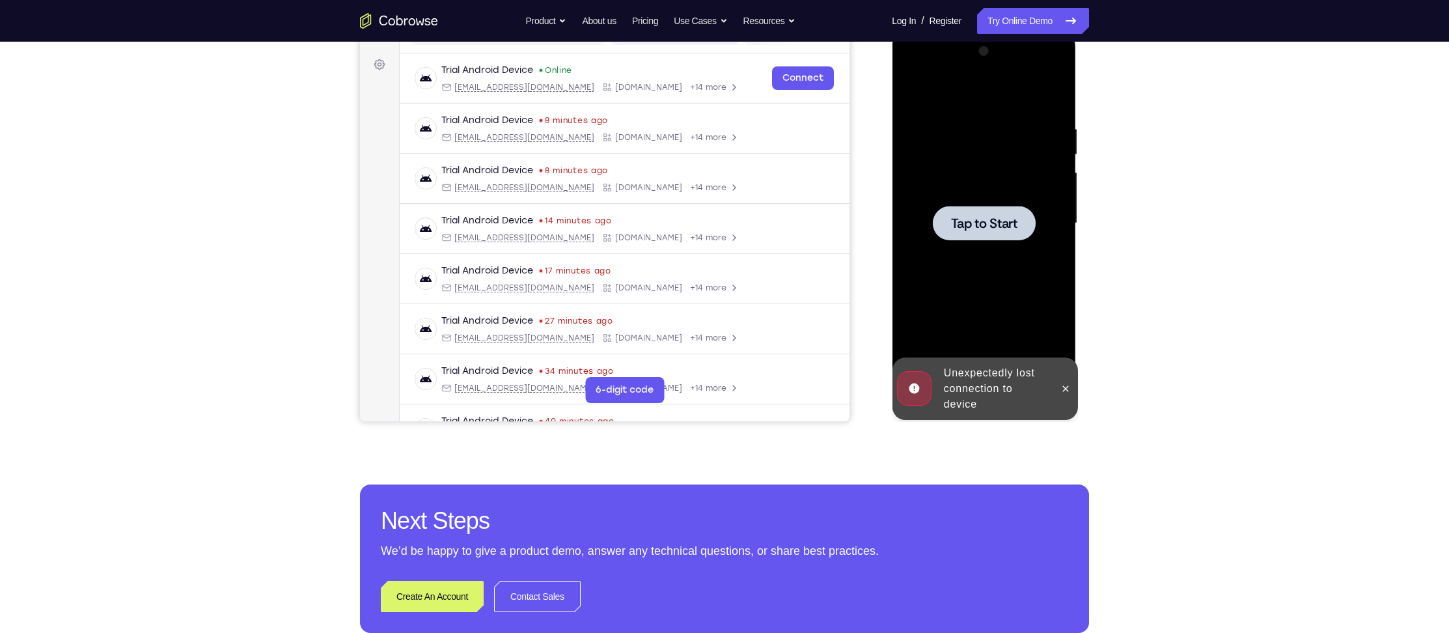
drag, startPoint x: 965, startPoint y: 116, endPoint x: 1100, endPoint y: 217, distance: 168.8
click at [1100, 217] on div "Your Support Agent Your Customer Web iOS Android Next Steps We’d be happy to gi…" at bounding box center [724, 286] width 833 height 859
click at [1015, 220] on span "Tap to Start" at bounding box center [984, 223] width 66 height 13
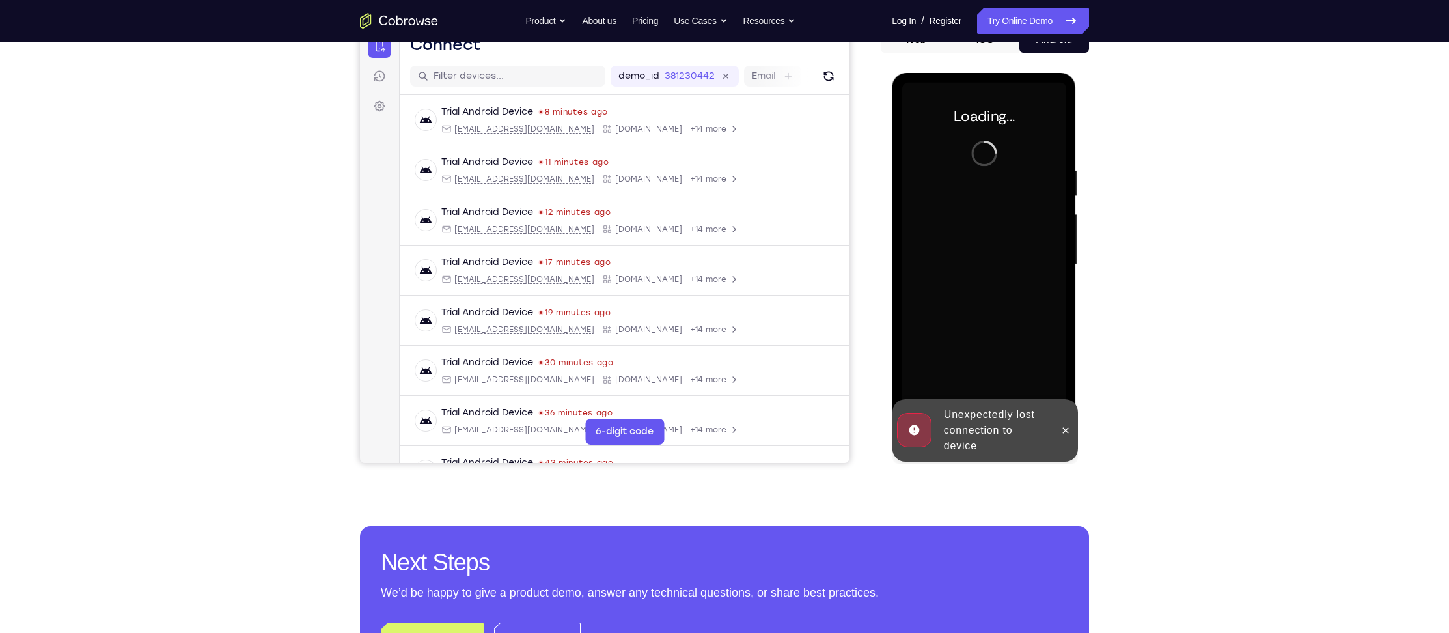
scroll to position [135, 0]
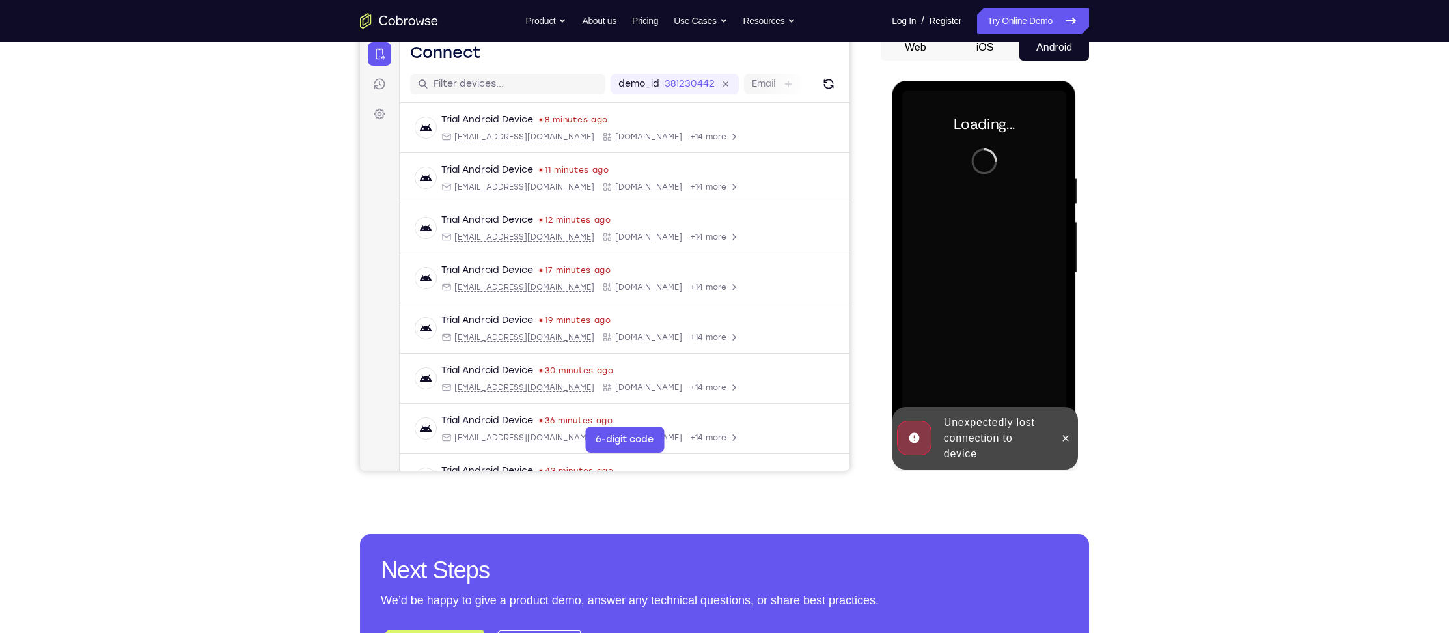
click at [1059, 426] on div at bounding box center [1065, 438] width 21 height 63
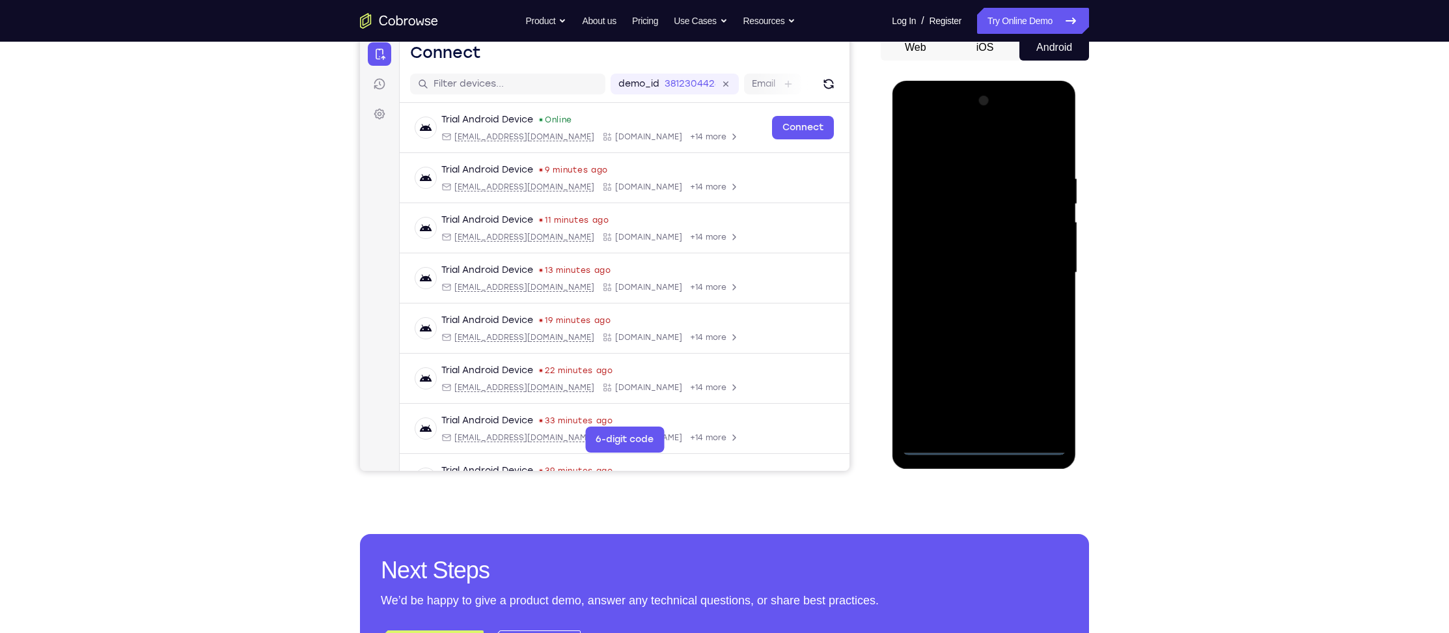
click at [988, 448] on div at bounding box center [984, 273] width 164 height 365
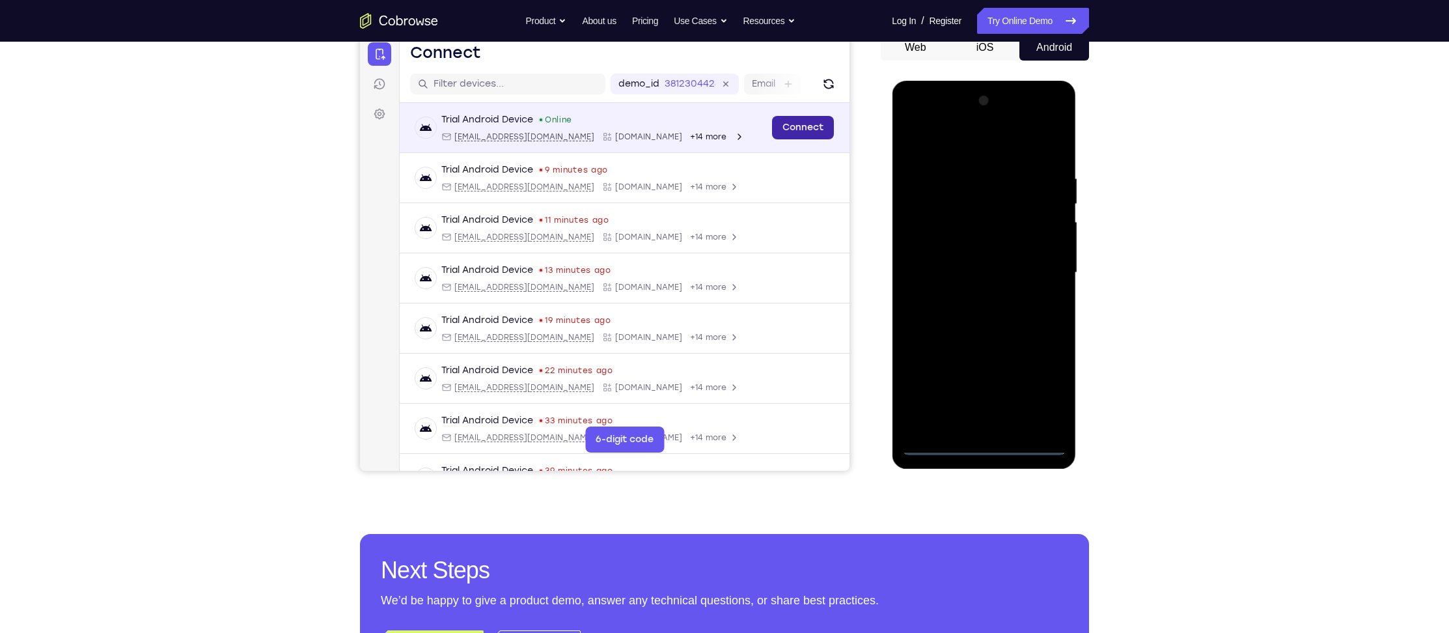
click at [801, 126] on link "Connect" at bounding box center [803, 127] width 62 height 23
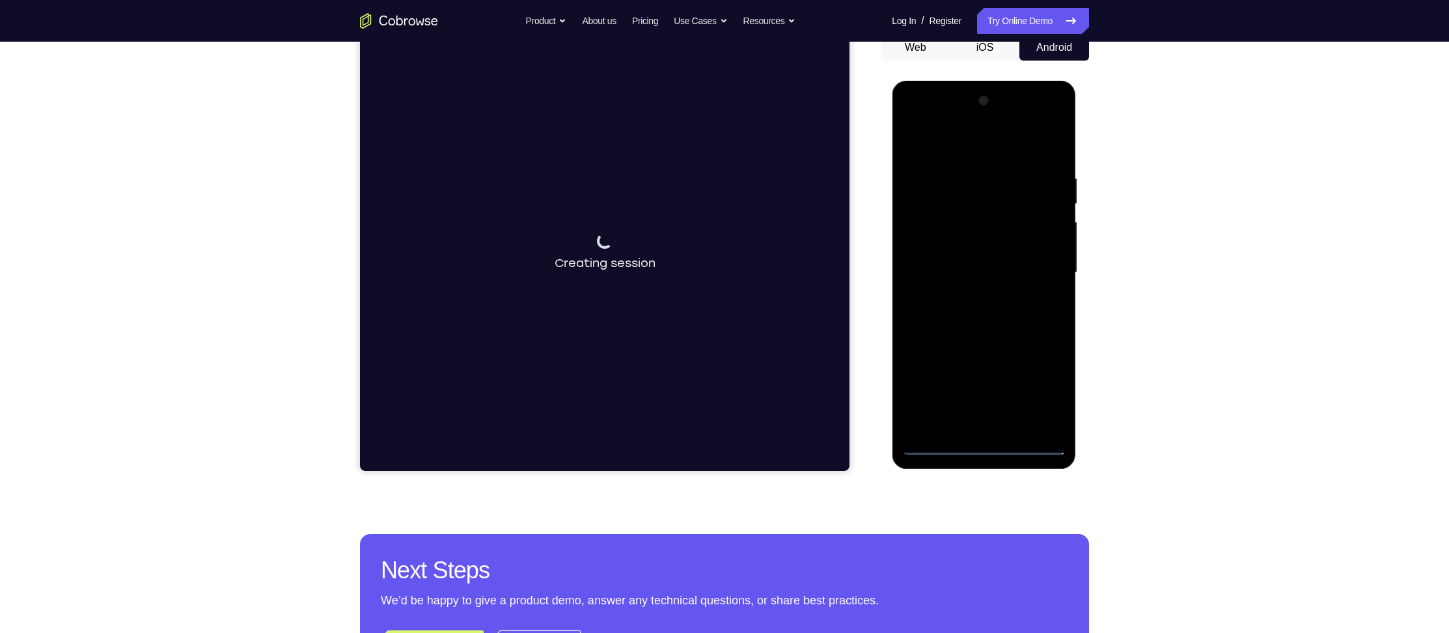
click at [1044, 395] on div at bounding box center [984, 273] width 164 height 365
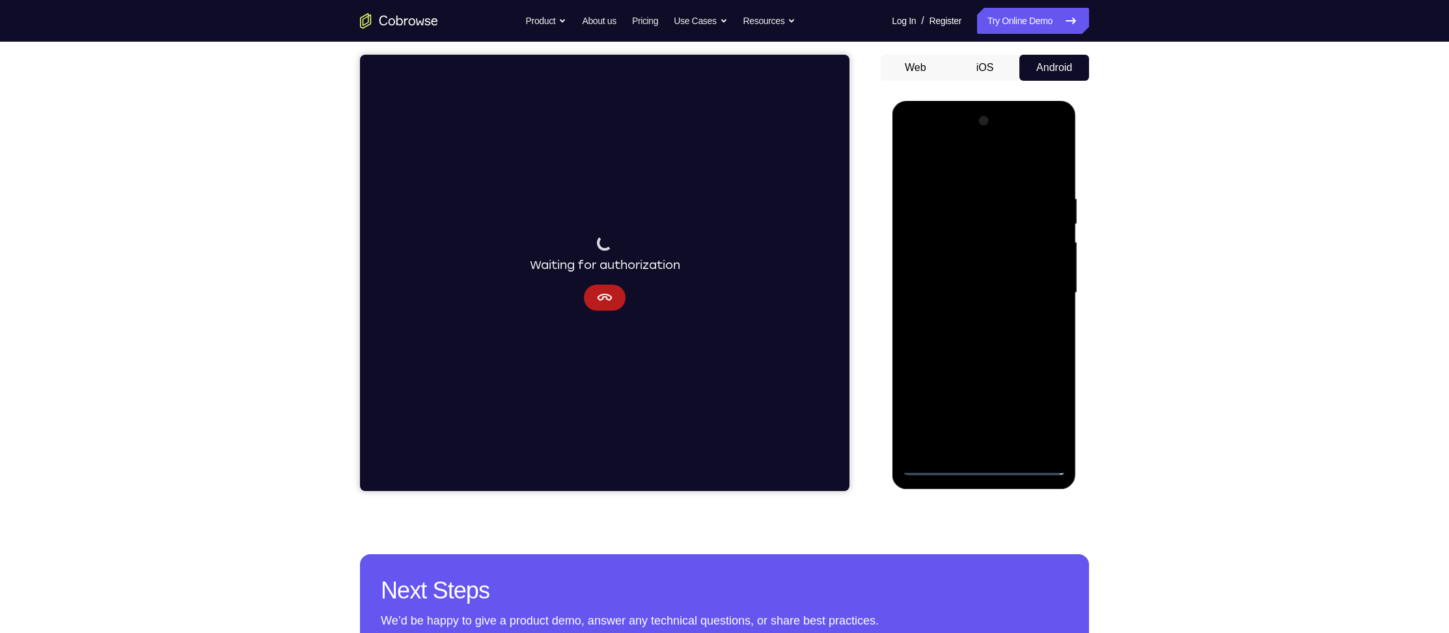
scroll to position [114, 0]
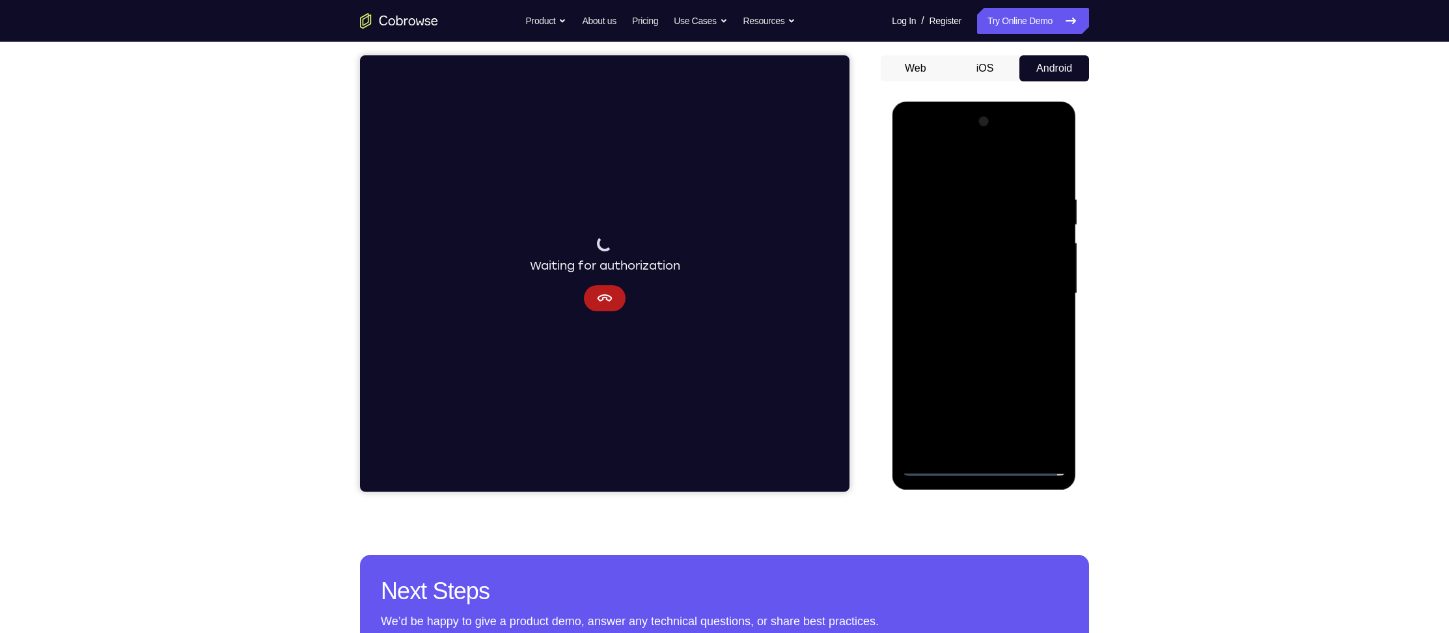
click at [1009, 314] on div at bounding box center [984, 293] width 164 height 365
click at [1000, 311] on div at bounding box center [984, 293] width 164 height 365
click at [602, 301] on icon "Cancel" at bounding box center [605, 298] width 16 height 16
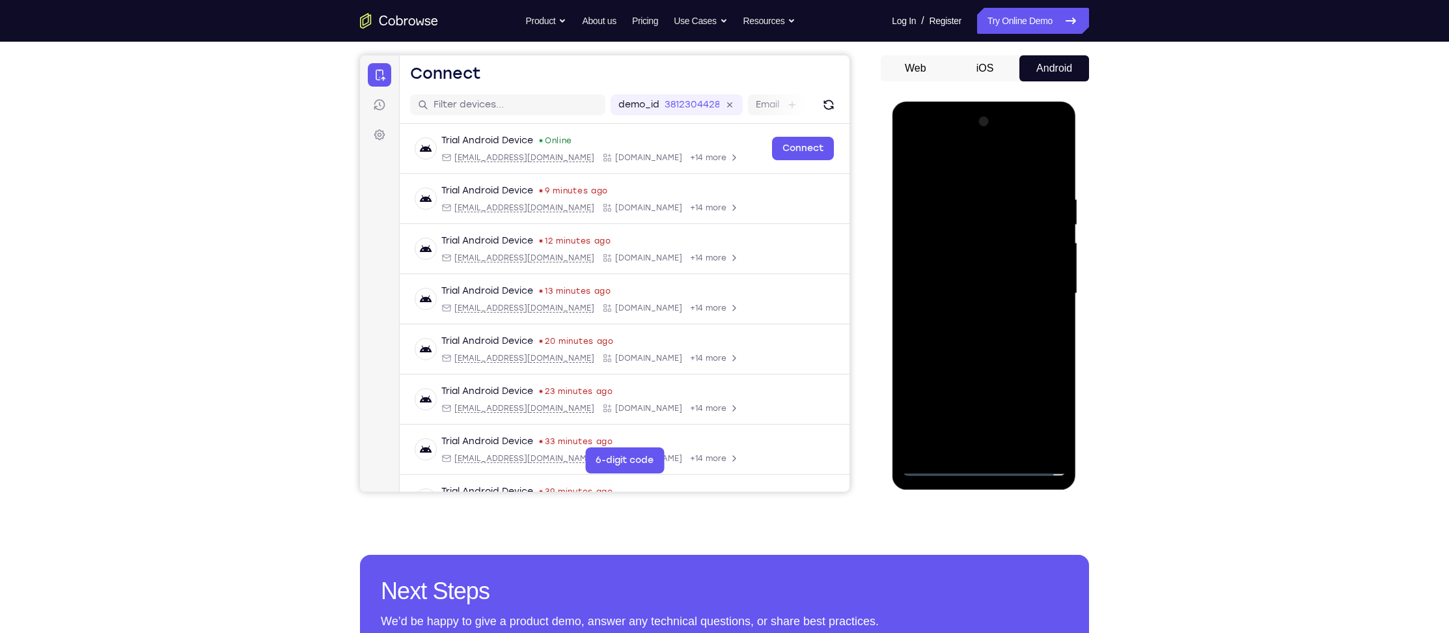
click at [986, 466] on div at bounding box center [984, 293] width 164 height 365
click at [1044, 410] on div at bounding box center [984, 293] width 164 height 365
click at [934, 168] on div at bounding box center [984, 293] width 164 height 365
click at [1040, 288] on div at bounding box center [984, 293] width 164 height 365
click at [992, 438] on div at bounding box center [984, 293] width 164 height 365
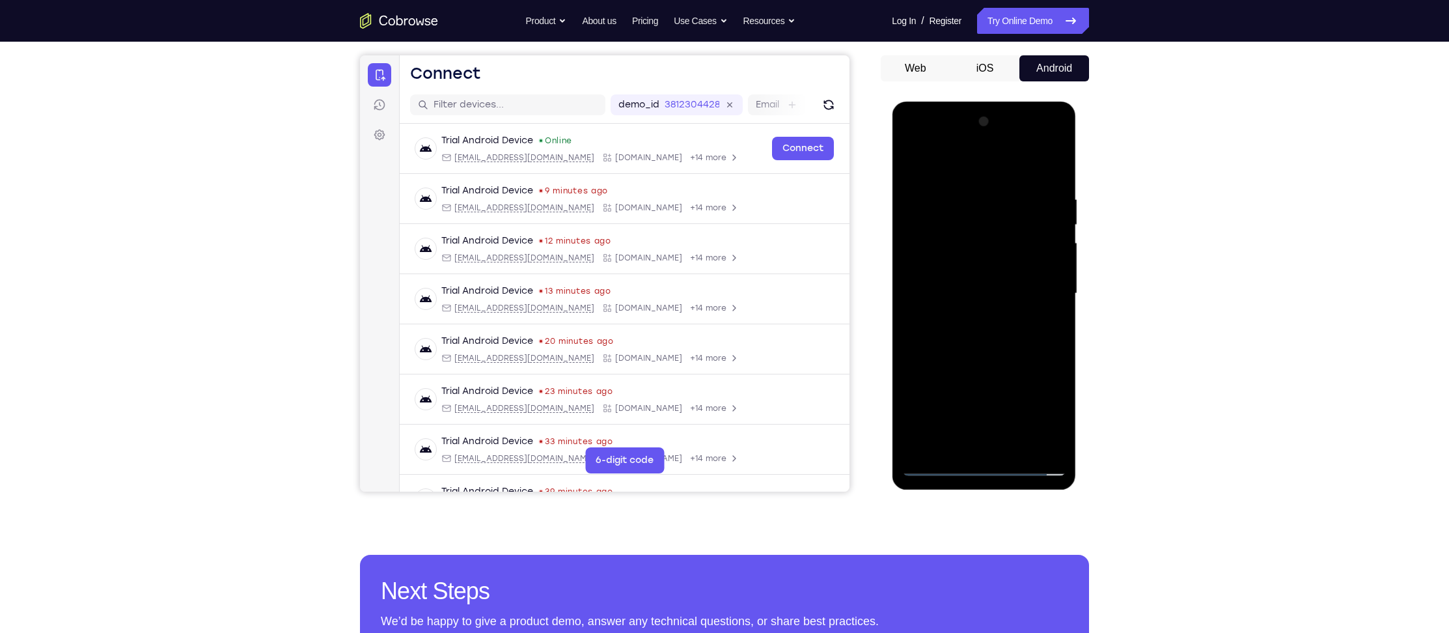
click at [969, 315] on div at bounding box center [984, 293] width 164 height 365
click at [964, 279] on div at bounding box center [984, 293] width 164 height 365
click at [960, 232] on div at bounding box center [984, 293] width 164 height 365
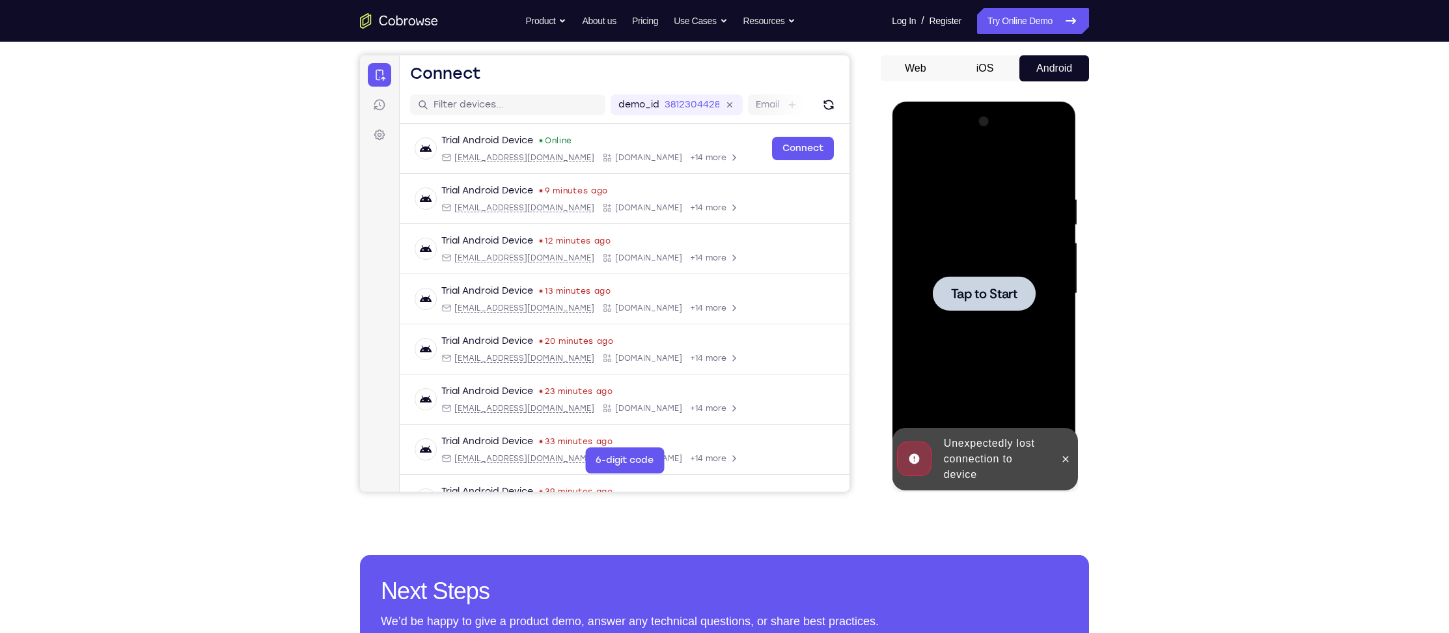
click at [977, 291] on span "Tap to Start" at bounding box center [984, 293] width 66 height 13
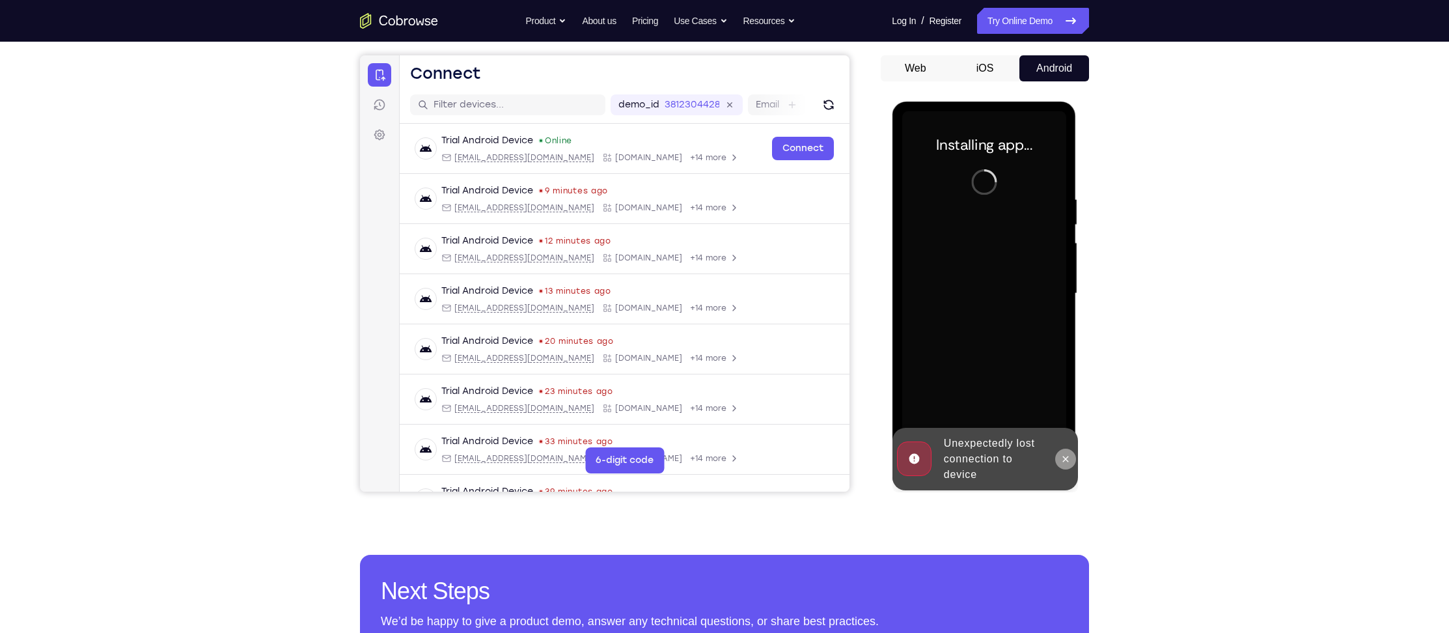
click at [1065, 458] on icon at bounding box center [1066, 459] width 6 height 6
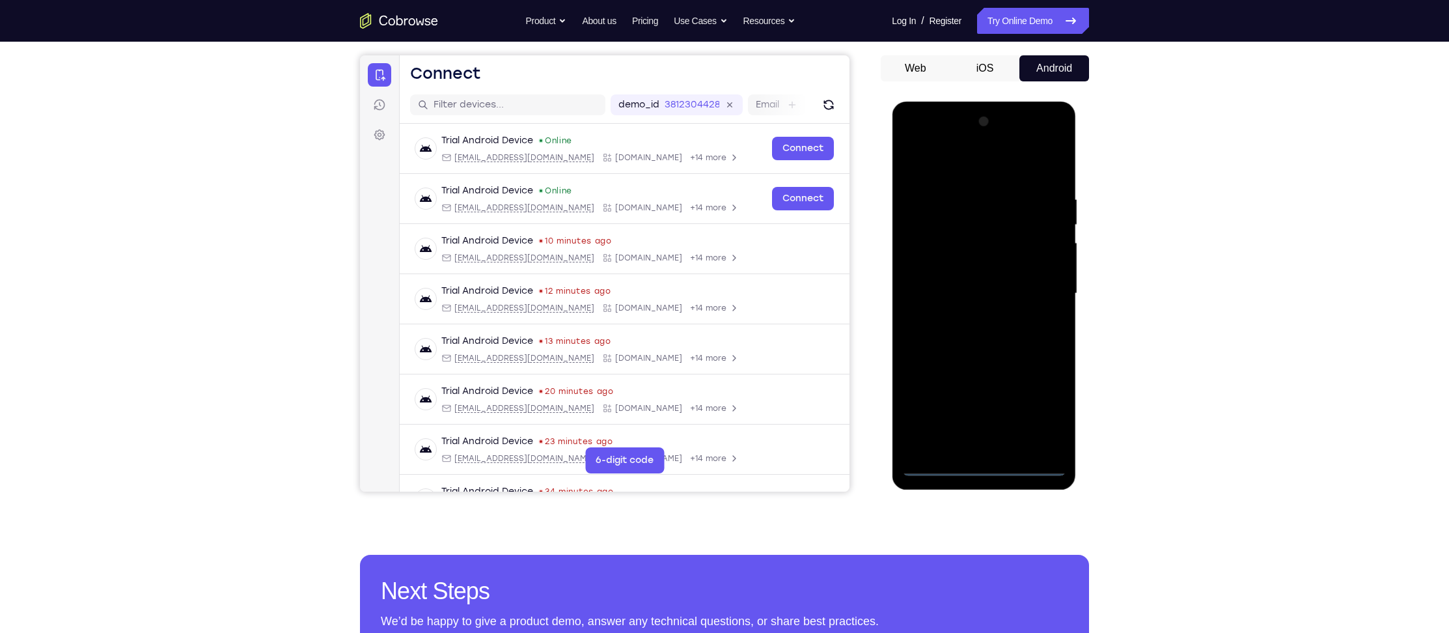
click at [984, 466] on div at bounding box center [984, 293] width 164 height 365
click at [1040, 417] on div at bounding box center [984, 293] width 164 height 365
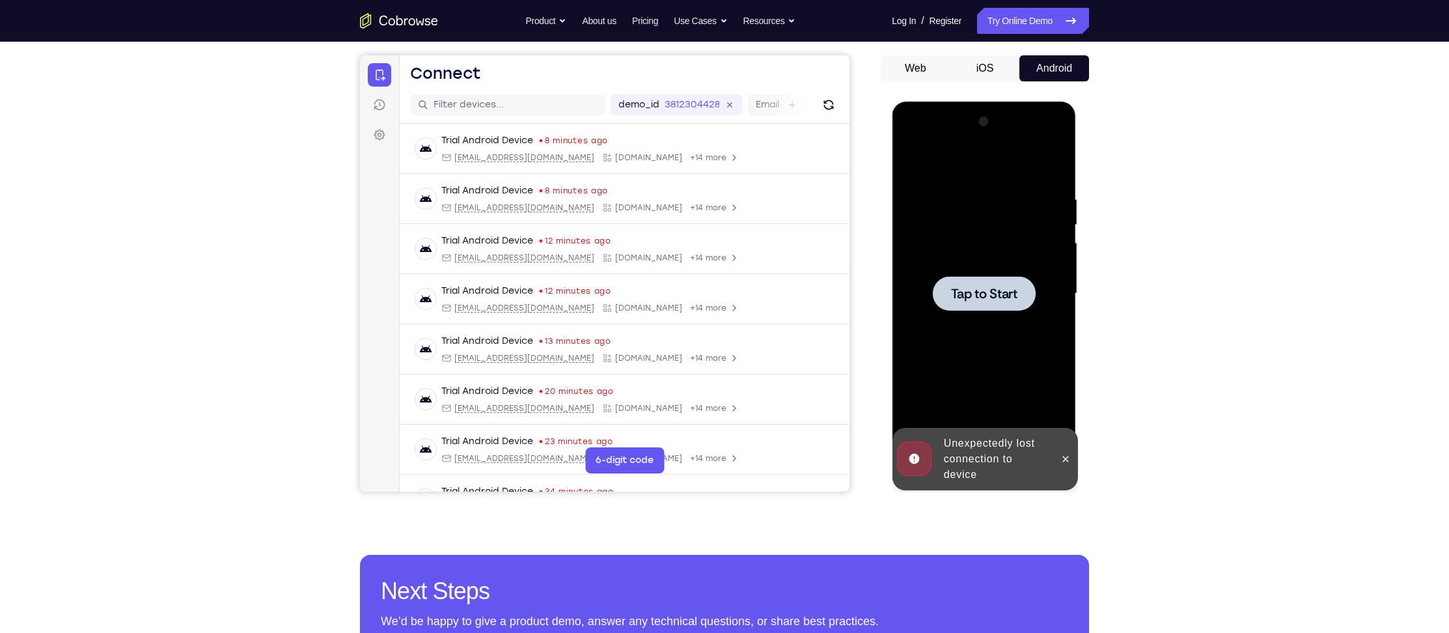
click at [987, 287] on span "Tap to Start" at bounding box center [984, 293] width 66 height 13
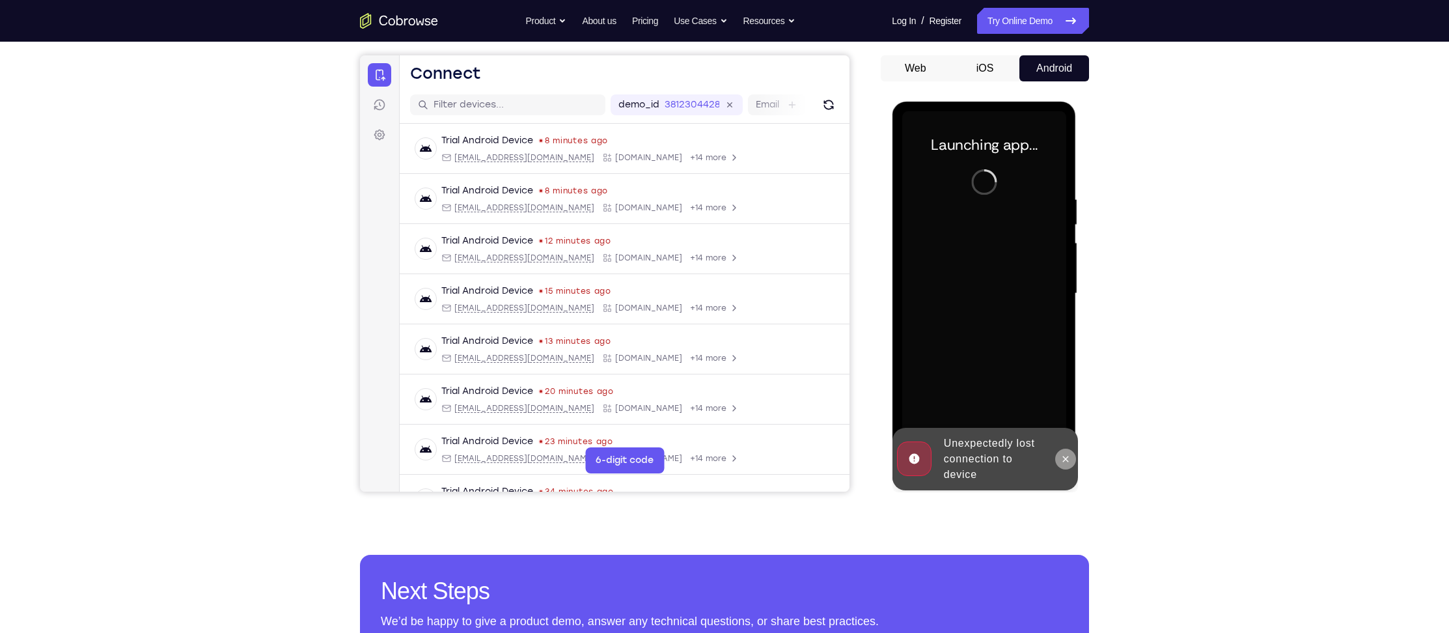
click at [1066, 462] on icon at bounding box center [1065, 459] width 10 height 10
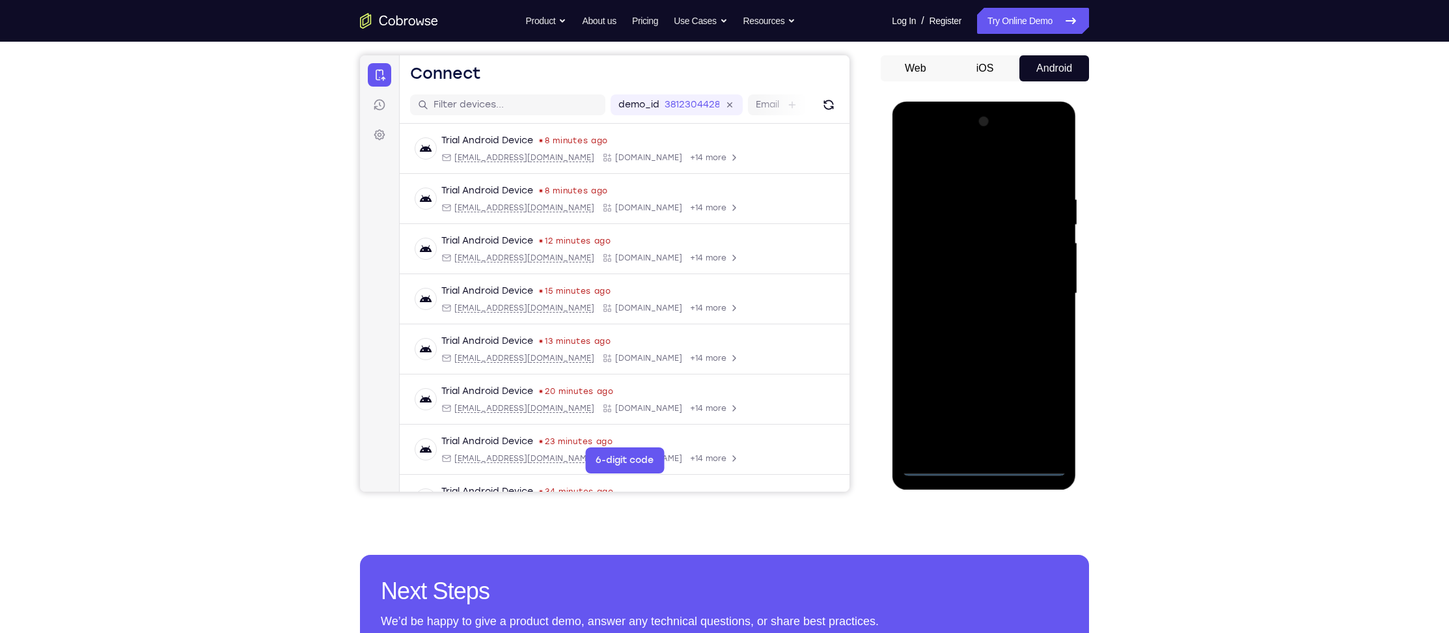
click at [988, 466] on div at bounding box center [984, 293] width 164 height 365
click at [1039, 408] on div at bounding box center [984, 293] width 164 height 365
click at [964, 161] on div at bounding box center [984, 293] width 164 height 365
click at [1040, 288] on div at bounding box center [984, 293] width 164 height 365
click at [972, 317] on div at bounding box center [984, 293] width 164 height 365
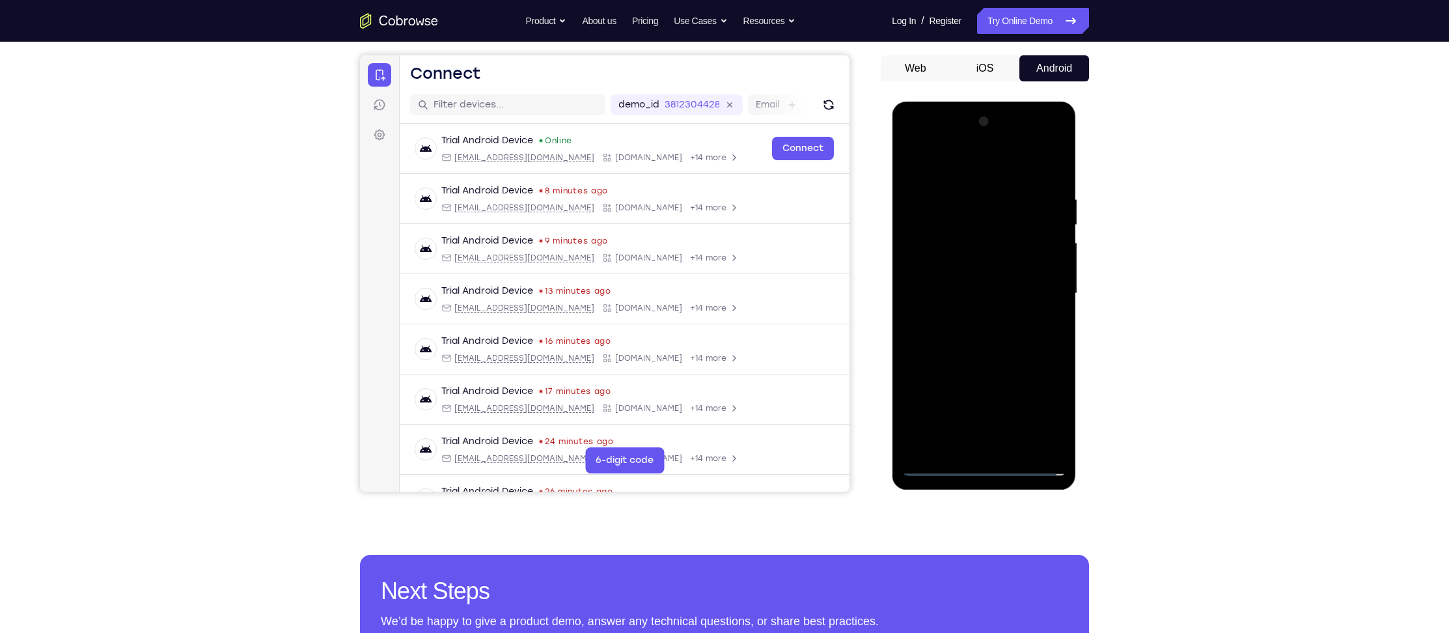
click at [1010, 286] on div at bounding box center [984, 293] width 164 height 365
click at [998, 273] on div at bounding box center [984, 293] width 164 height 365
click at [959, 296] on div at bounding box center [984, 293] width 164 height 365
click at [973, 337] on div at bounding box center [984, 293] width 164 height 365
click at [970, 340] on div at bounding box center [984, 293] width 164 height 365
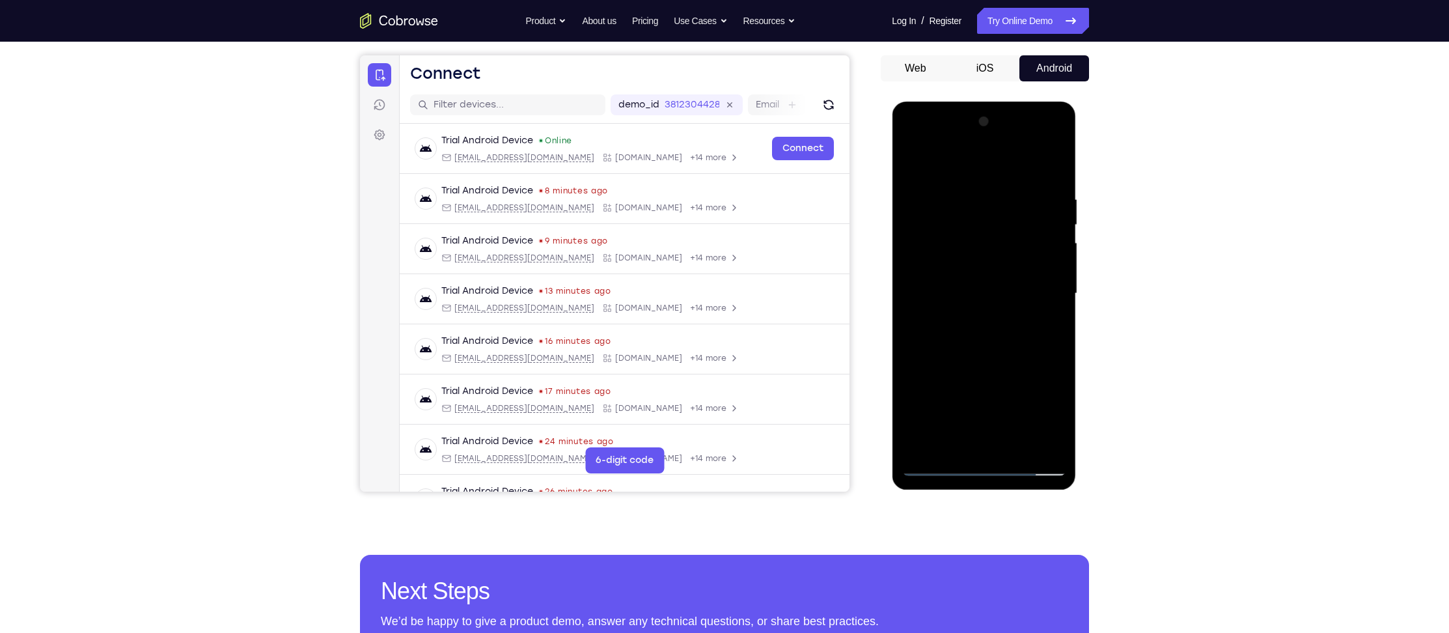
click at [996, 349] on div at bounding box center [984, 293] width 164 height 365
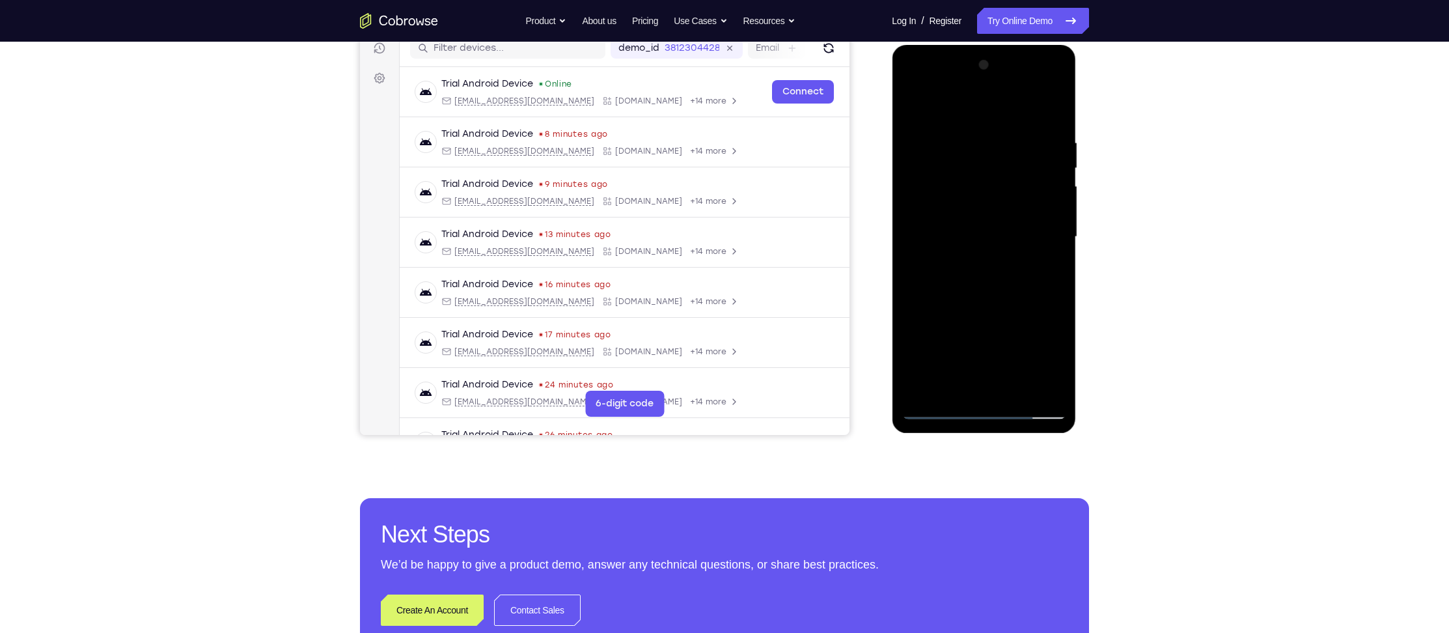
scroll to position [134, 0]
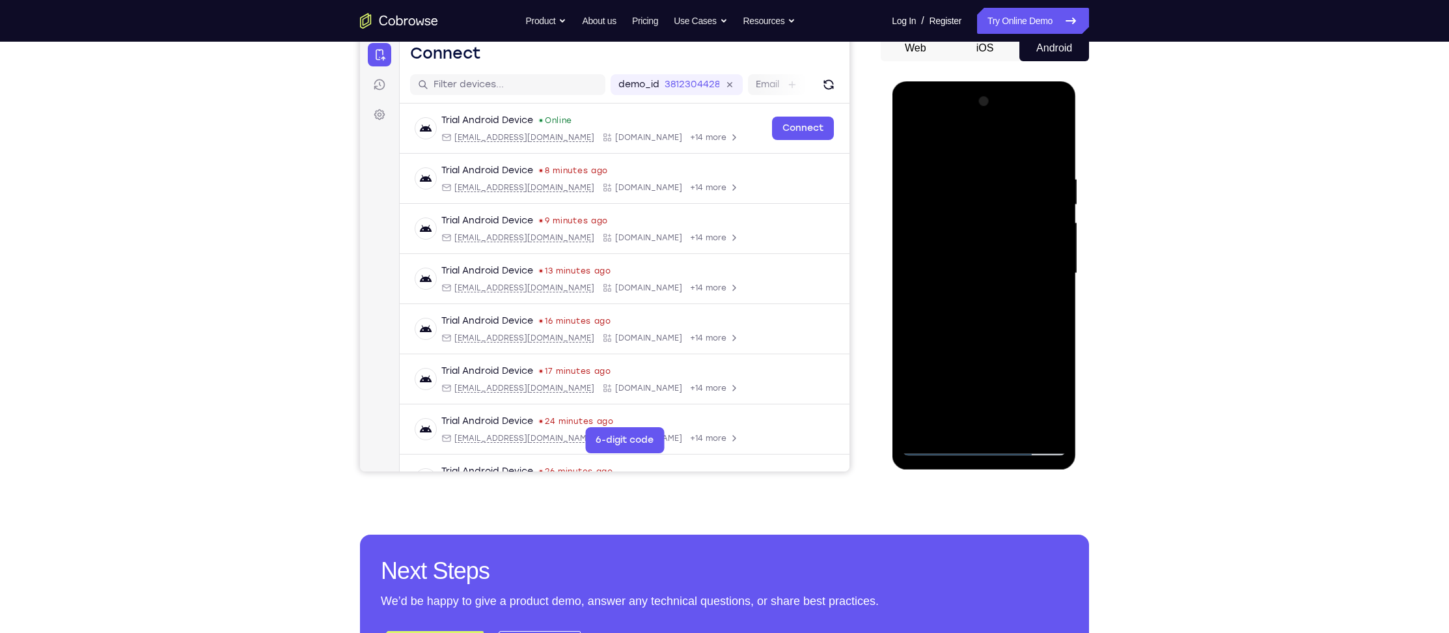
click at [965, 170] on div at bounding box center [984, 273] width 164 height 365
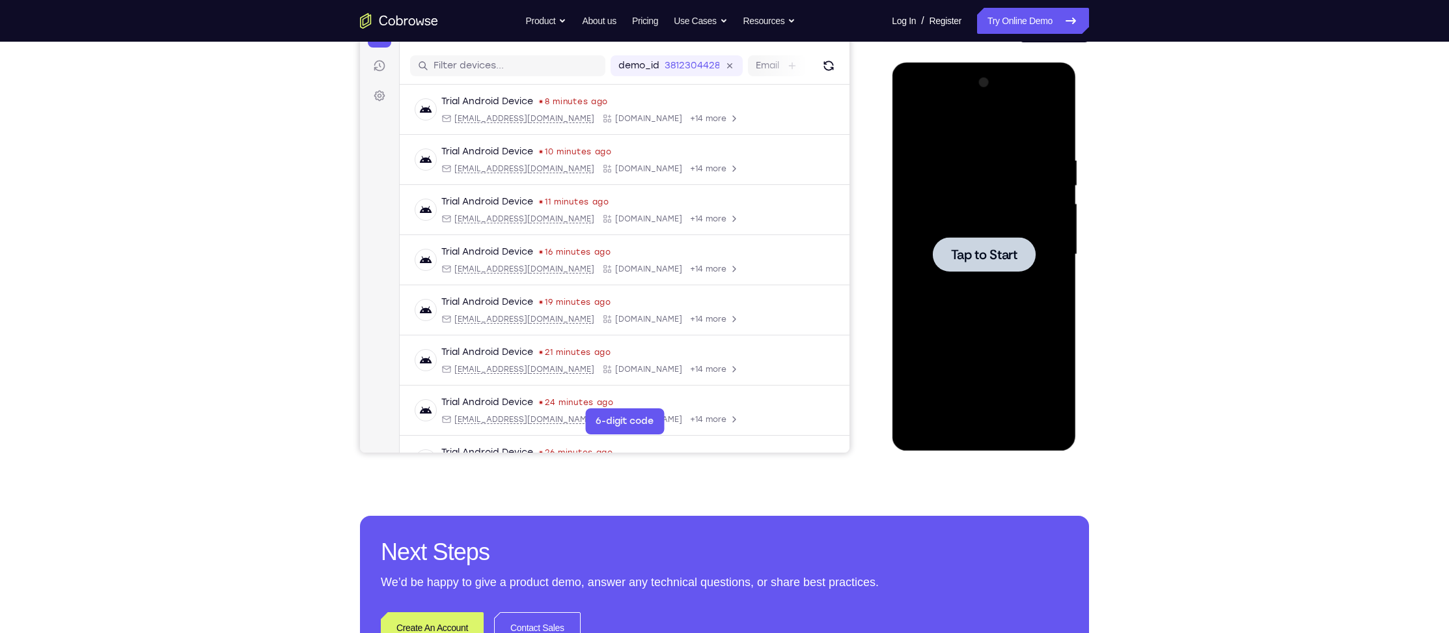
click at [1010, 257] on span "Tap to Start" at bounding box center [984, 254] width 66 height 13
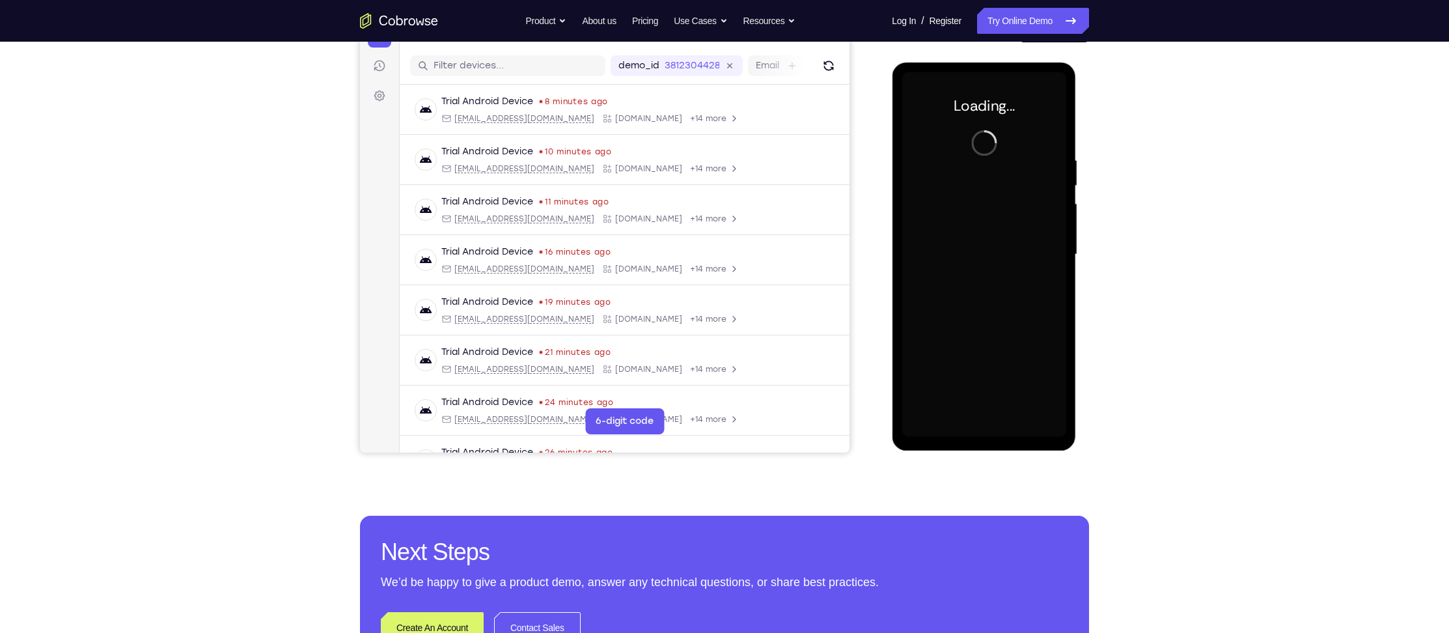
scroll to position [118, 0]
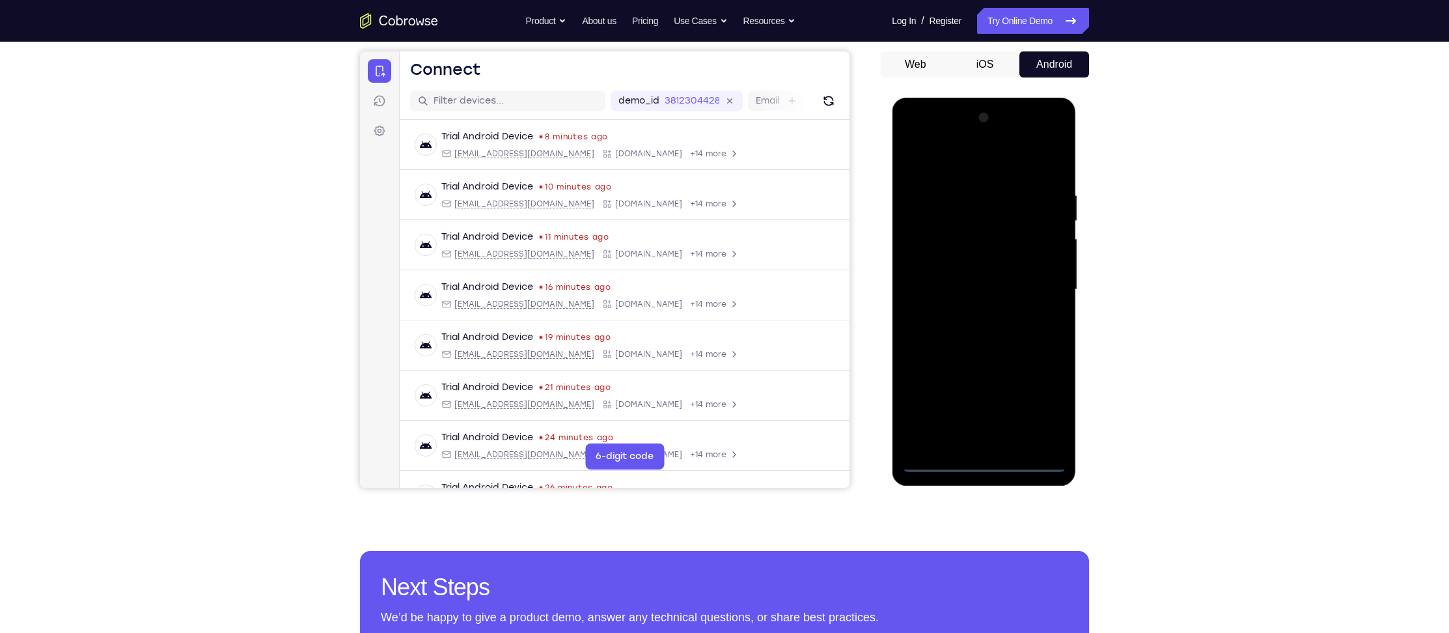
click at [982, 469] on div at bounding box center [984, 289] width 164 height 365
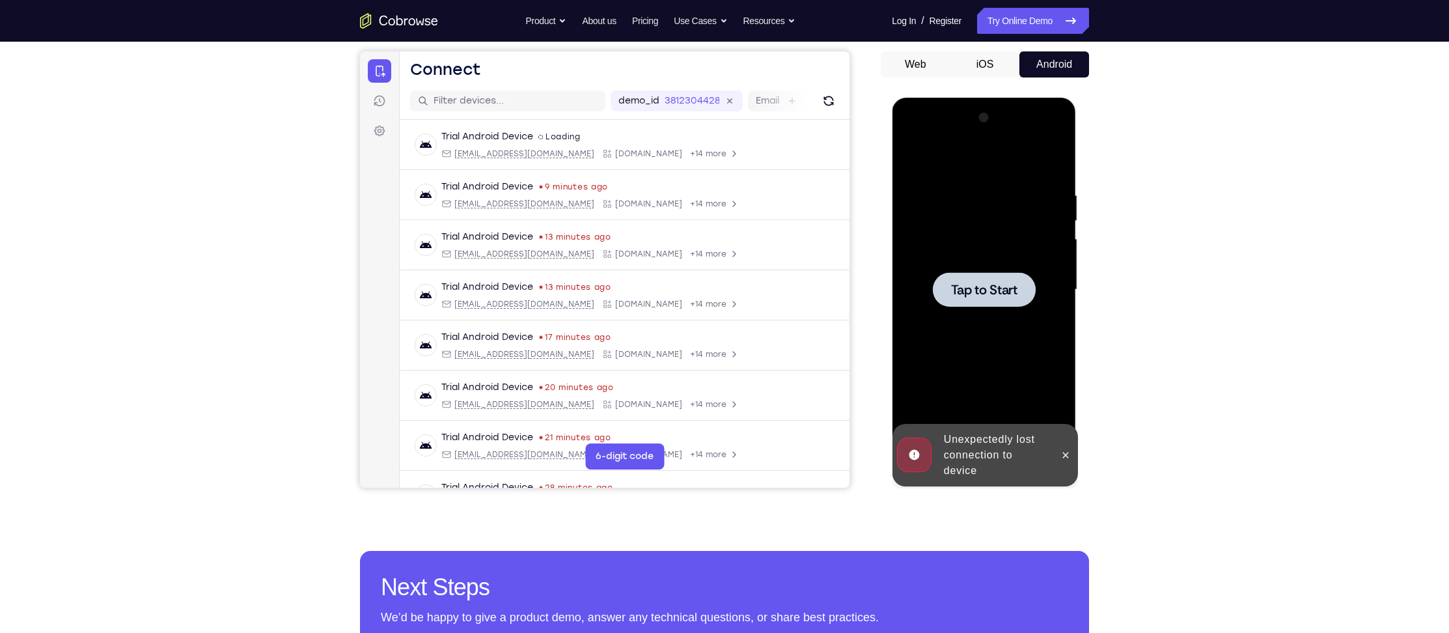
click at [984, 290] on span "Tap to Start" at bounding box center [984, 289] width 66 height 13
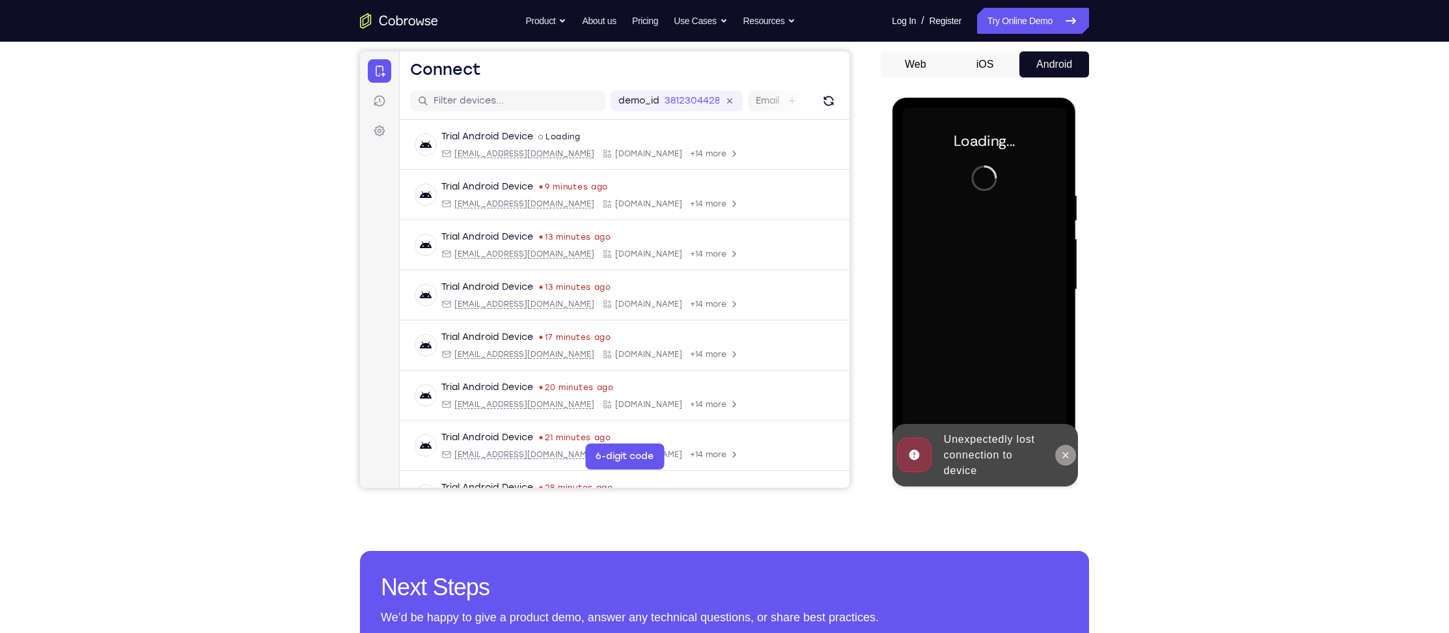
click at [1067, 450] on icon at bounding box center [1065, 455] width 10 height 10
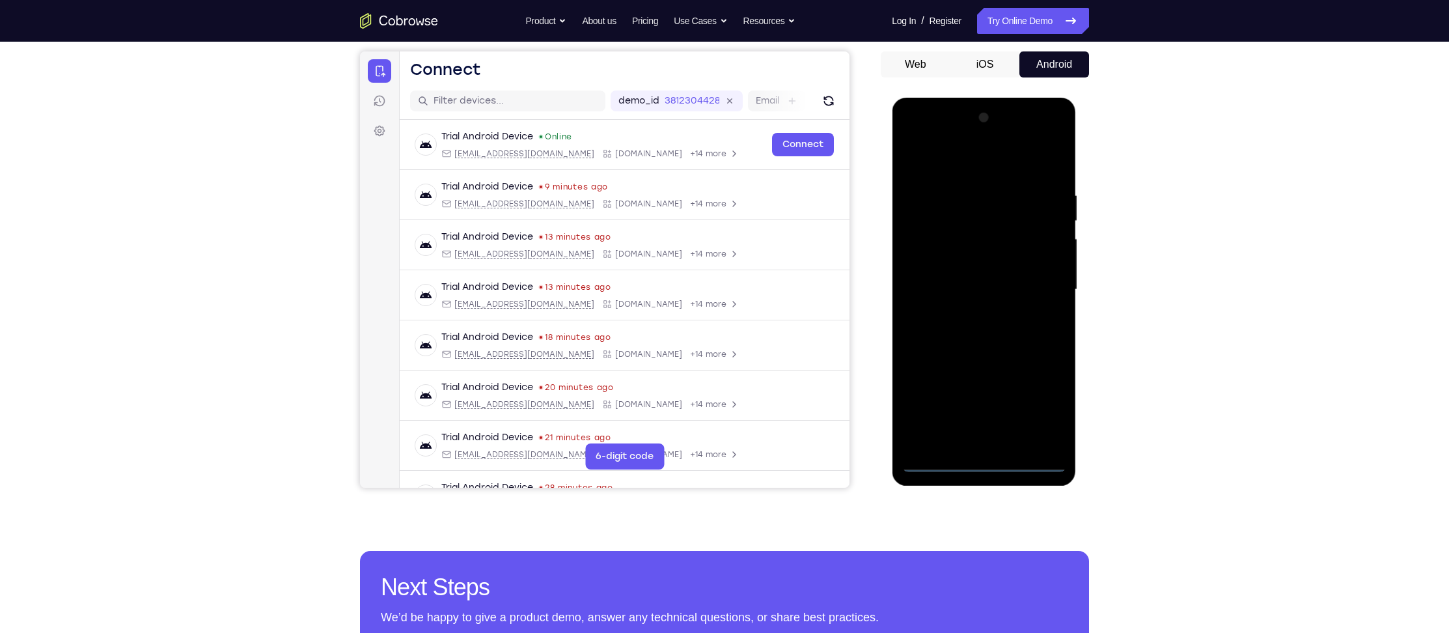
scroll to position [119, 0]
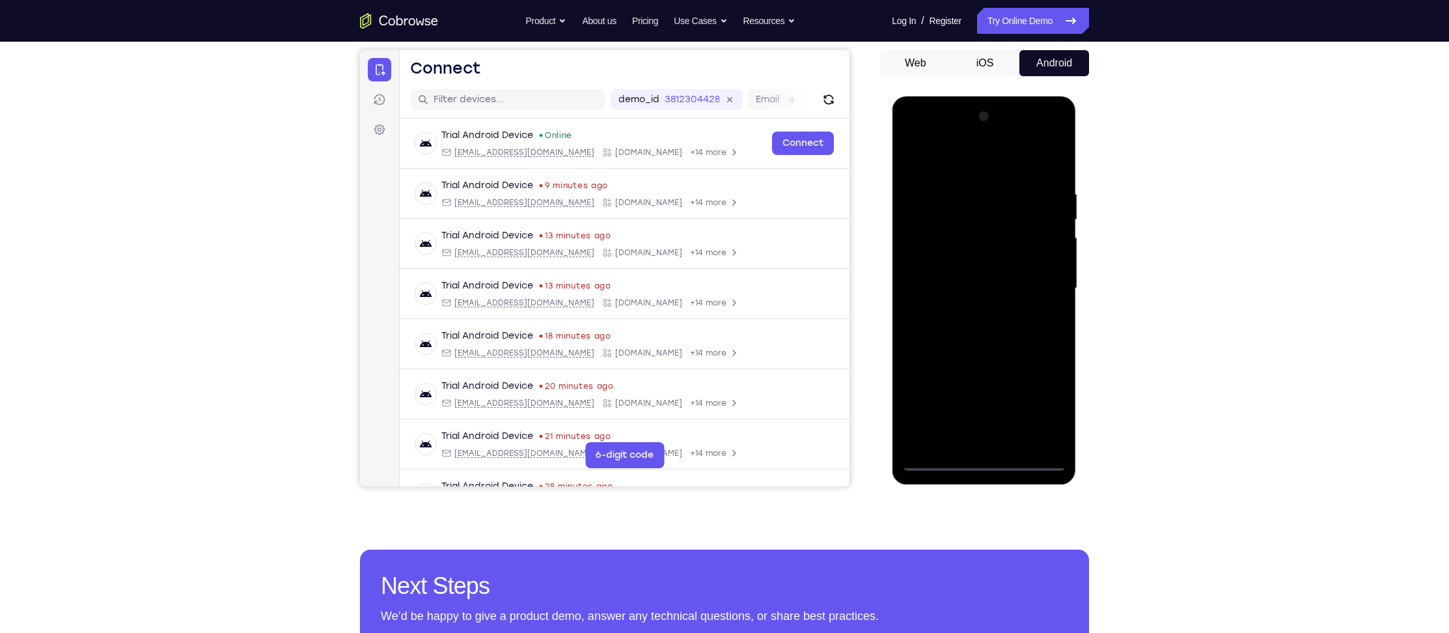
click at [978, 461] on div at bounding box center [984, 288] width 164 height 365
click at [986, 460] on div at bounding box center [984, 288] width 164 height 365
click at [1042, 404] on div at bounding box center [984, 288] width 164 height 365
click at [981, 282] on span "Tap to Start" at bounding box center [984, 288] width 66 height 13
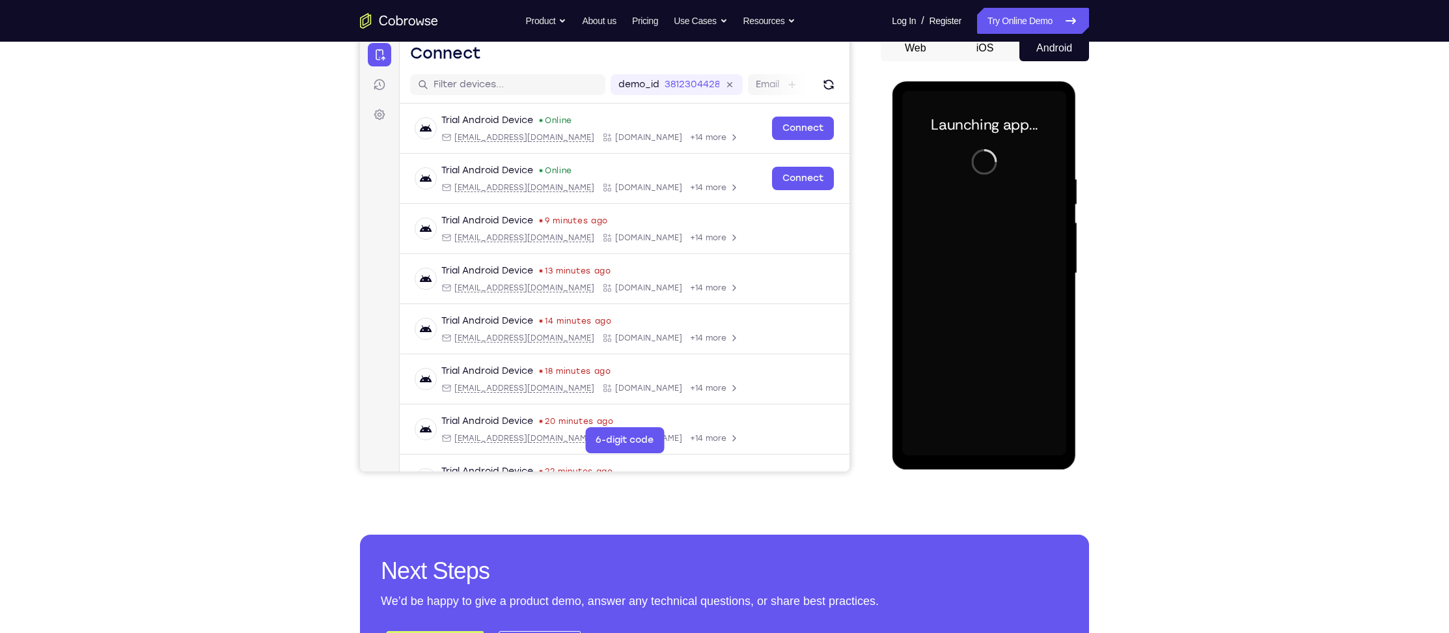
scroll to position [136, 0]
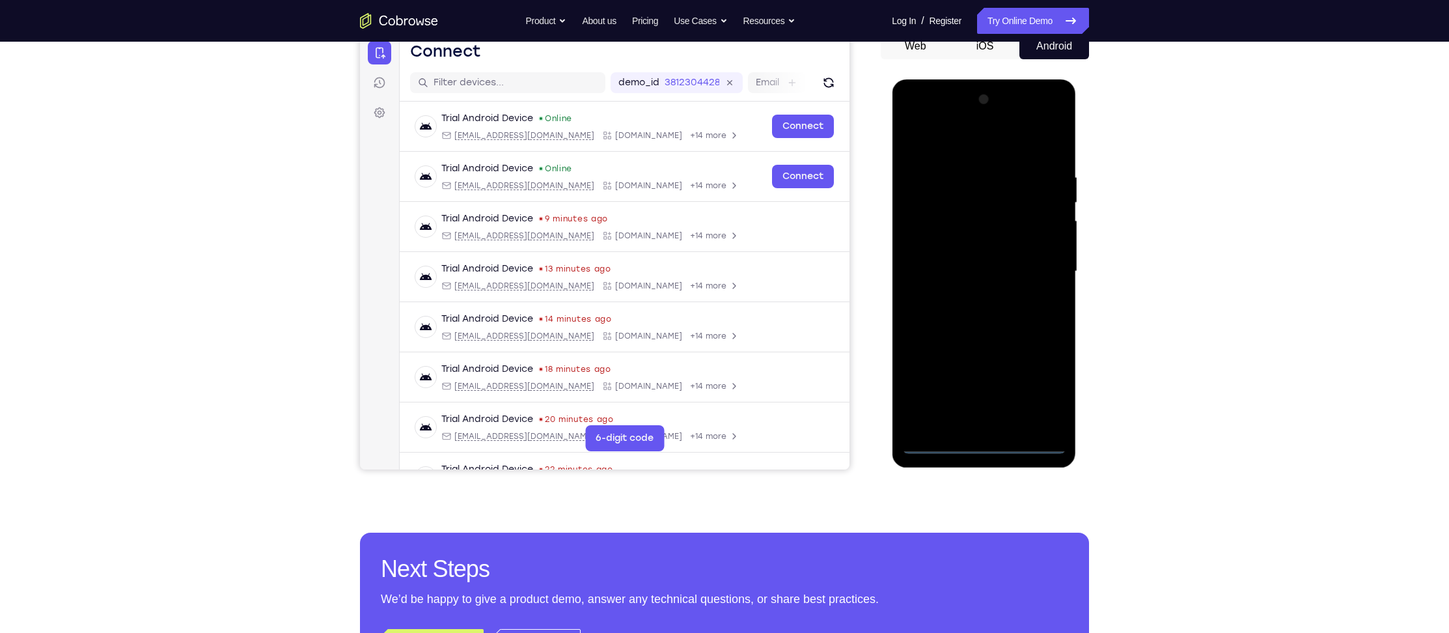
click at [988, 443] on div at bounding box center [984, 271] width 164 height 365
click at [1042, 395] on div at bounding box center [984, 271] width 164 height 365
click at [1042, 388] on div at bounding box center [984, 271] width 164 height 365
click at [945, 145] on div at bounding box center [984, 271] width 164 height 365
click at [1037, 268] on div at bounding box center [984, 271] width 164 height 365
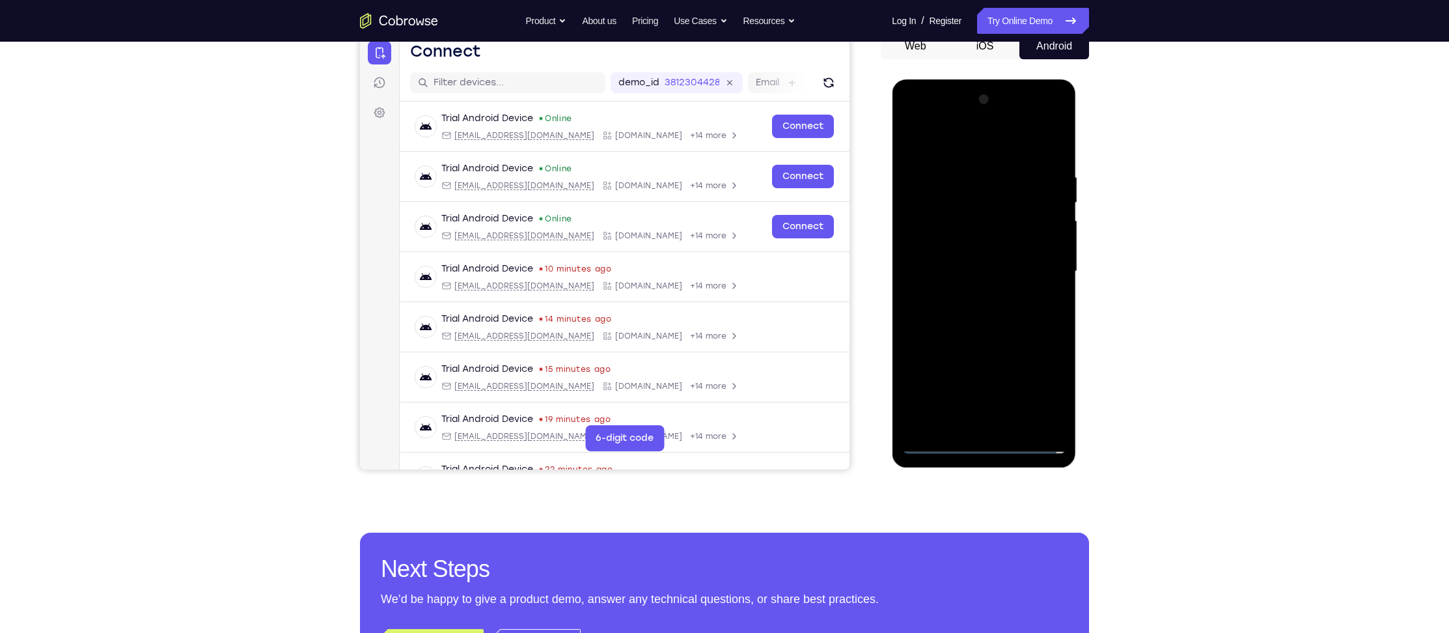
click at [972, 296] on div at bounding box center [984, 271] width 164 height 365
click at [977, 244] on div at bounding box center [984, 271] width 164 height 365
click at [969, 258] on div at bounding box center [984, 271] width 164 height 365
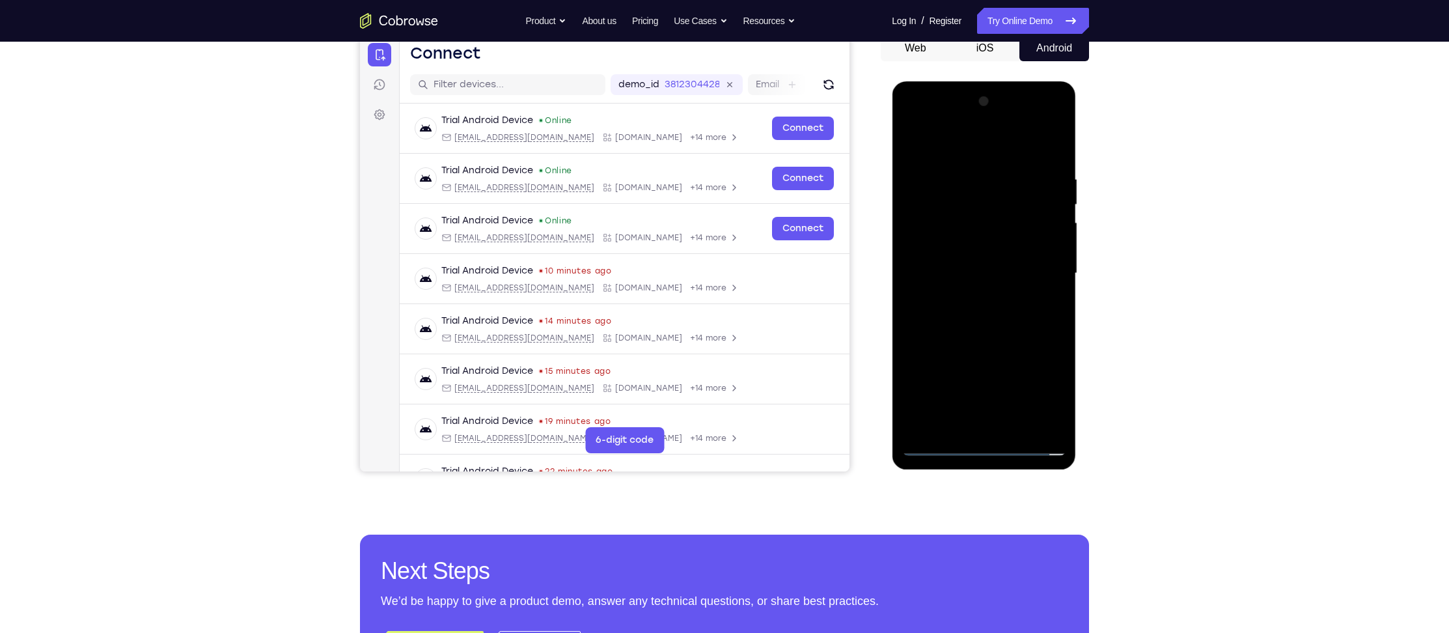
scroll to position [135, 0]
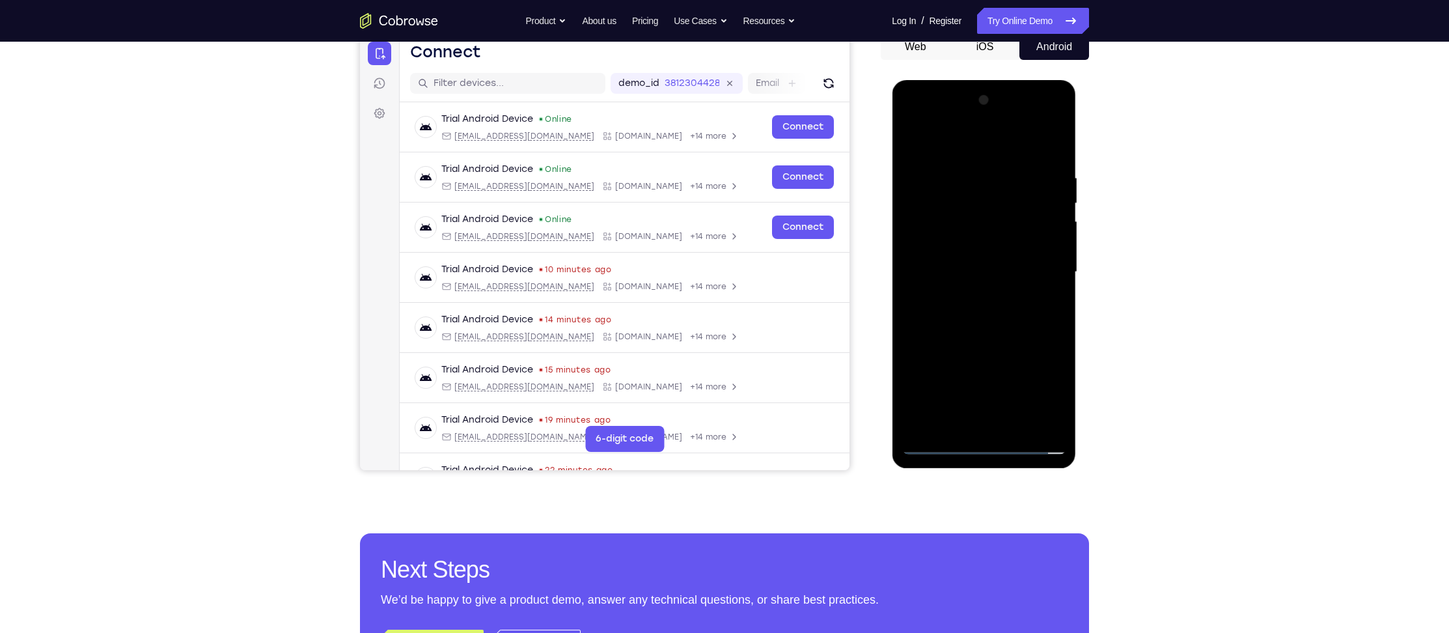
click at [984, 266] on div at bounding box center [984, 272] width 164 height 365
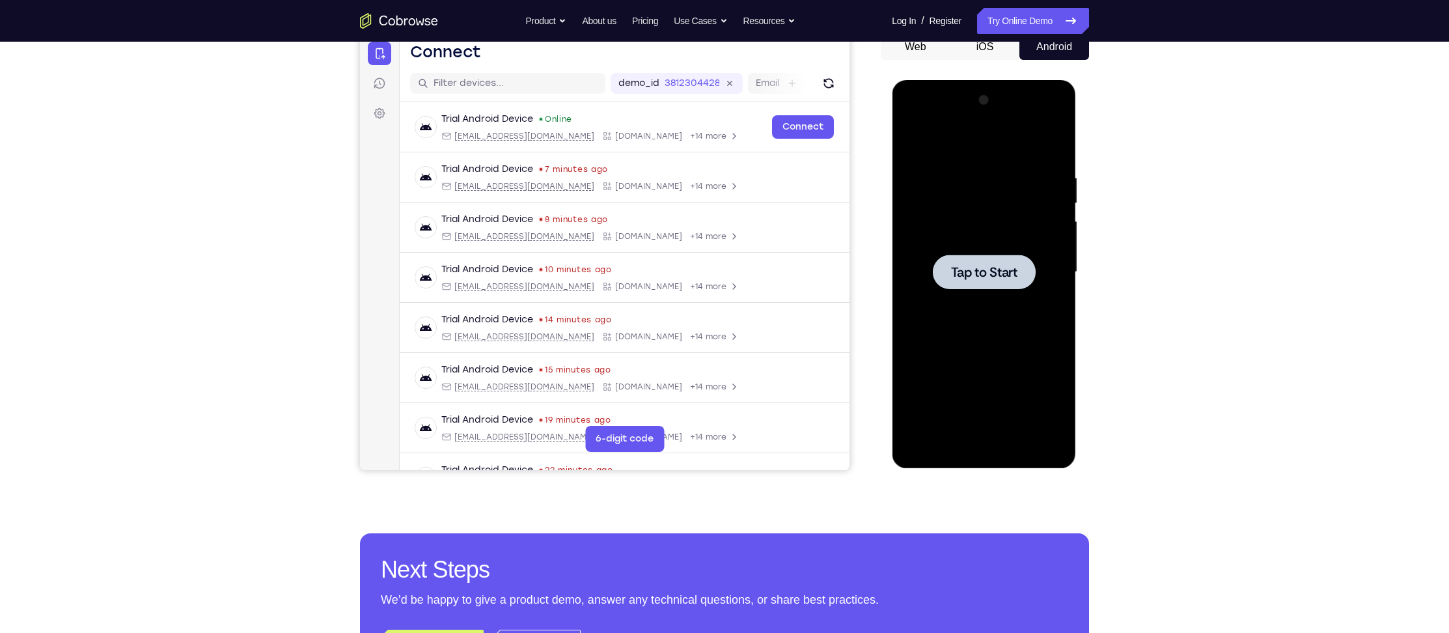
click at [1009, 281] on div at bounding box center [983, 272] width 103 height 35
click at [985, 443] on div at bounding box center [984, 272] width 164 height 365
click at [1040, 402] on div at bounding box center [984, 272] width 164 height 365
click at [945, 142] on div at bounding box center [984, 272] width 164 height 365
click at [1038, 263] on div at bounding box center [984, 272] width 164 height 365
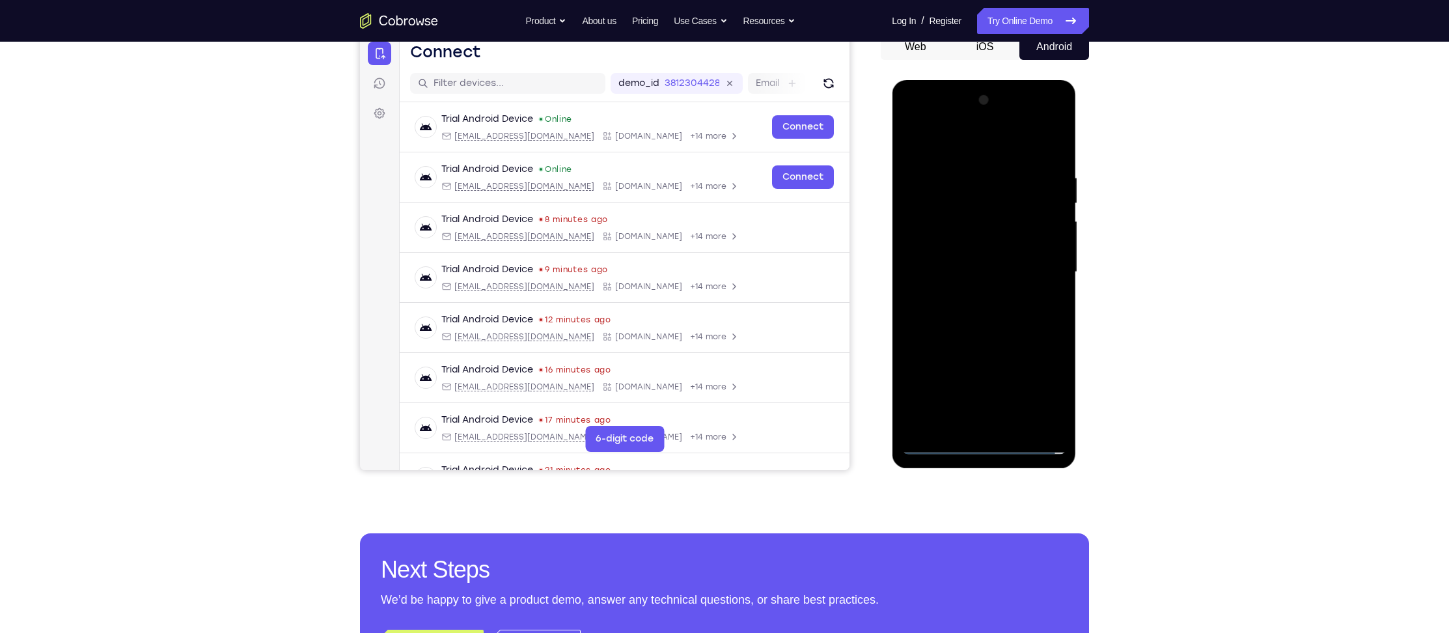
click at [1039, 268] on div at bounding box center [984, 272] width 164 height 365
click at [966, 296] on div at bounding box center [984, 272] width 164 height 365
drag, startPoint x: 1171, startPoint y: 331, endPoint x: 106, endPoint y: 195, distance: 1073.1
click at [1171, 331] on div "Your Support Agent Your Customer Web iOS Android Next Steps We’d be happy to gi…" at bounding box center [724, 335] width 1449 height 859
click at [968, 254] on div at bounding box center [984, 272] width 164 height 365
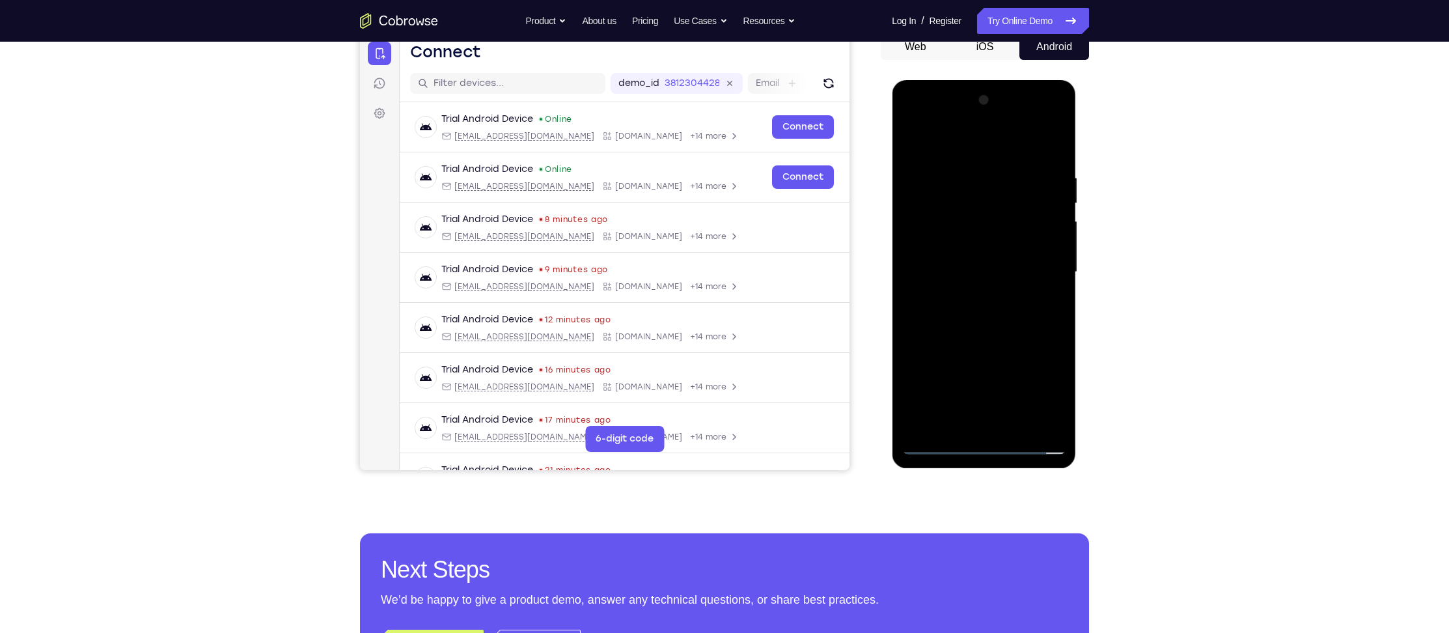
click at [967, 247] on div at bounding box center [984, 272] width 164 height 365
click at [977, 273] on div at bounding box center [984, 272] width 164 height 365
click at [990, 318] on div at bounding box center [984, 272] width 164 height 365
click at [997, 311] on div at bounding box center [984, 272] width 164 height 365
click at [960, 329] on div at bounding box center [984, 272] width 164 height 365
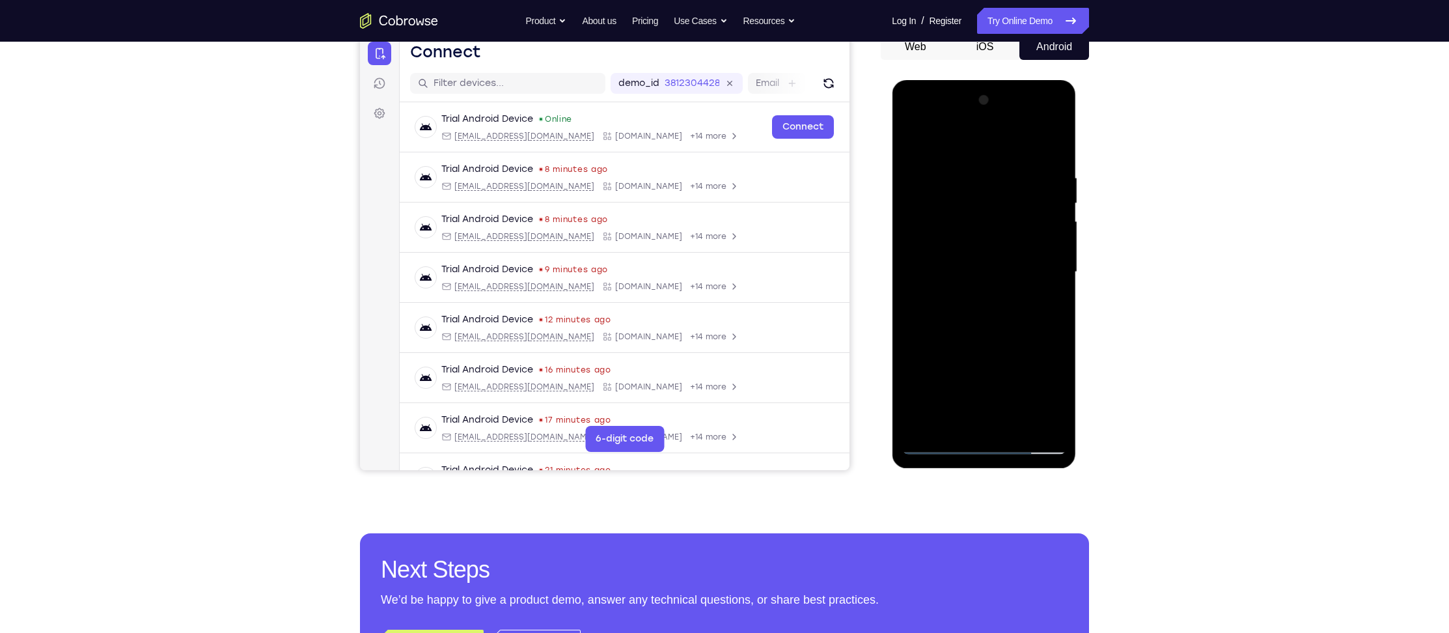
click at [956, 428] on div at bounding box center [984, 272] width 164 height 365
click at [932, 139] on div at bounding box center [984, 272] width 164 height 365
click at [933, 178] on div at bounding box center [984, 272] width 164 height 365
click at [938, 216] on div at bounding box center [984, 272] width 164 height 365
click at [973, 342] on div at bounding box center [984, 272] width 164 height 365
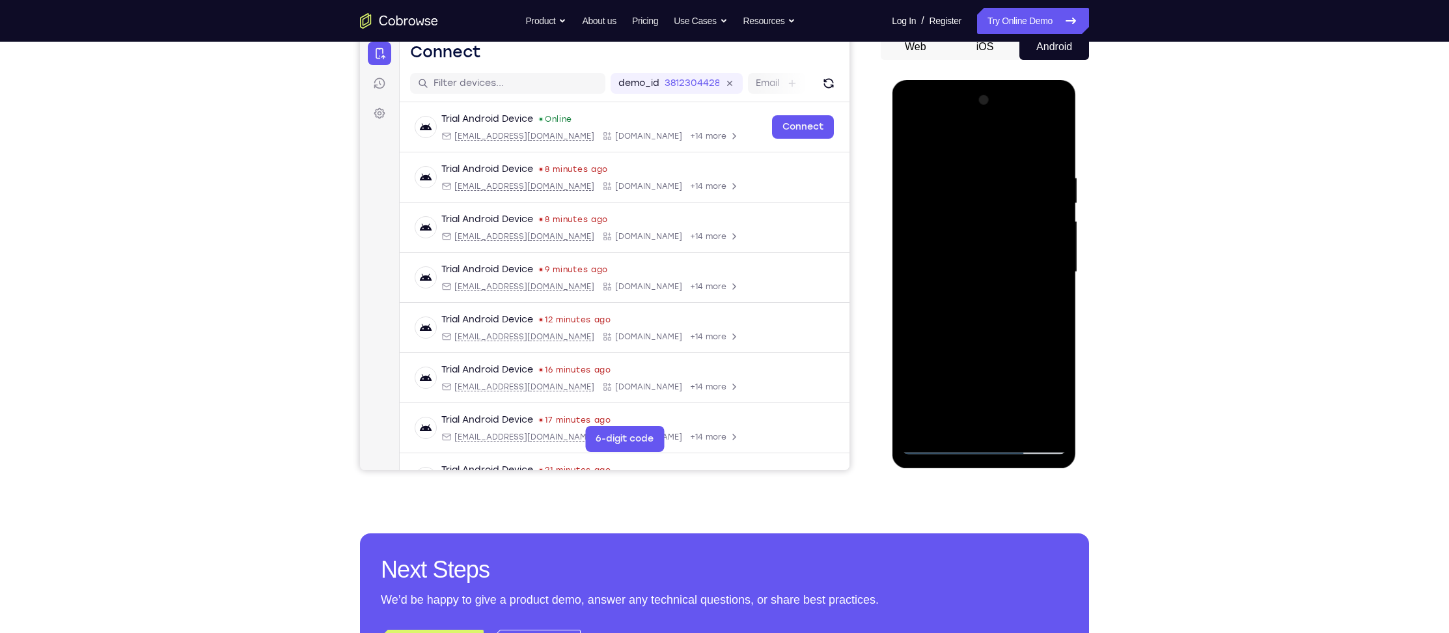
click at [981, 362] on div at bounding box center [984, 272] width 164 height 365
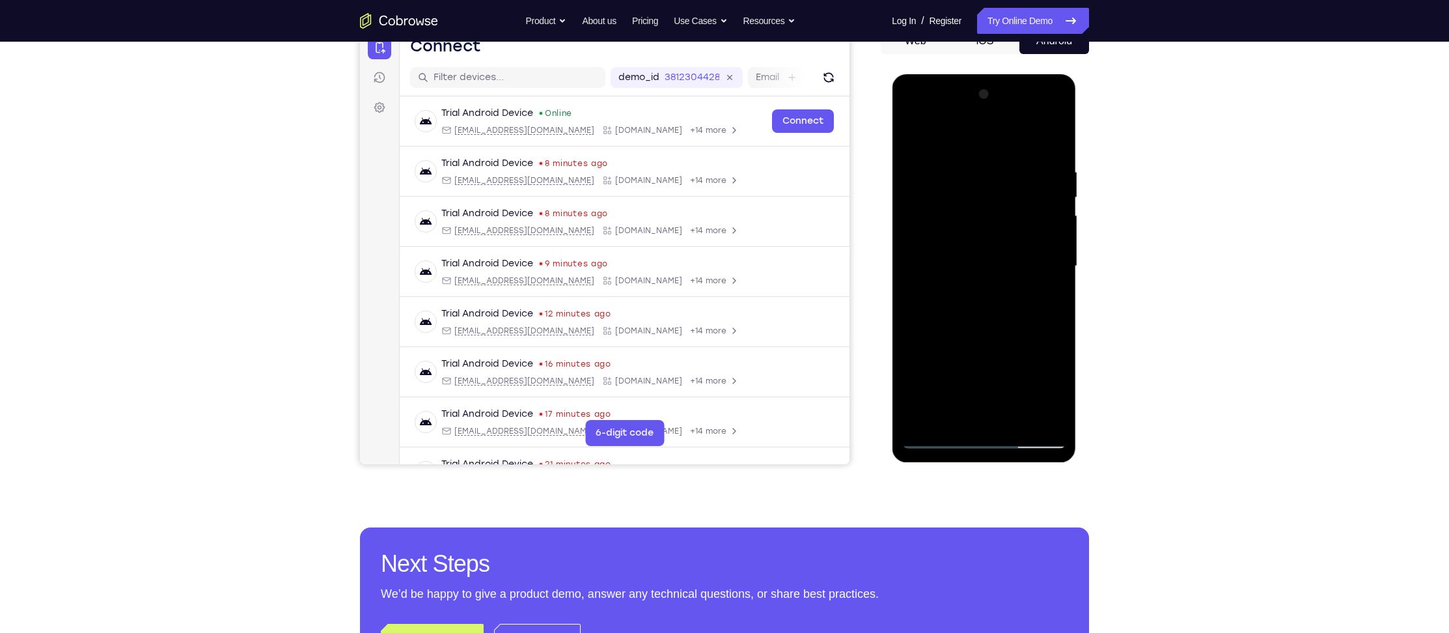
scroll to position [139, 0]
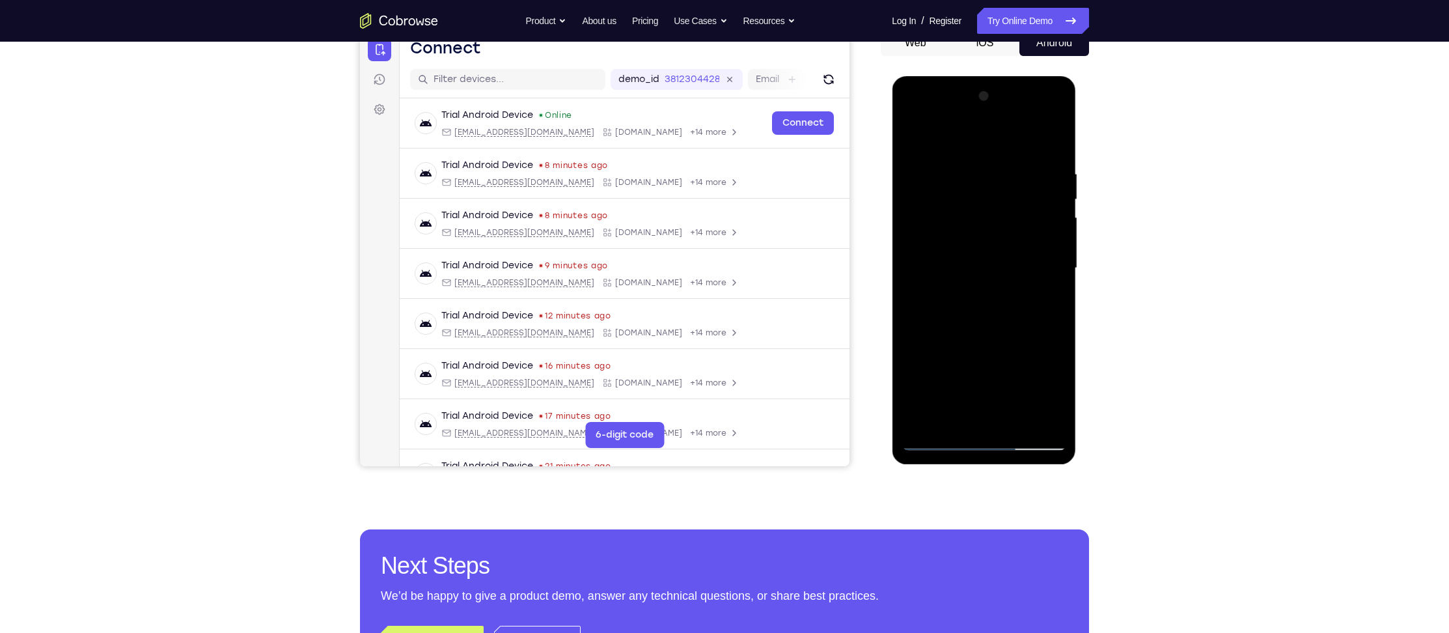
click at [1089, 270] on div at bounding box center [985, 266] width 208 height 400
click at [1042, 276] on div at bounding box center [984, 268] width 164 height 365
